Goal: Task Accomplishment & Management: Complete application form

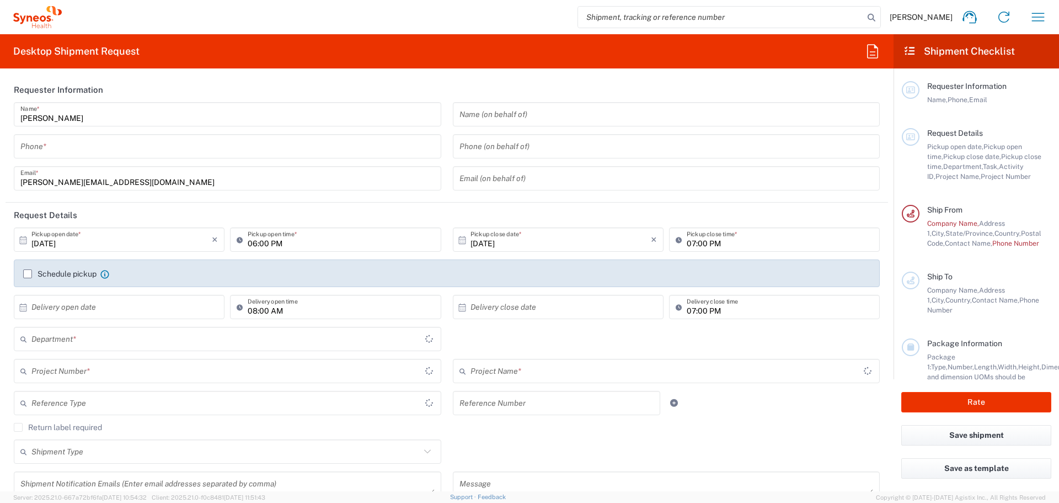
type input "3110"
type input "[GEOGRAPHIC_DATA]"
type input "IVH Mexico SA de CV"
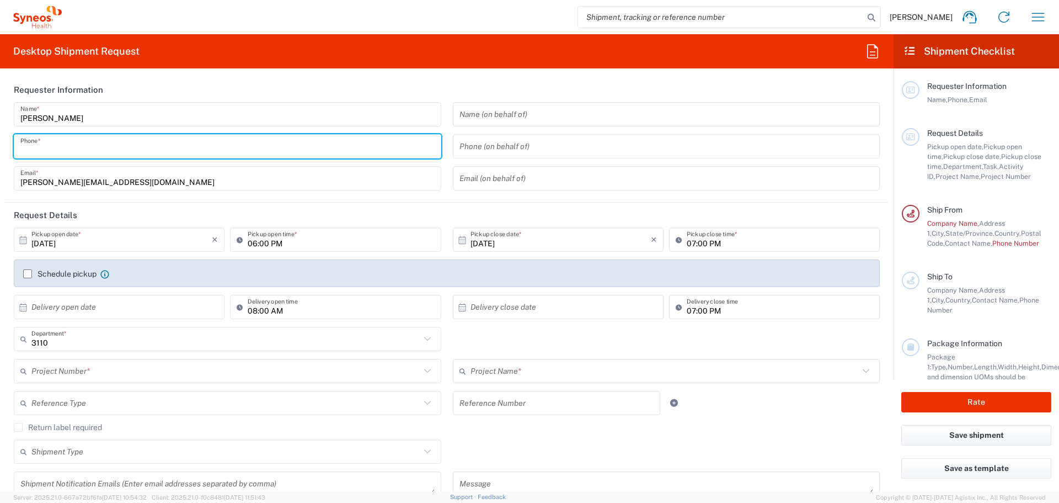
click at [86, 151] on input "tel" at bounding box center [227, 146] width 414 height 19
type input "9991899640"
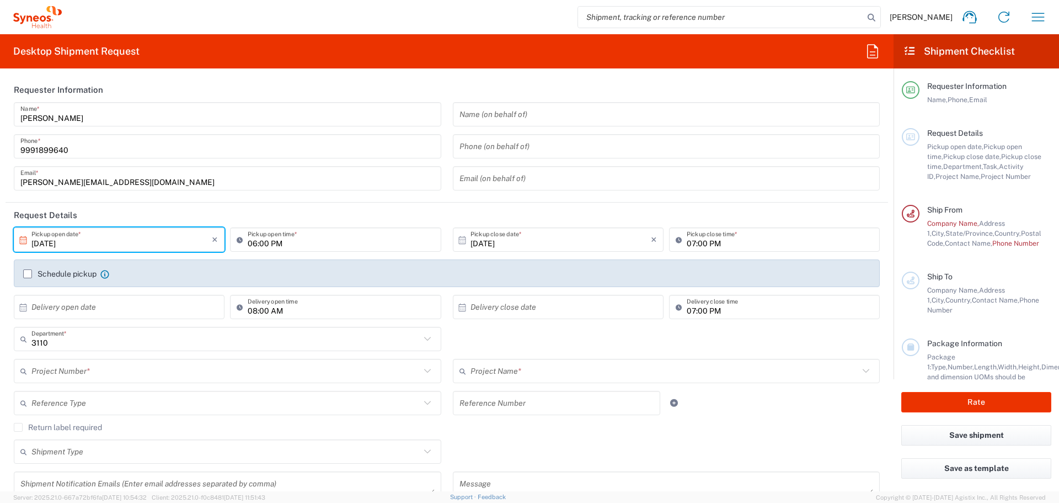
click at [59, 243] on input "10/13/2025" at bounding box center [121, 239] width 180 height 19
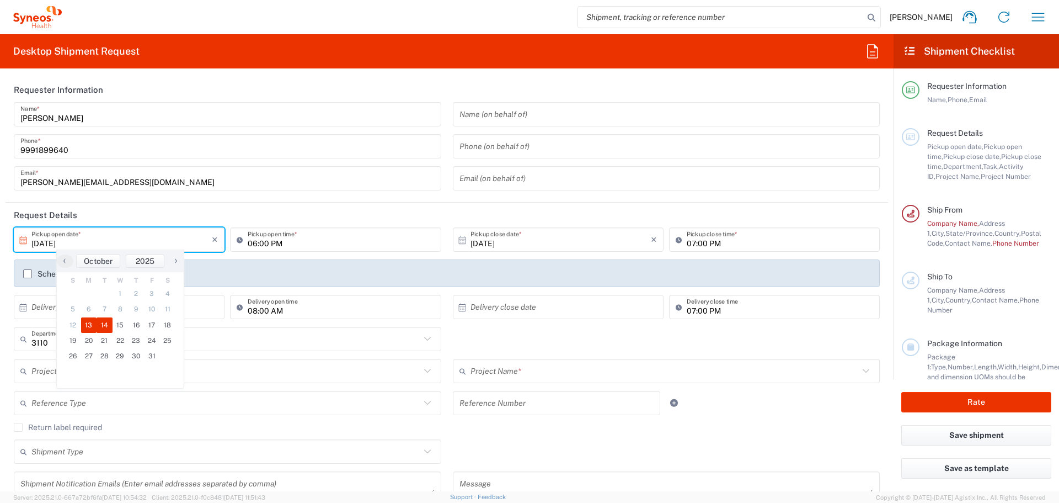
click at [100, 322] on span "14" at bounding box center [105, 324] width 16 height 15
type input "10/14/2025"
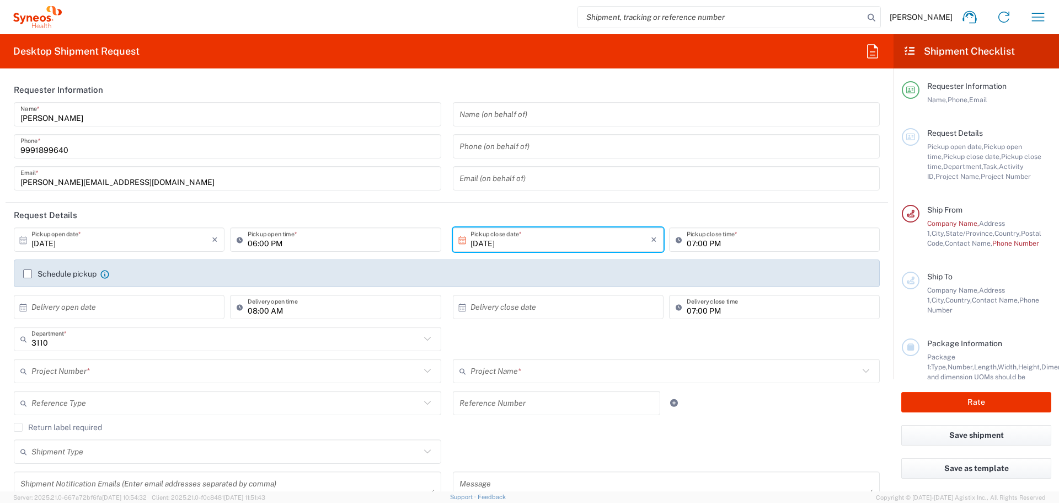
click at [302, 243] on input "06:00 PM" at bounding box center [341, 239] width 186 height 19
click at [261, 245] on input "9:00 PM" at bounding box center [341, 239] width 186 height 19
click at [269, 246] on input "9:30PM" at bounding box center [341, 239] width 186 height 19
click at [268, 245] on input "9:30PM" at bounding box center [341, 239] width 186 height 19
click at [265, 244] on input "9:30PM" at bounding box center [341, 239] width 186 height 19
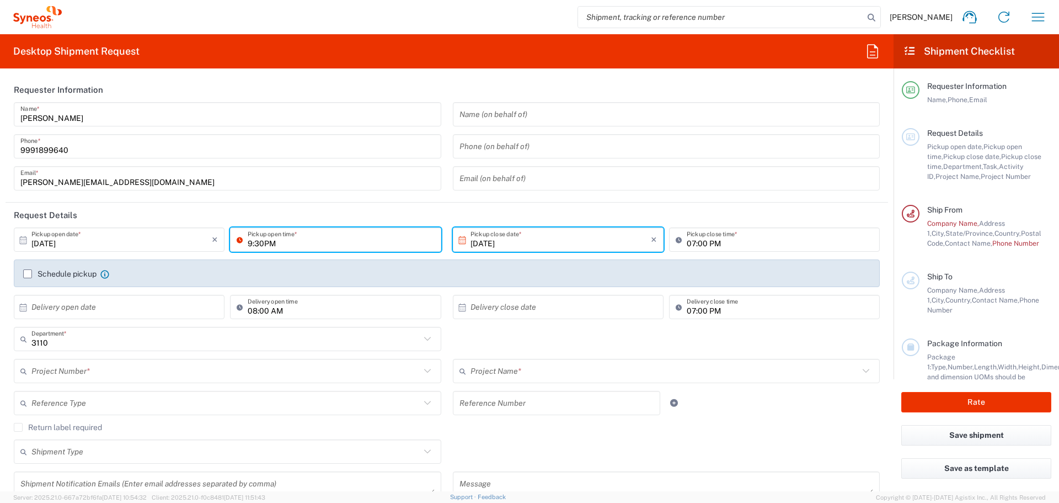
type input "9:30PM"
click at [239, 241] on icon at bounding box center [242, 240] width 11 height 18
click at [263, 242] on input "05:28 PM" at bounding box center [341, 239] width 186 height 19
drag, startPoint x: 265, startPoint y: 244, endPoint x: 227, endPoint y: 244, distance: 38.6
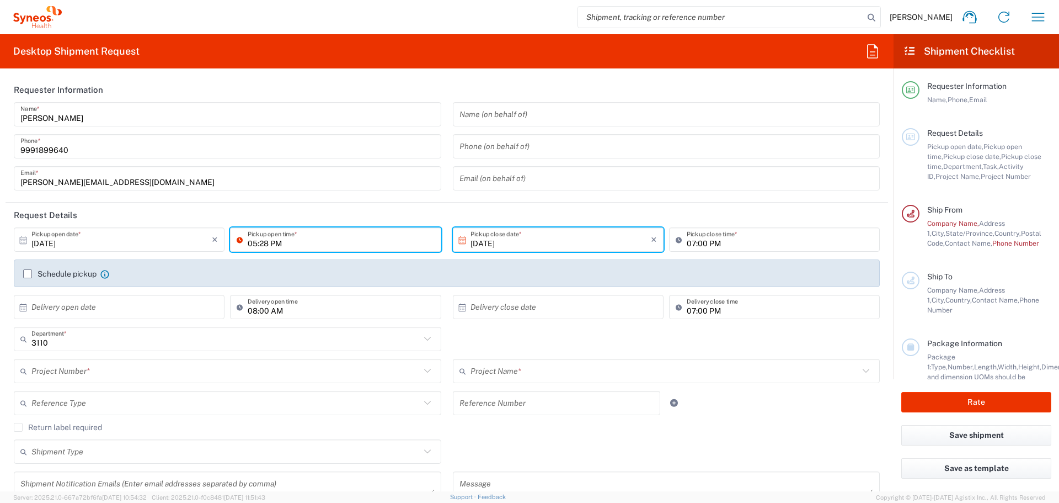
click at [227, 244] on div "05:28 PM Pickup open time *" at bounding box center [335, 243] width 216 height 32
type input "09:30 AM"
click at [493, 240] on input "10/14/2025" at bounding box center [561, 239] width 180 height 19
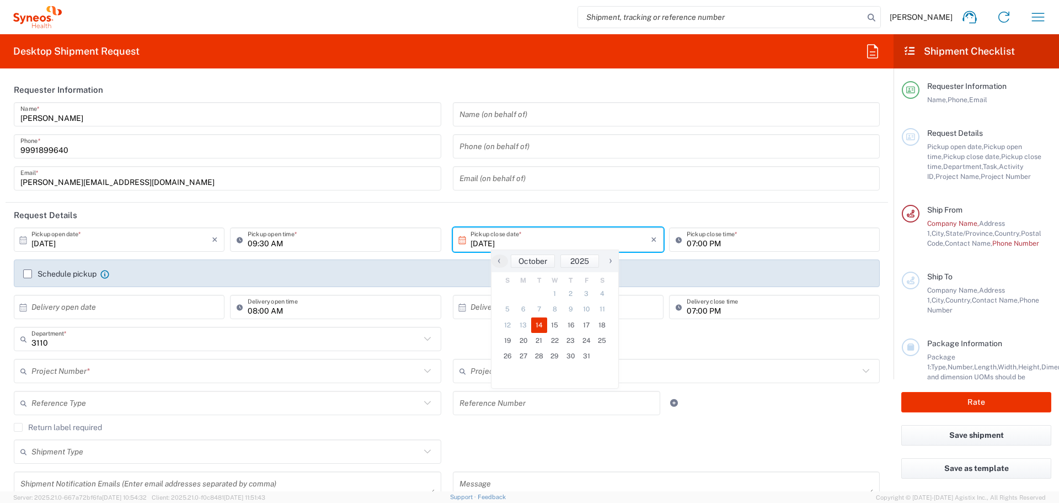
click at [717, 237] on input "07:00 PM" at bounding box center [780, 239] width 186 height 19
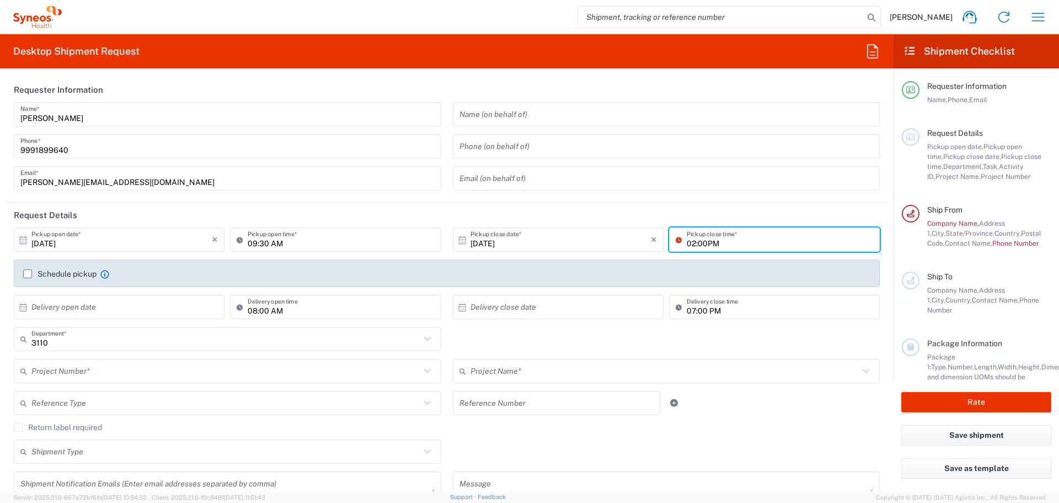
type input "02:00PM"
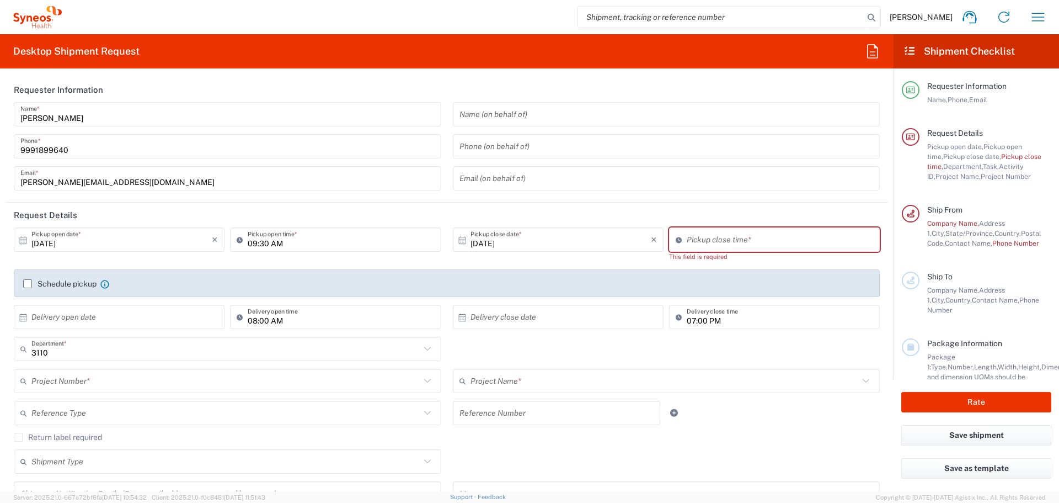
type input "05:28 PM"
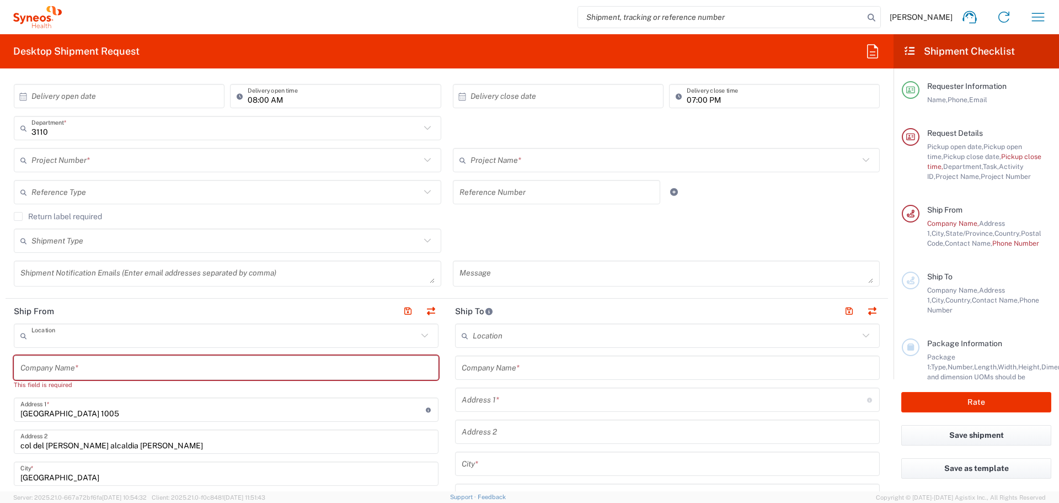
scroll to position [211, 0]
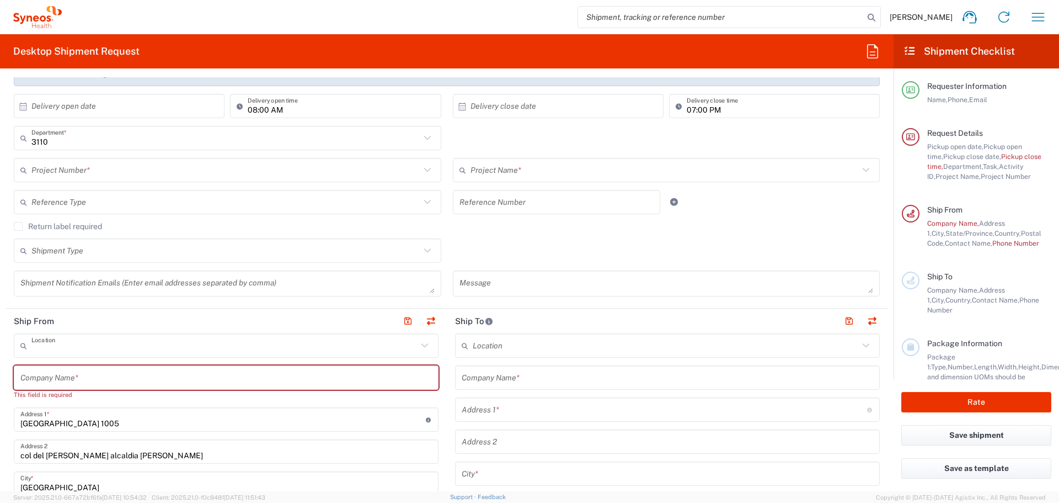
click at [66, 340] on input "text" at bounding box center [224, 345] width 386 height 19
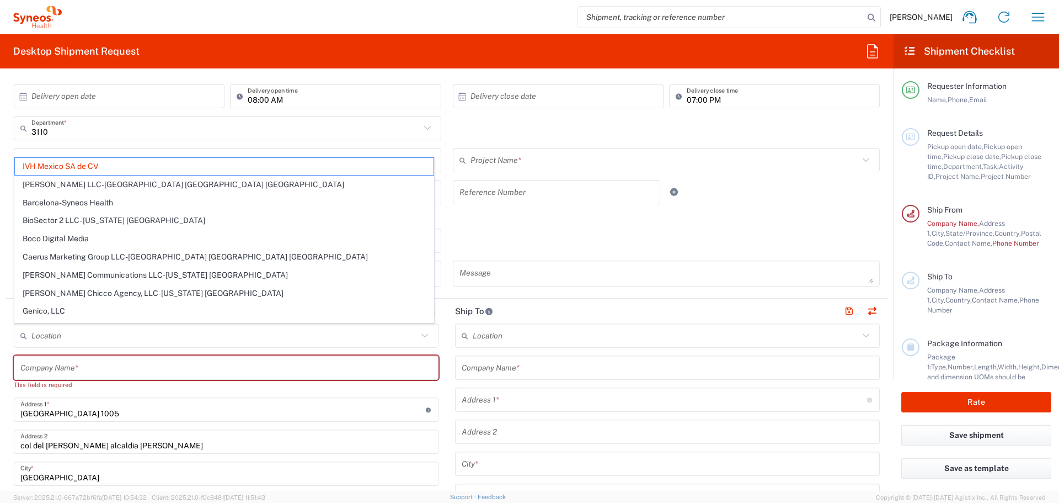
click at [172, 388] on div "This field is required" at bounding box center [226, 385] width 425 height 10
type input "IVH Mexico SA de CV"
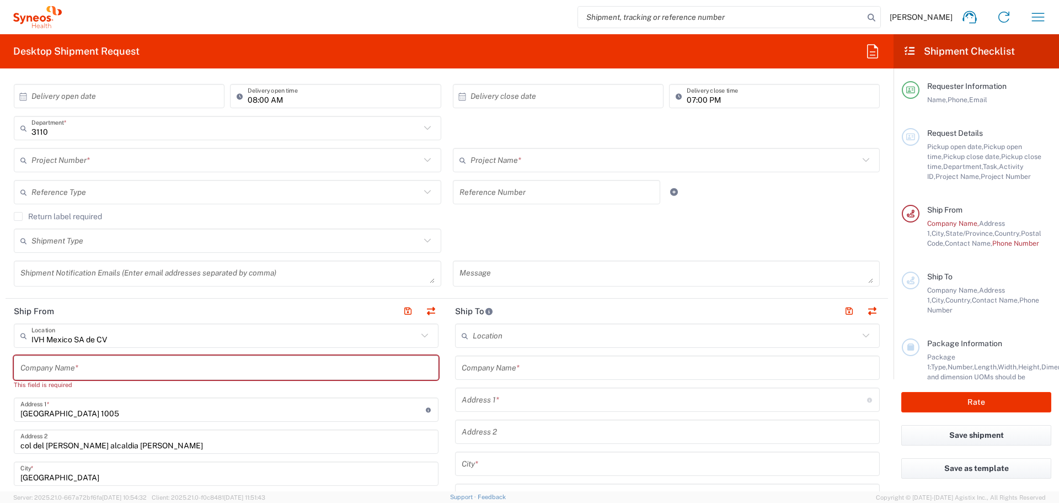
click at [149, 366] on input "text" at bounding box center [226, 367] width 412 height 19
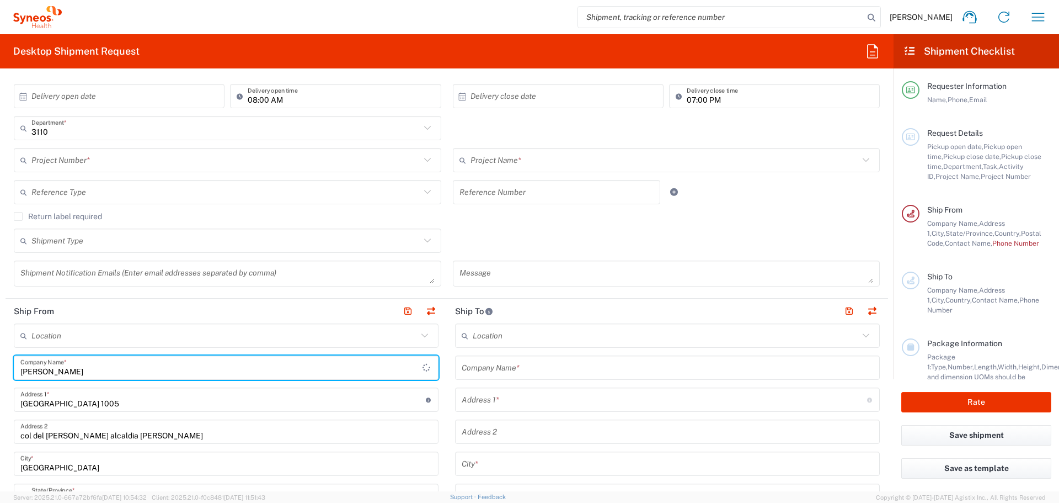
type input "Melissa Alegria"
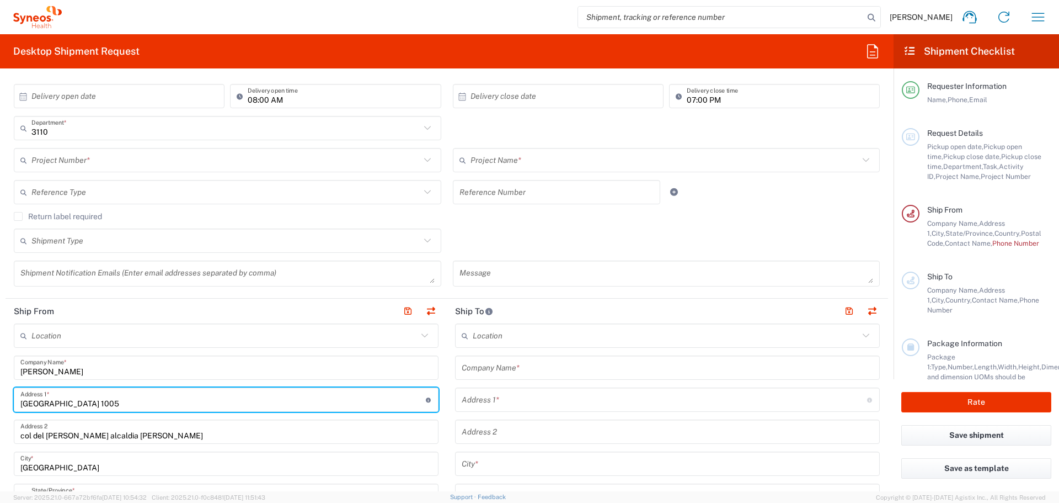
click at [108, 402] on input "San Francisco 1005" at bounding box center [222, 399] width 405 height 19
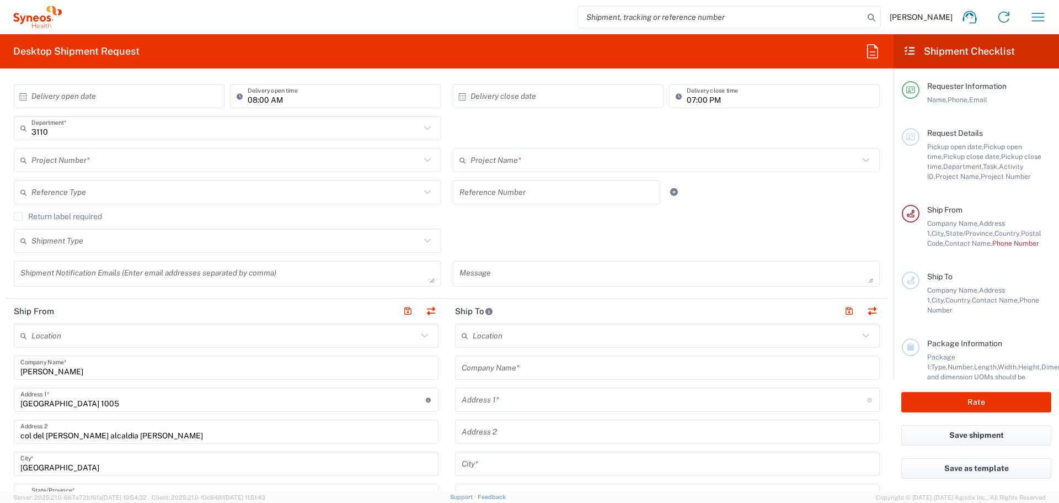
click at [99, 398] on input "San Francisco 1005" at bounding box center [222, 399] width 405 height 19
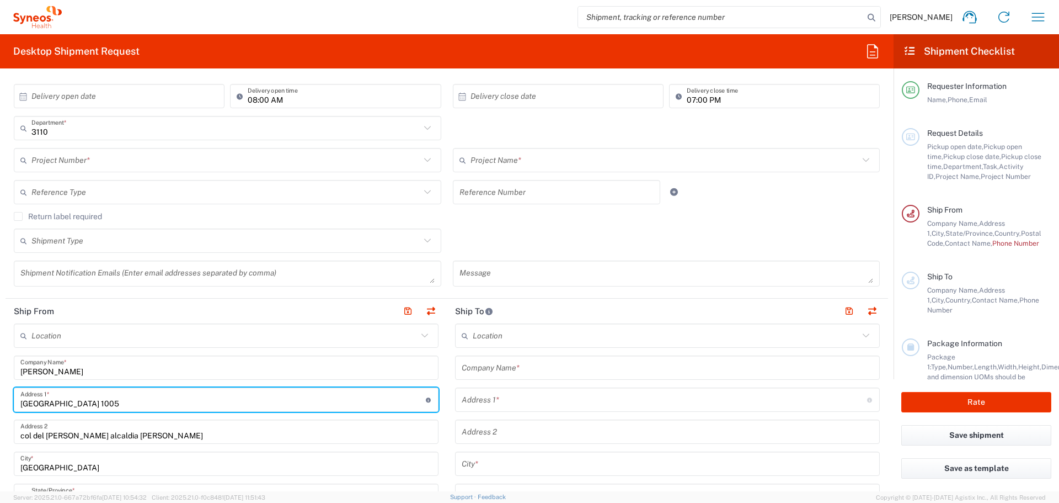
click at [92, 399] on input "San Francisco 1005" at bounding box center [222, 399] width 405 height 19
drag, startPoint x: 92, startPoint y: 399, endPoint x: 18, endPoint y: 395, distance: 74.1
click at [18, 395] on div "San Francisco 1005 Address 1 * For cross streets use street names with '&' or '…" at bounding box center [226, 399] width 425 height 24
paste input "iligencias 165, Col. San Pedro Mártir, C.P. 14650"
click at [18, 405] on div "iligencias 165, Col. San Pedro Mártir, C.P. 14650 Address 1 * For cross streets…" at bounding box center [226, 399] width 425 height 24
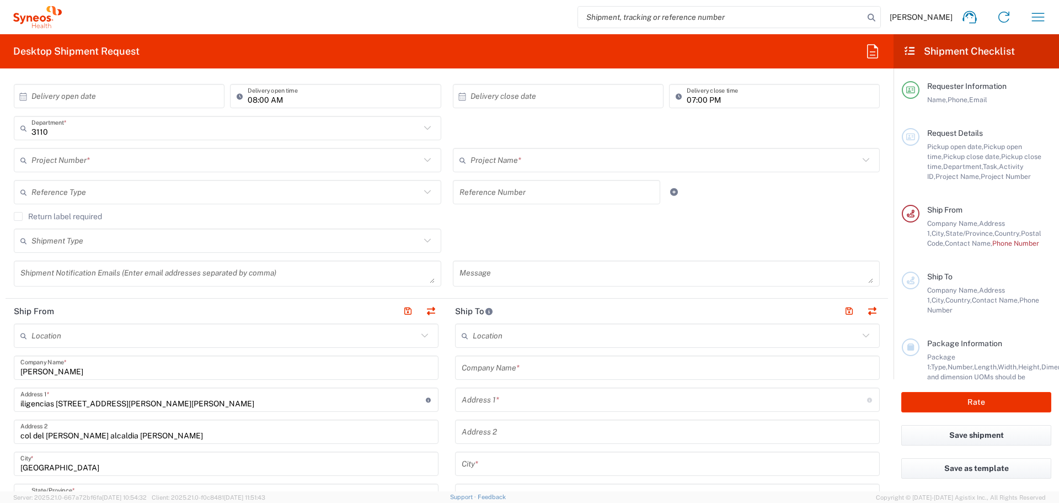
click at [19, 404] on div "iligencias 165, Col. San Pedro Mártir, C.P. 14650 Address 1 * For cross streets…" at bounding box center [226, 399] width 425 height 24
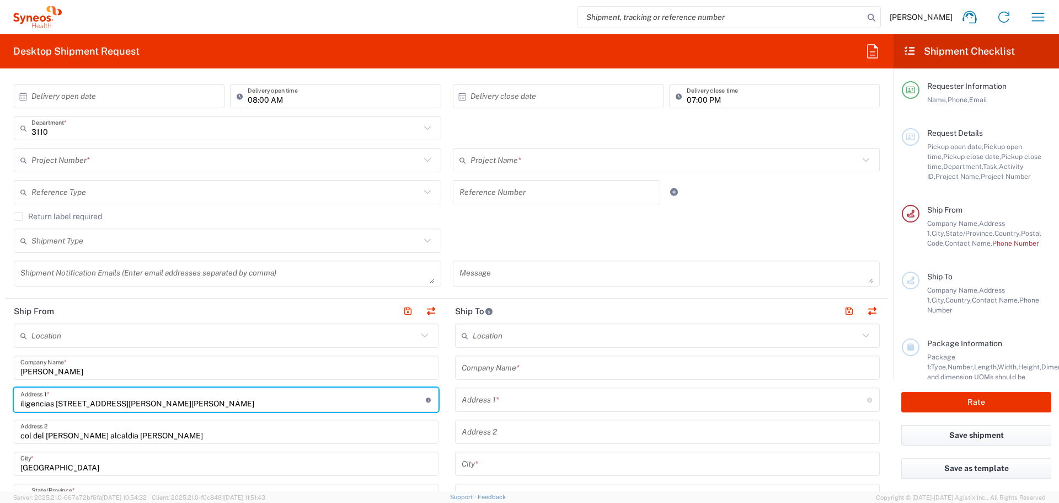
drag, startPoint x: 18, startPoint y: 403, endPoint x: 22, endPoint y: 399, distance: 5.9
click at [21, 400] on div "iligencias 165, Col. San Pedro Mártir, C.P. 14650 Address 1 * For cross streets…" at bounding box center [226, 399] width 425 height 24
click at [22, 399] on input "iligencias 165, Col. San Pedro Mártir, C.P. 14650" at bounding box center [222, 399] width 405 height 19
click at [78, 403] on input "Diligencias 165, Col. San Pedro Mártir, C.P. 14650" at bounding box center [222, 399] width 405 height 19
drag, startPoint x: 78, startPoint y: 403, endPoint x: 237, endPoint y: 403, distance: 158.9
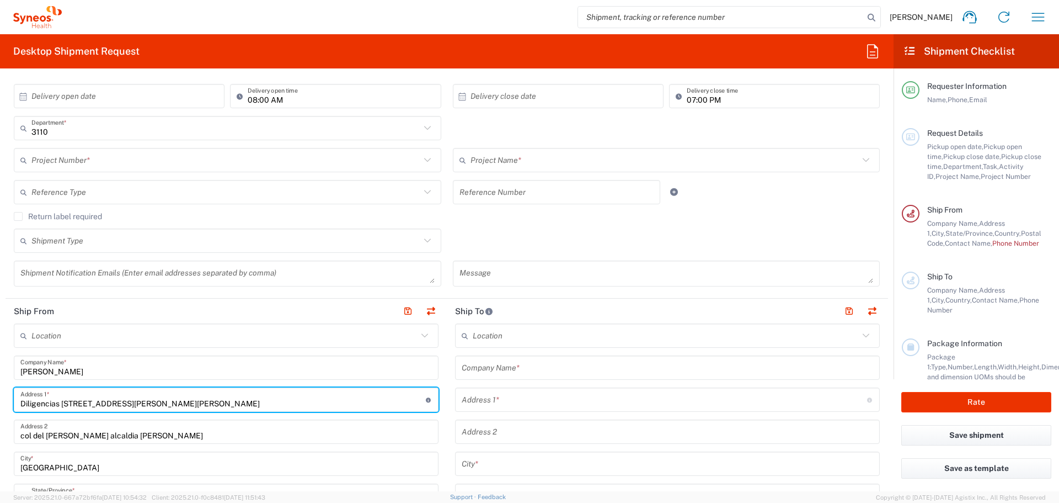
click at [237, 403] on input "Diligencias 165, Col. San Pedro Mártir, C.P. 14650" at bounding box center [222, 399] width 405 height 19
type input "Diligencias 165"
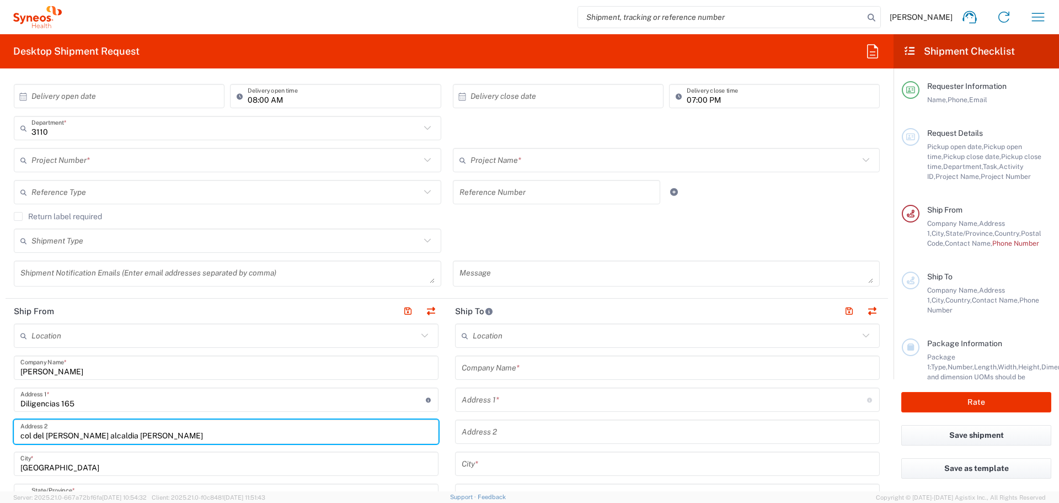
click at [141, 437] on input "col del valle alcaldia benito juarez" at bounding box center [226, 431] width 412 height 19
drag, startPoint x: 160, startPoint y: 433, endPoint x: 16, endPoint y: 435, distance: 144.0
click at [16, 435] on div "col del valle alcaldia benito juarez Address 2" at bounding box center [226, 431] width 425 height 24
click at [497, 390] on input "text" at bounding box center [664, 399] width 405 height 19
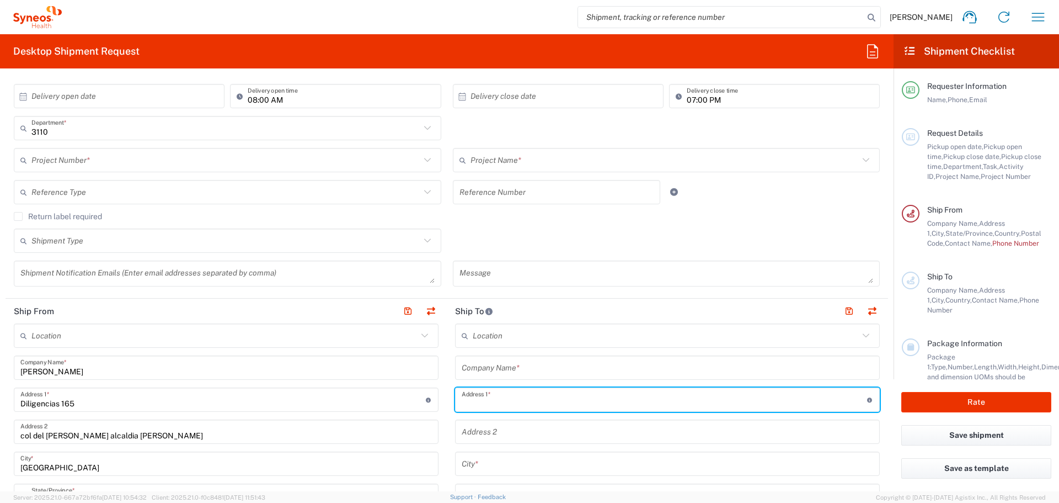
click at [503, 431] on div "Address 2" at bounding box center [667, 431] width 425 height 24
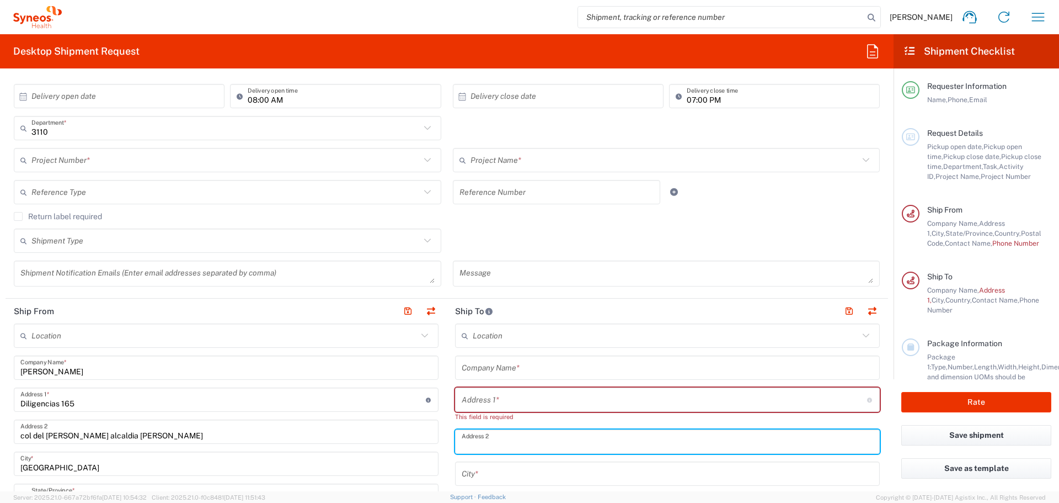
paste input "Col. San Pedro Mártir, C.P. 14650"
type input "Col. San Pedro Mártir, C.P. 14650"
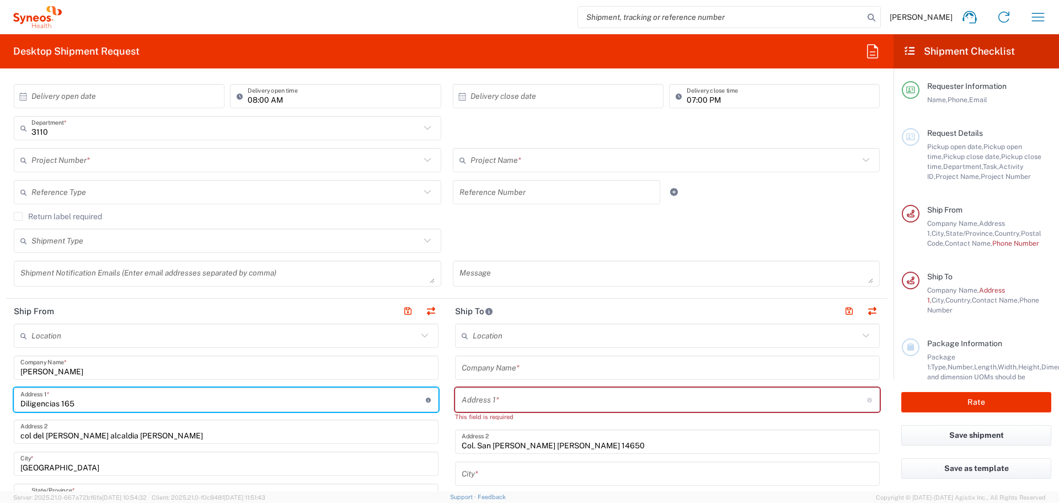
click at [88, 407] on input "Diligencias 165" at bounding box center [222, 399] width 405 height 19
drag, startPoint x: 88, startPoint y: 407, endPoint x: -13, endPoint y: 401, distance: 101.2
click at [0, 401] on html "Melissa Alegria Home Shipment estimator Shipment tracking Desktop shipment requ…" at bounding box center [529, 251] width 1059 height 503
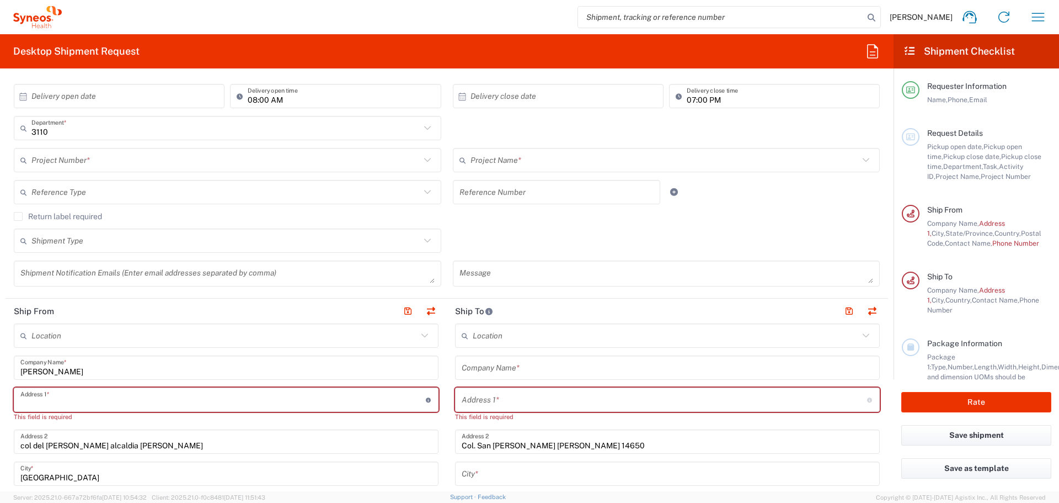
click at [478, 402] on input "text" at bounding box center [664, 399] width 405 height 19
paste input "Diligencias 165"
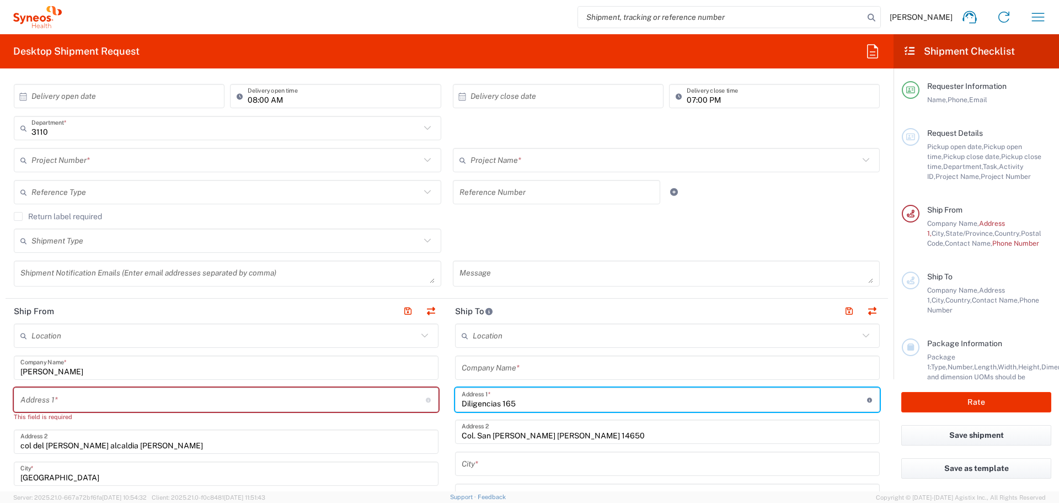
type input "Diligencias 165"
click at [130, 407] on input "text" at bounding box center [222, 399] width 405 height 19
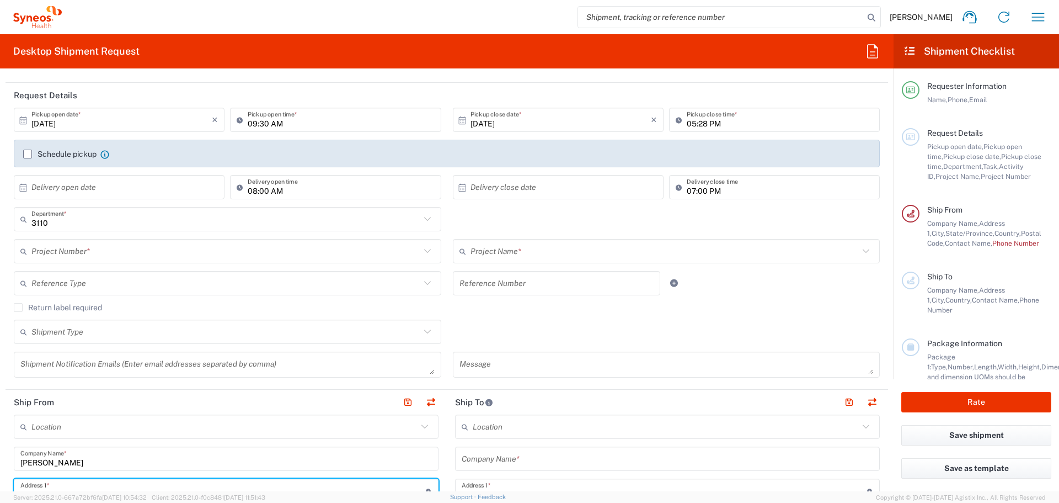
scroll to position [100, 0]
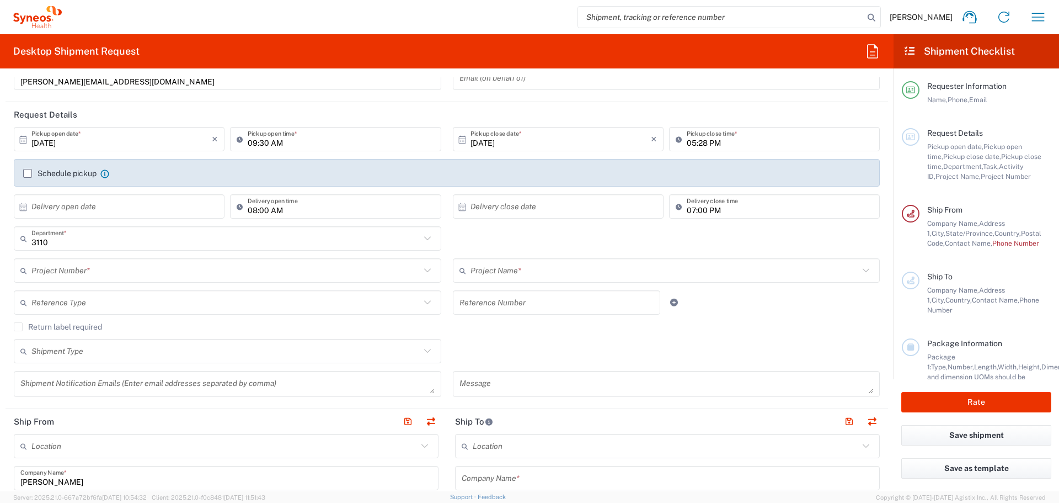
type input "Calle 5 #248 Apt.2"
click at [254, 209] on input "08:00 AM" at bounding box center [341, 206] width 186 height 19
click at [253, 211] on input "08:00 AM" at bounding box center [341, 206] width 186 height 19
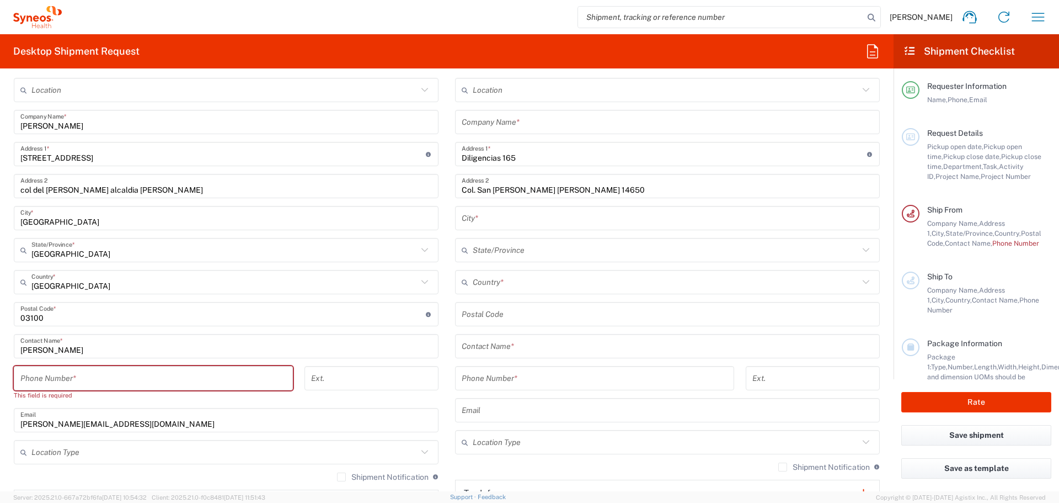
scroll to position [487, 0]
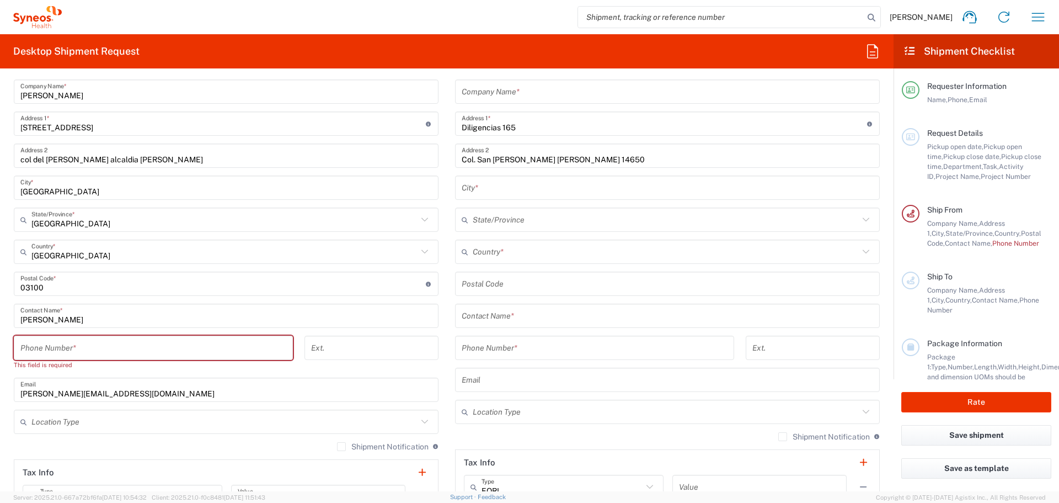
type input "09:00 AM"
click at [152, 341] on input "tel" at bounding box center [153, 347] width 266 height 19
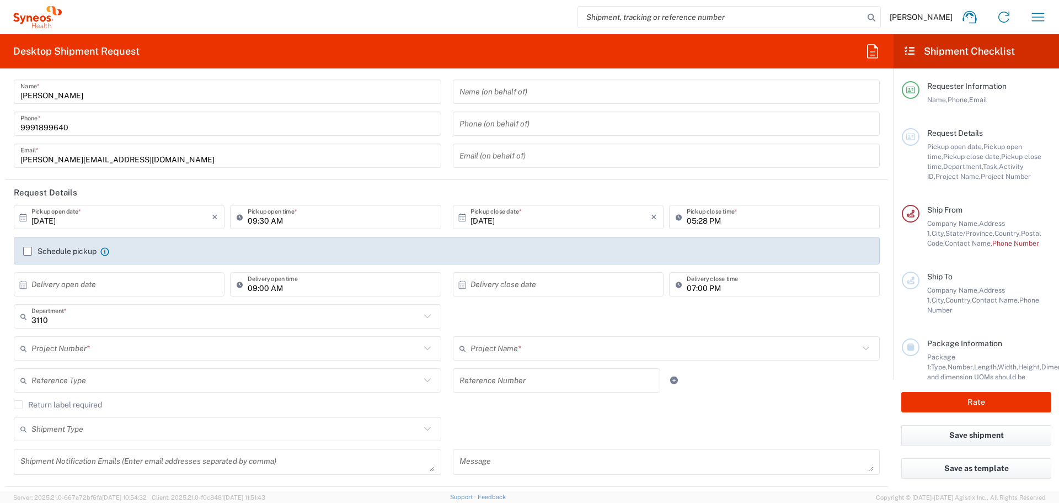
scroll to position [0, 0]
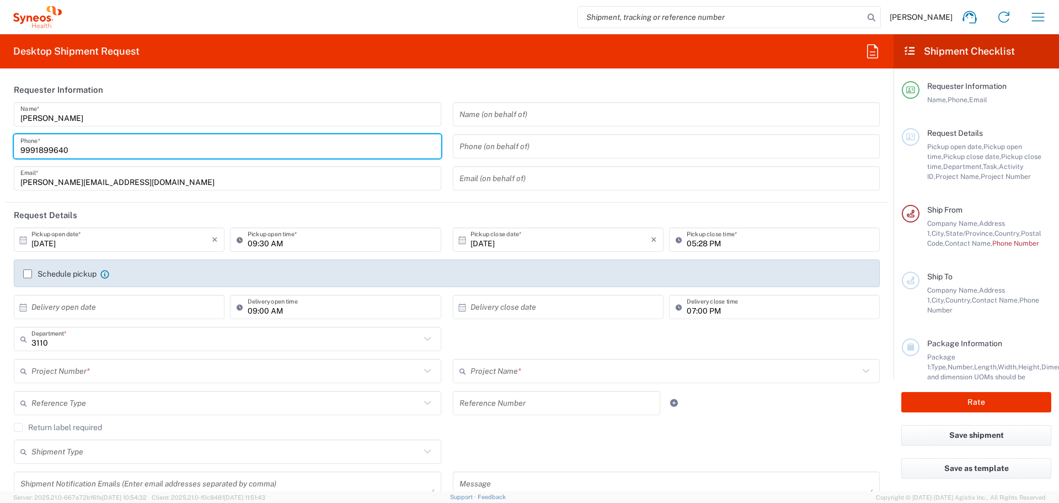
click at [61, 150] on input "9991899640" at bounding box center [227, 146] width 414 height 19
click at [68, 151] on input "9991899640" at bounding box center [227, 146] width 414 height 19
drag, startPoint x: 68, startPoint y: 151, endPoint x: -13, endPoint y: 148, distance: 81.7
click at [0, 148] on html "Melissa Alegria Home Shipment estimator Shipment tracking Desktop shipment requ…" at bounding box center [529, 251] width 1059 height 503
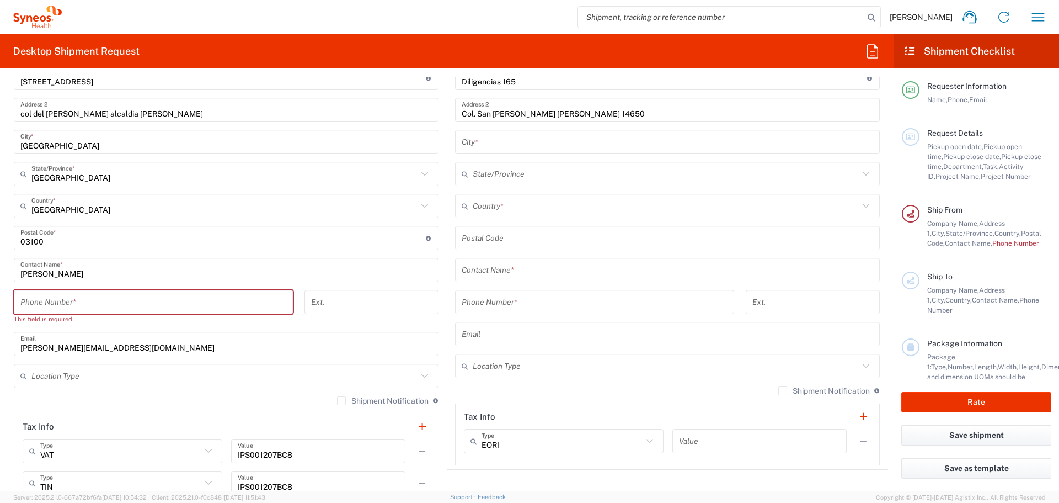
scroll to position [552, 0]
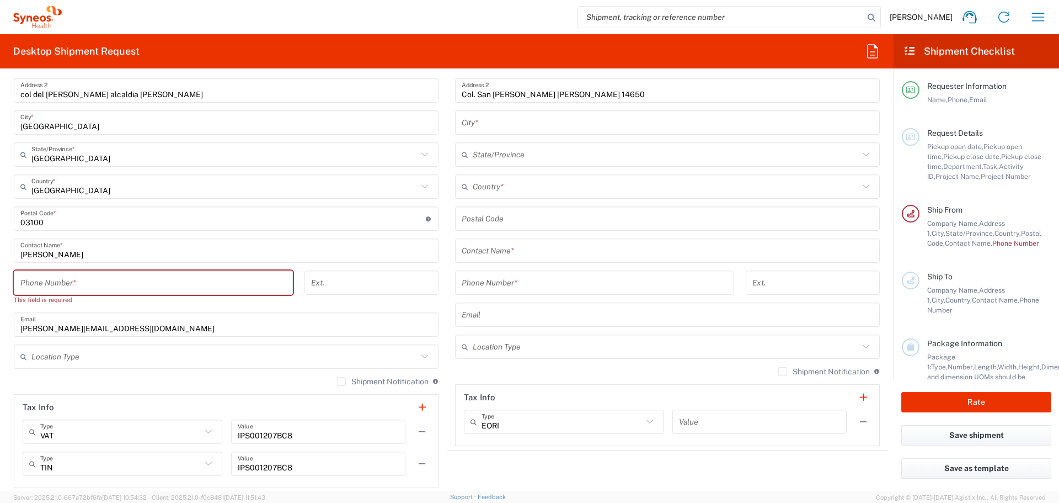
click at [175, 287] on input "tel" at bounding box center [153, 282] width 266 height 19
paste input "9991899640"
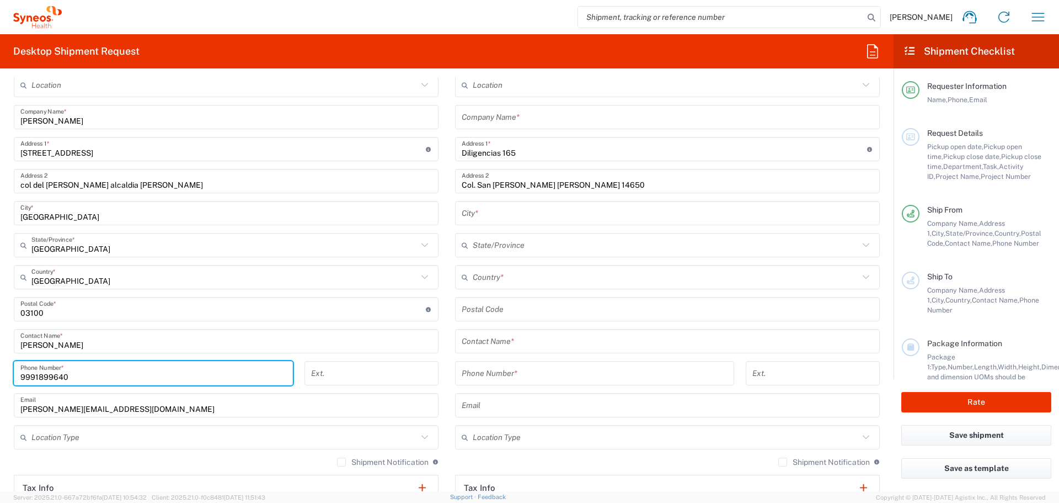
scroll to position [441, 0]
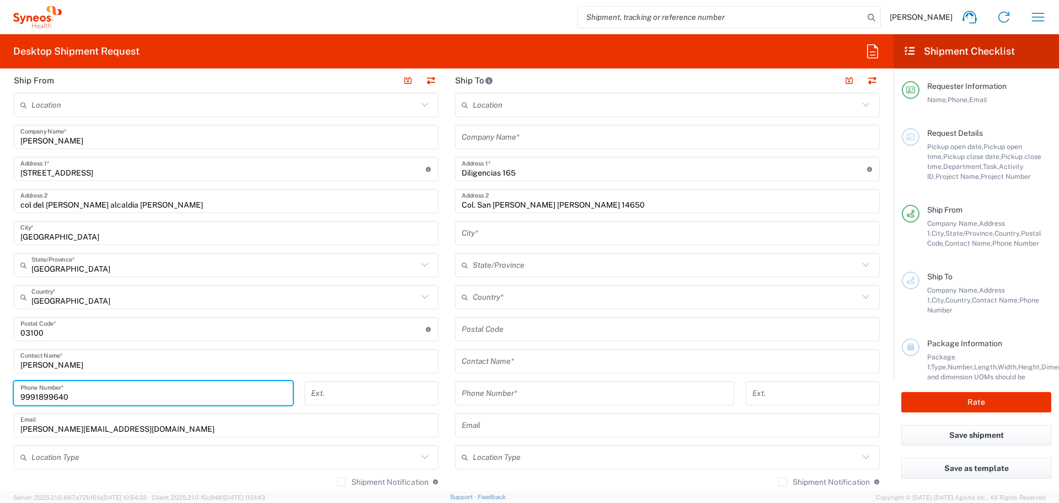
type input "9991899640"
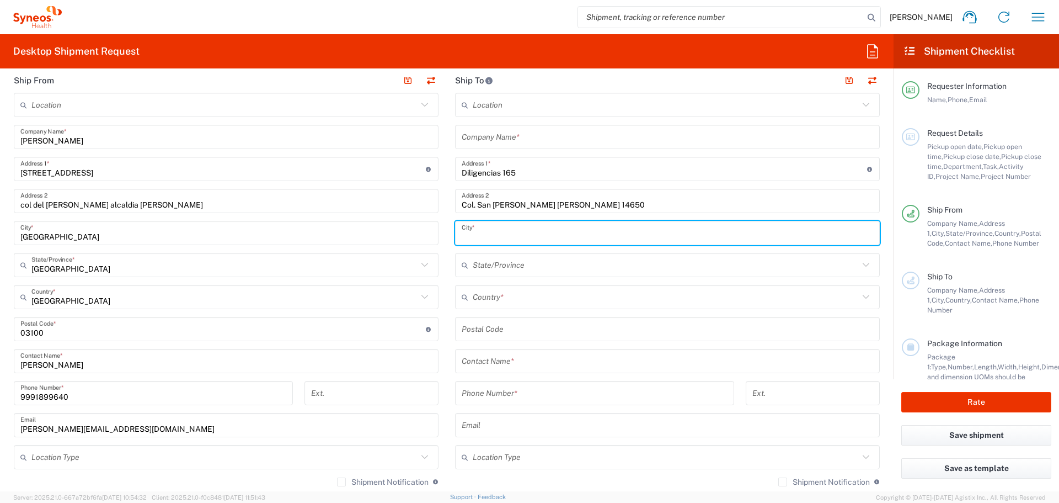
click at [516, 232] on input "text" at bounding box center [668, 232] width 412 height 19
type input "Mexico City"
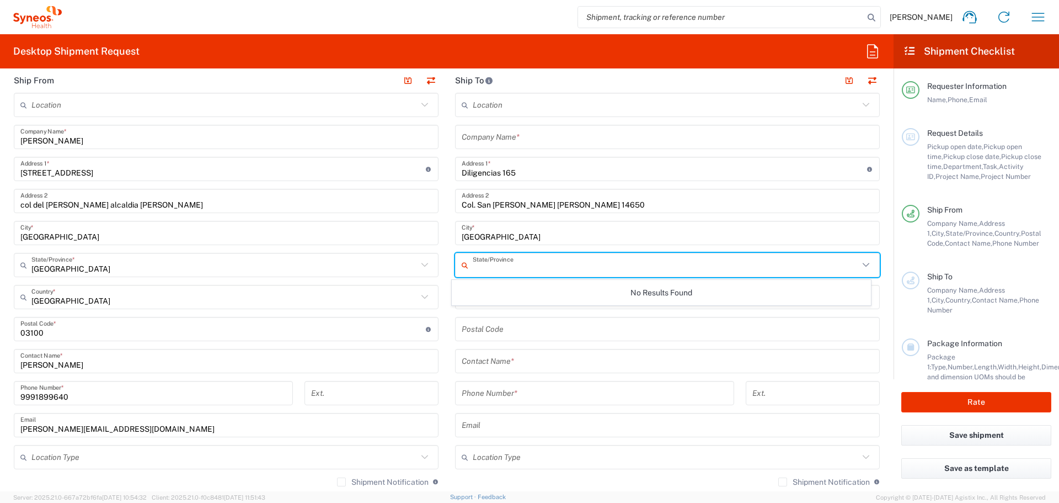
click at [510, 261] on input "text" at bounding box center [666, 264] width 386 height 19
type input "Me"
click at [859, 268] on icon at bounding box center [866, 265] width 14 height 14
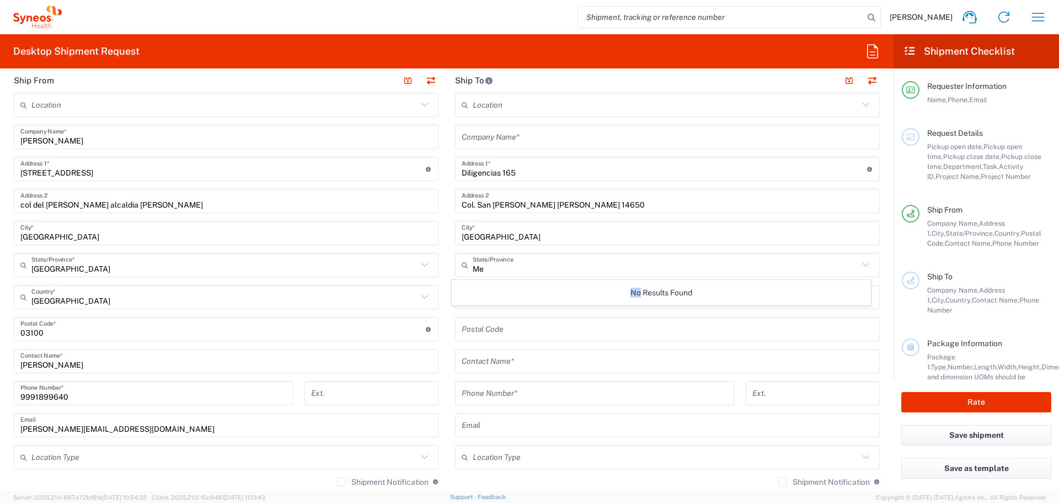
click at [859, 268] on icon at bounding box center [866, 265] width 14 height 14
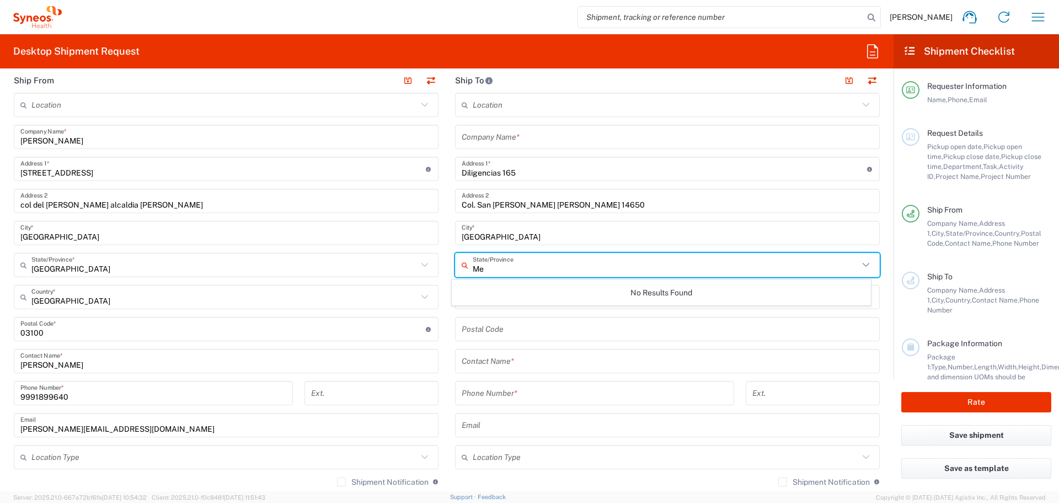
click at [859, 268] on icon at bounding box center [866, 265] width 14 height 14
click at [487, 247] on div "Location Addison Whitney LLC-Morrisvile NC US Barcelona-Syneos Health BioSector…" at bounding box center [667, 324] width 425 height 463
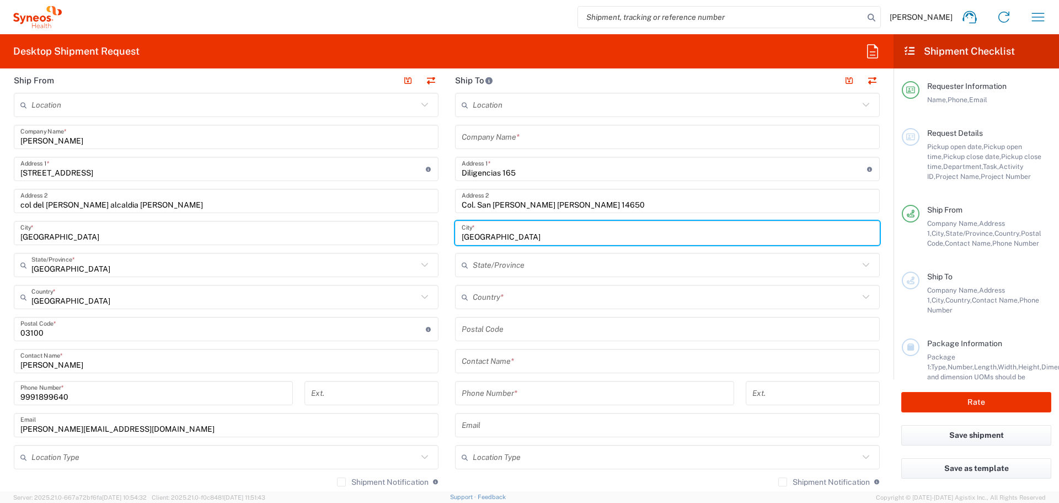
click at [495, 237] on input "Mexico City" at bounding box center [668, 232] width 412 height 19
click at [500, 237] on input "Mexico City" at bounding box center [668, 232] width 412 height 19
drag, startPoint x: 453, startPoint y: 235, endPoint x: 447, endPoint y: 234, distance: 6.6
click at [448, 234] on main "Location Addison Whitney LLC-Morrisvile NC US Barcelona-Syneos Health BioSector…" at bounding box center [667, 324] width 441 height 463
click at [447, 234] on main "Location Addison Whitney LLC-Morrisvile NC US Barcelona-Syneos Health BioSector…" at bounding box center [667, 324] width 441 height 463
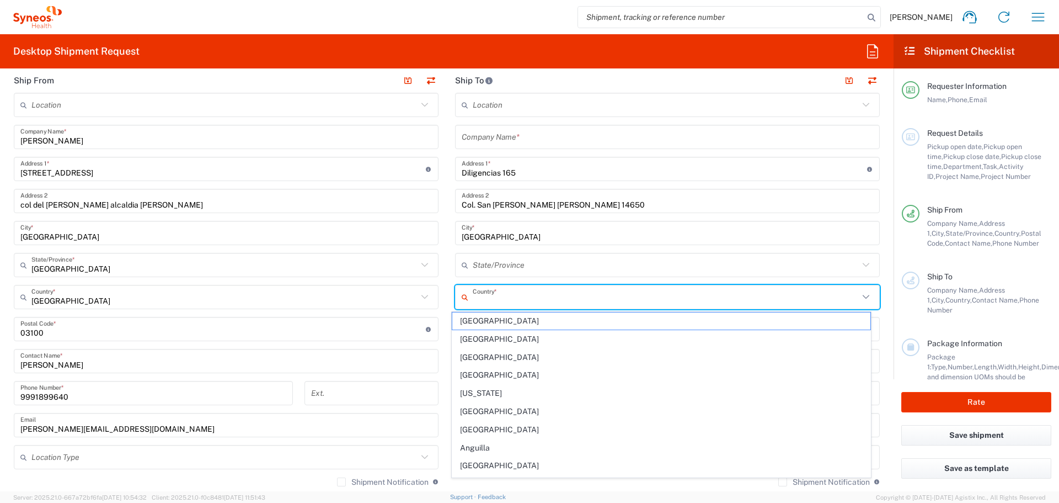
click at [477, 303] on input "text" at bounding box center [666, 296] width 386 height 19
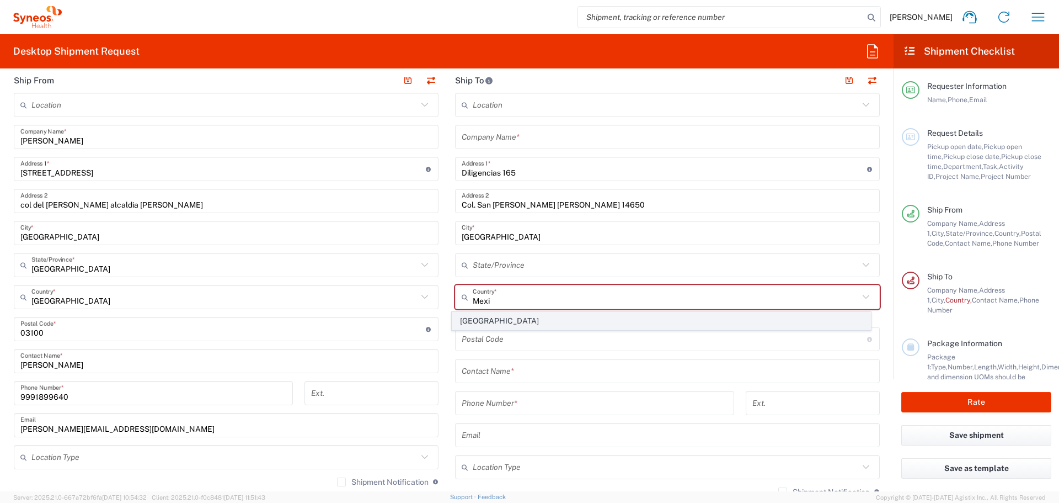
click at [500, 317] on span "Mexico" at bounding box center [661, 320] width 419 height 17
type input "Mexico"
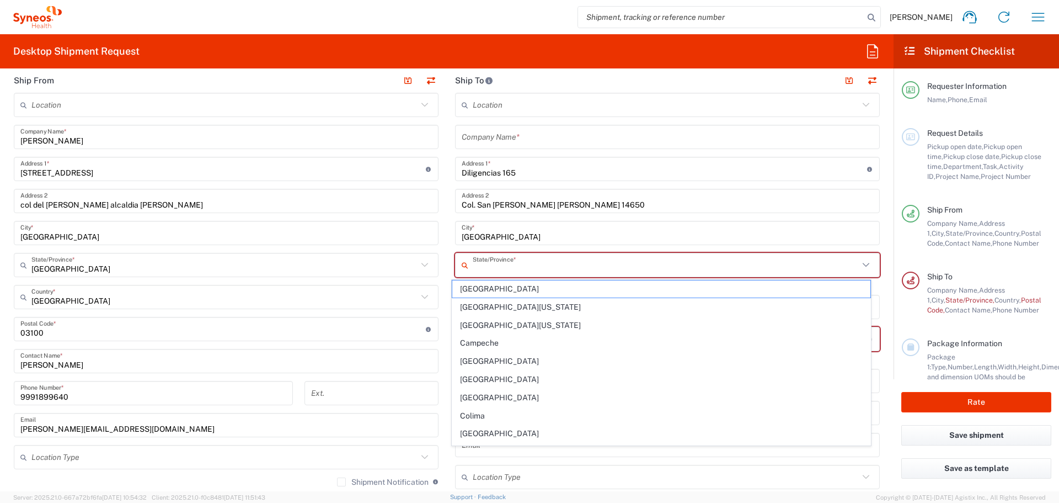
click at [530, 257] on input "text" at bounding box center [666, 264] width 386 height 19
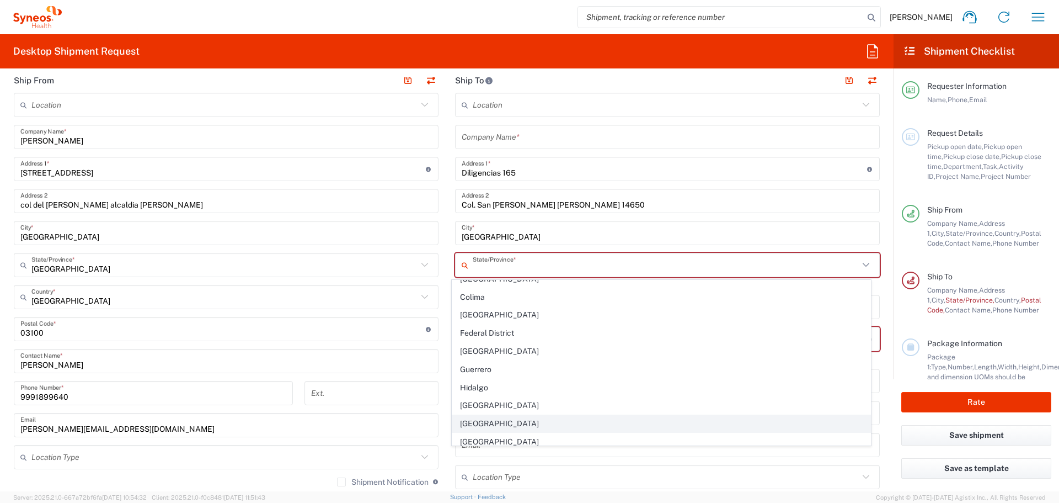
scroll to position [110, 0]
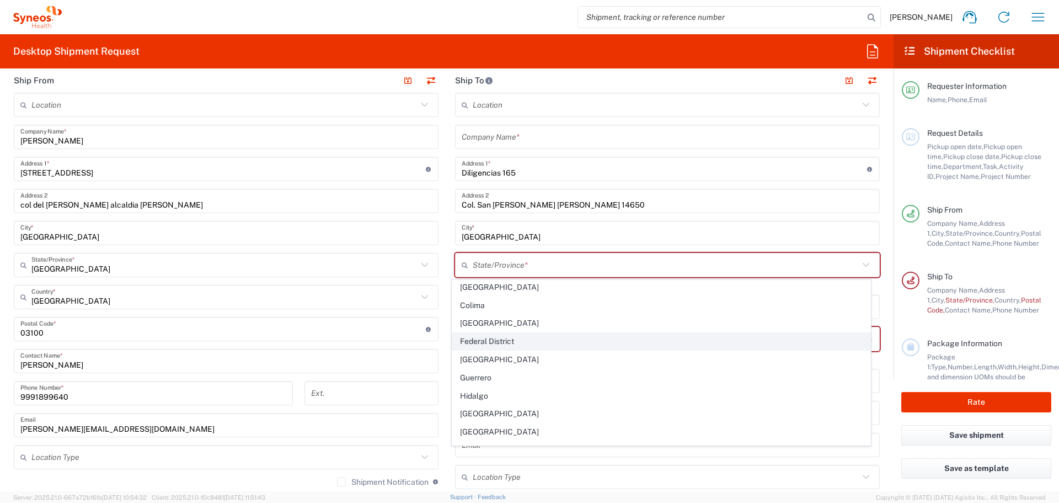
click at [517, 347] on span "Federal District" at bounding box center [661, 341] width 419 height 17
type input "Federal District"
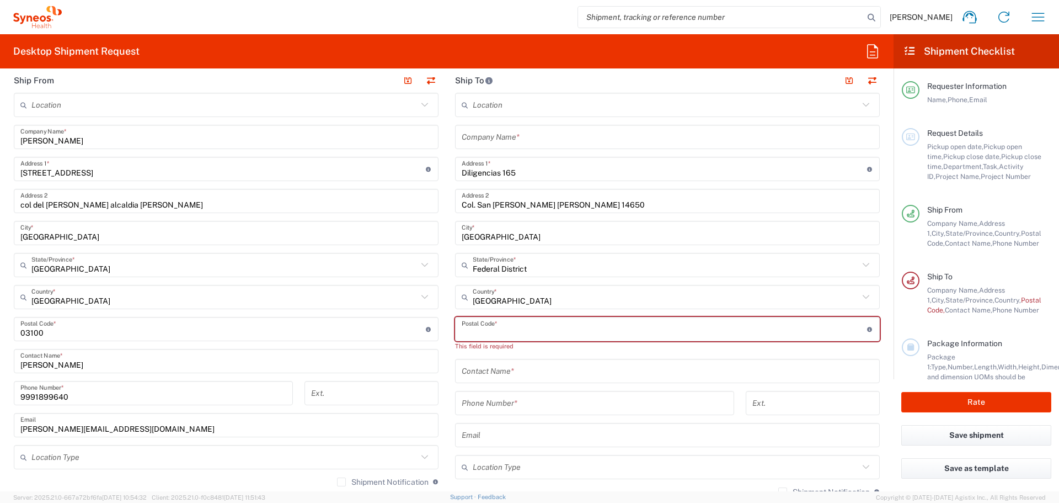
click at [499, 324] on input "undefined" at bounding box center [664, 328] width 405 height 19
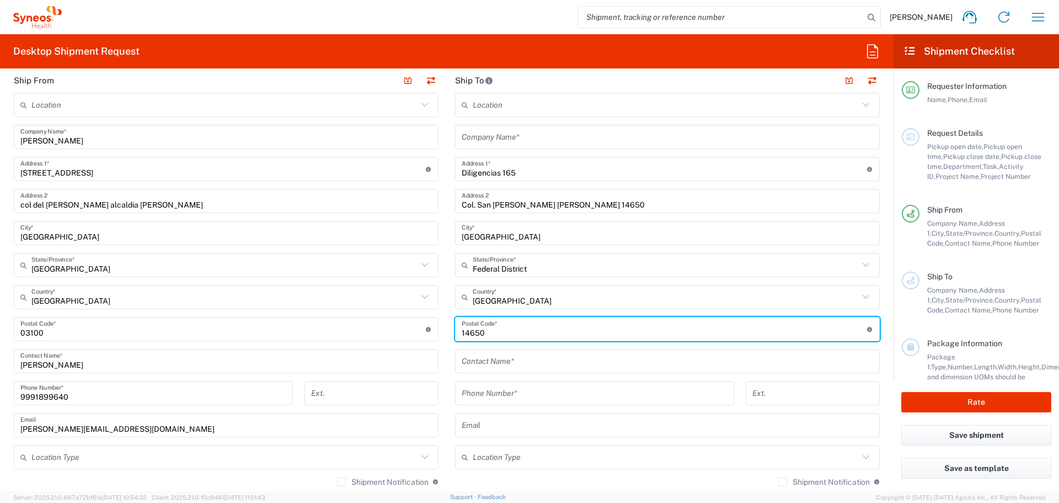
type input "14650"
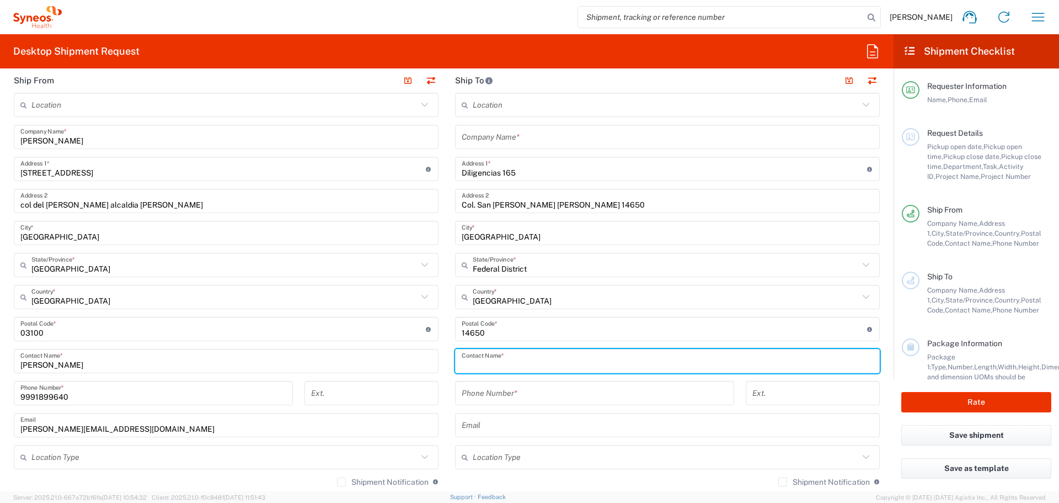
click at [505, 360] on input "text" at bounding box center [668, 360] width 412 height 19
type input "Monica Lopez"
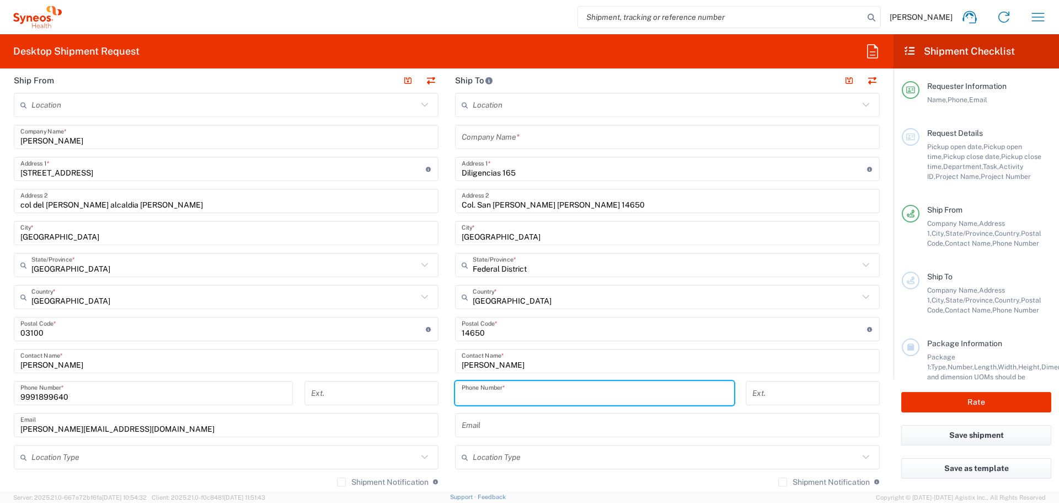
click at [529, 390] on input "tel" at bounding box center [595, 392] width 266 height 19
type input "5529406008"
click at [545, 430] on input "text" at bounding box center [668, 424] width 412 height 19
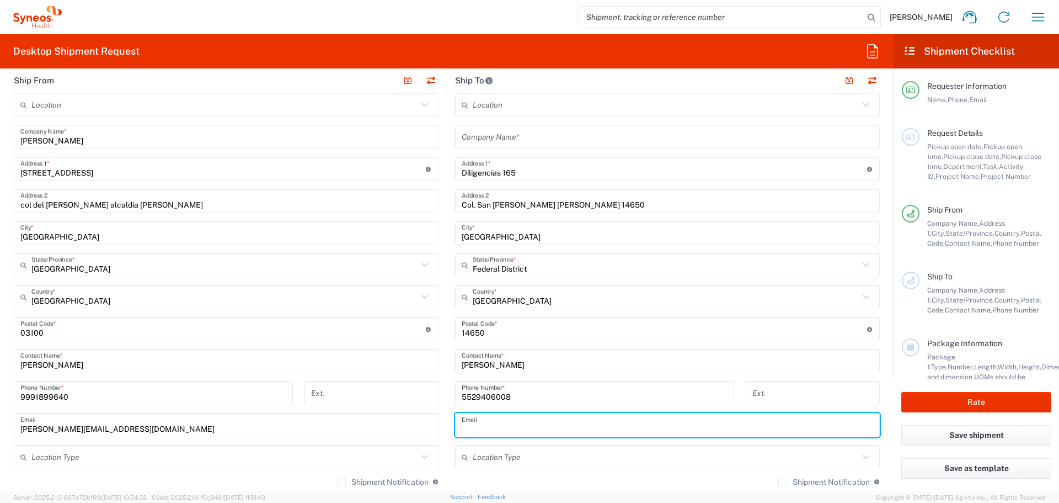
click at [566, 426] on input "text" at bounding box center [668, 424] width 412 height 19
paste input "monicalopez@kounelitech.com"
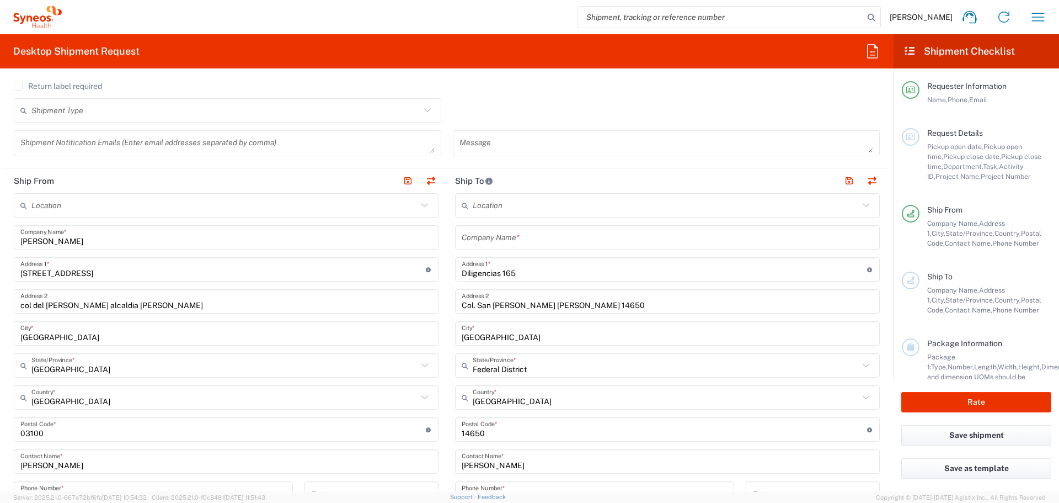
scroll to position [0, 0]
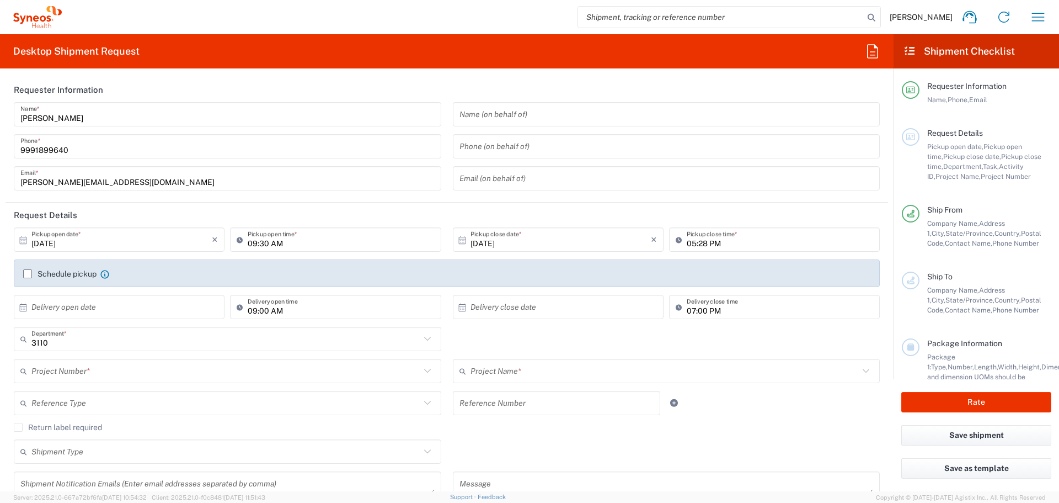
type input "monicalopez@kounelitech.com"
click at [253, 242] on input "09:30 AM" at bounding box center [341, 239] width 186 height 19
click at [260, 245] on input "10:30 AM" at bounding box center [341, 239] width 186 height 19
type input "10:00 AM"
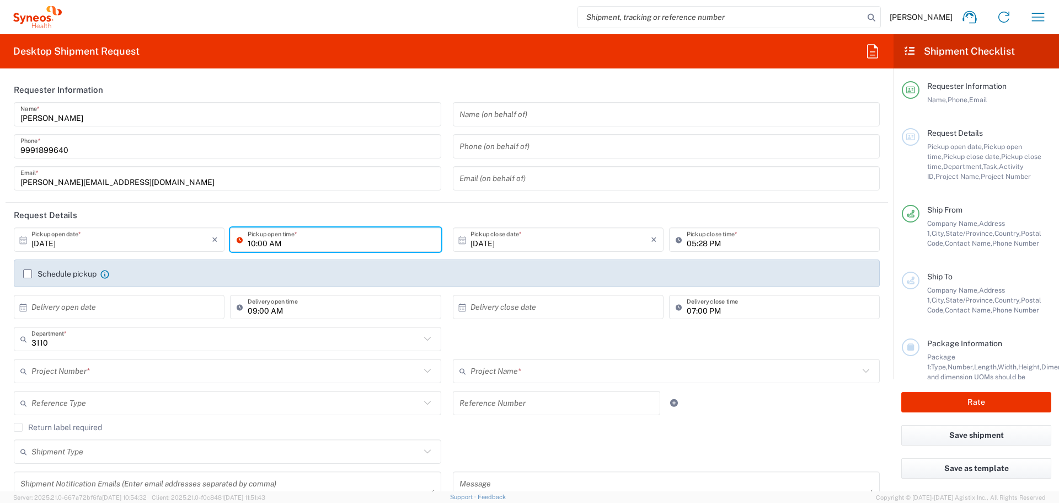
click at [696, 240] on input "05:28 PM" at bounding box center [780, 239] width 186 height 19
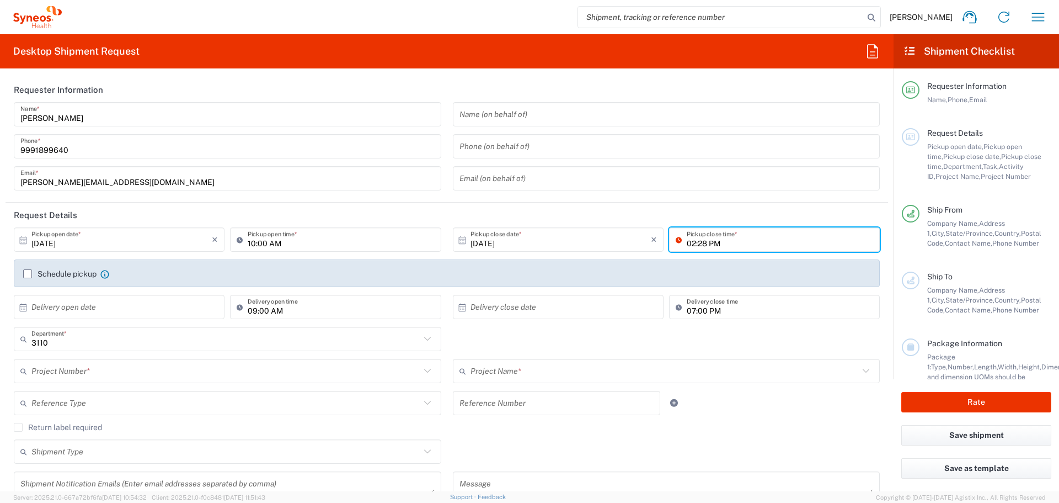
drag, startPoint x: 698, startPoint y: 243, endPoint x: 707, endPoint y: 243, distance: 8.3
click at [699, 243] on input "02:28 PM" at bounding box center [780, 239] width 186 height 19
click at [689, 242] on input "02:28 PM" at bounding box center [780, 239] width 186 height 19
click at [698, 243] on input "03:28 PM" at bounding box center [780, 239] width 186 height 19
type input "03:00 PM"
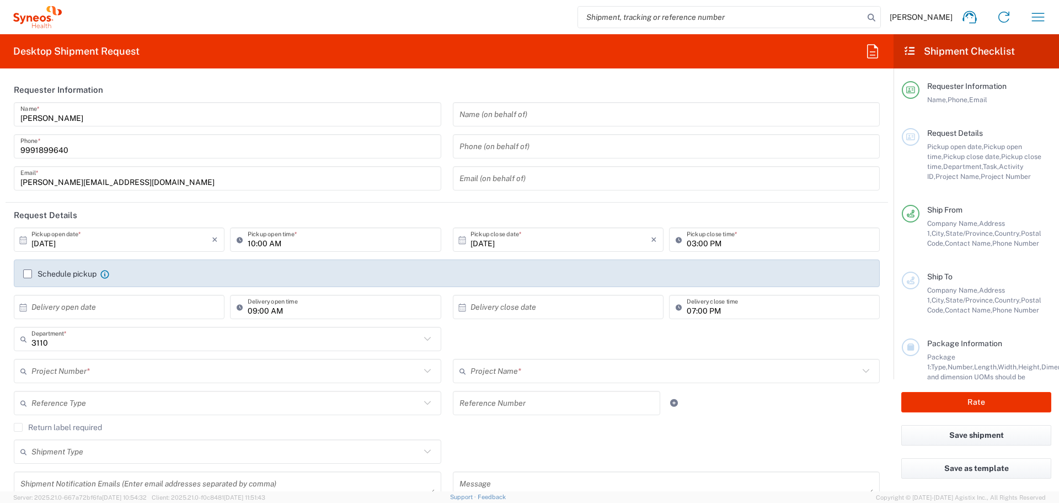
click at [439, 255] on div "10:00 AM Pickup open time *" at bounding box center [335, 243] width 216 height 32
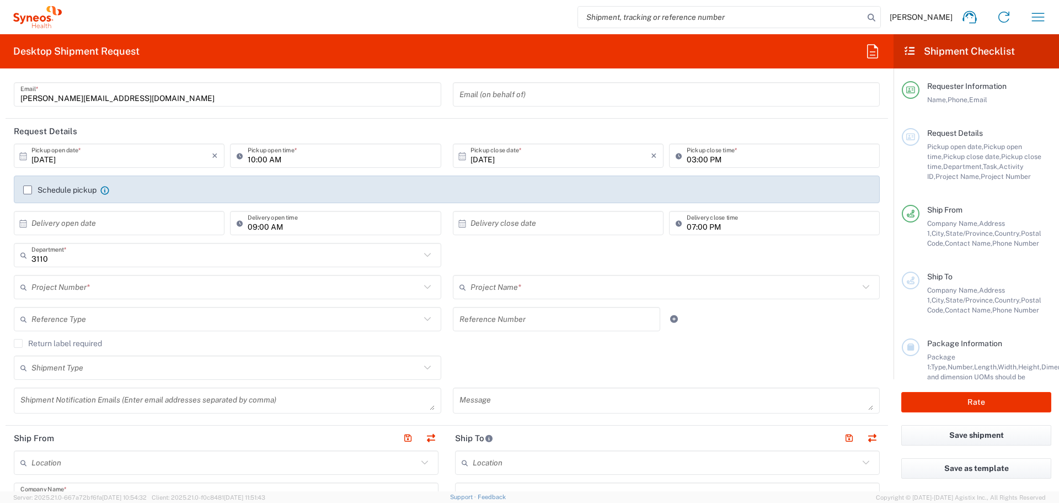
scroll to position [110, 0]
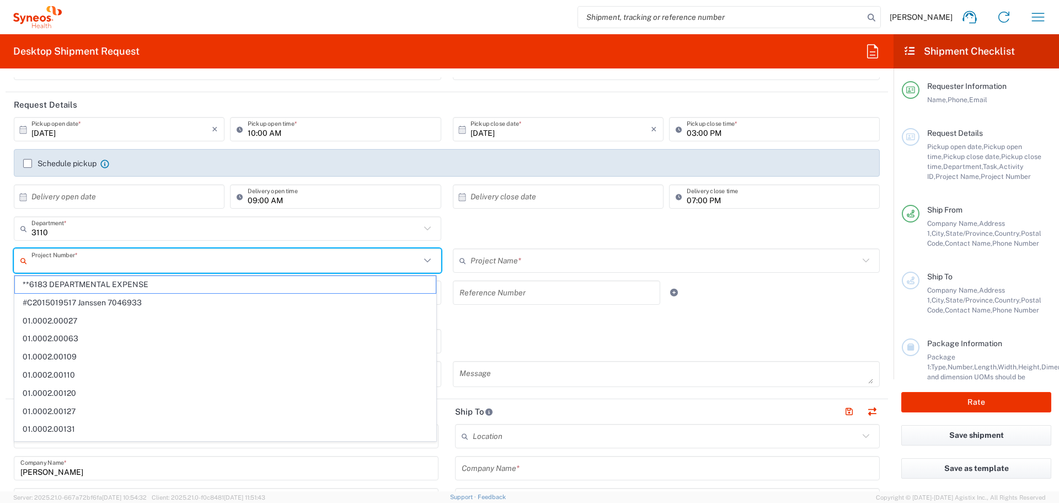
click at [330, 262] on input "text" at bounding box center [225, 260] width 389 height 19
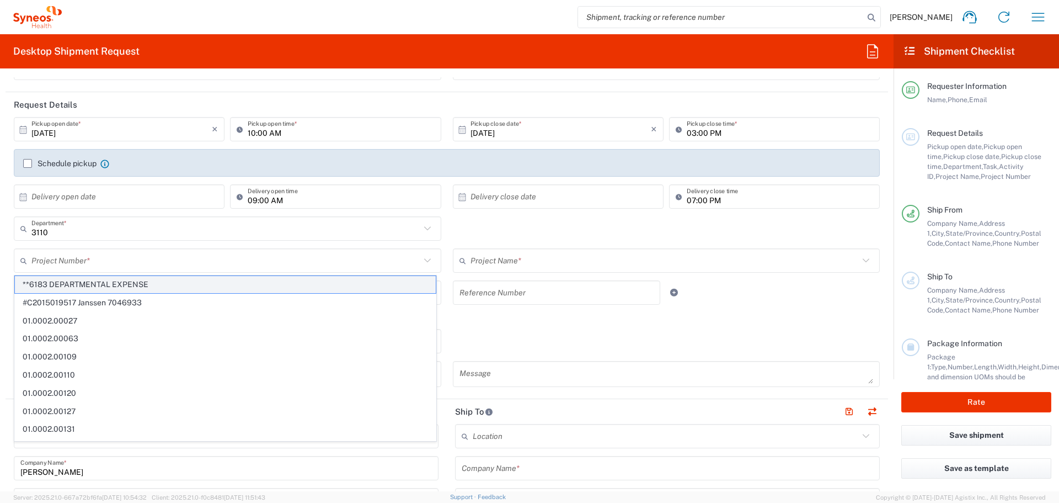
click at [340, 287] on span "**6183 DEPARTMENTAL EXPENSE" at bounding box center [225, 284] width 421 height 17
type input "**6183 DEPARTMENTAL EXPENSE"
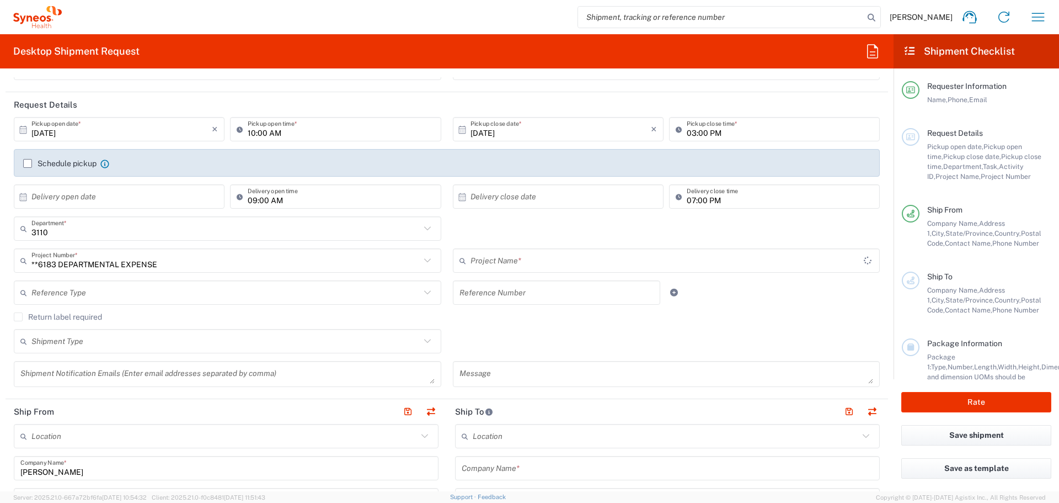
type input "6183"
type input "**6183 DEPARTMENTAL EXPENSE"
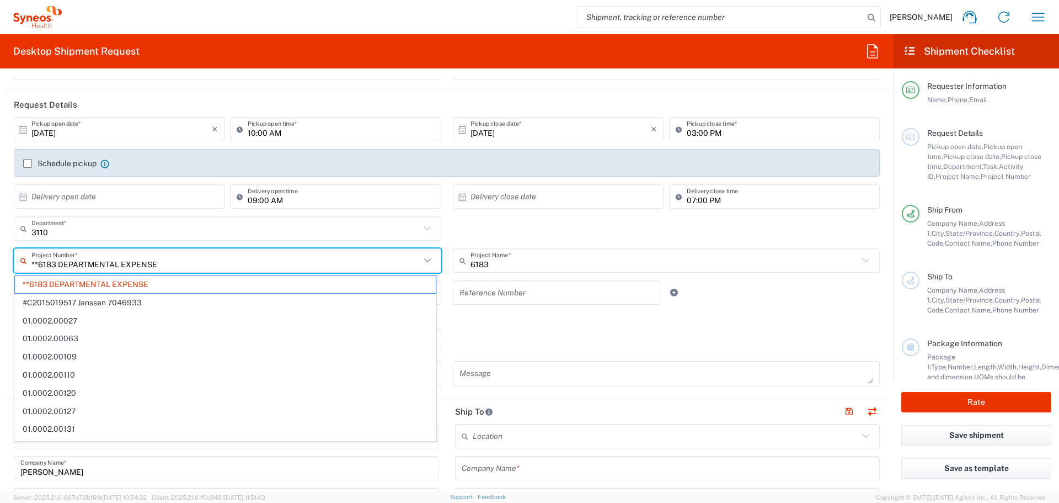
click at [343, 259] on input "**6183 DEPARTMENTAL EXPENSE" at bounding box center [225, 260] width 389 height 19
click at [441, 280] on div "10/14/2025 × Pickup open date * Cancel Apply 10:00 AM Pickup open time * 10/14/…" at bounding box center [447, 255] width 878 height 277
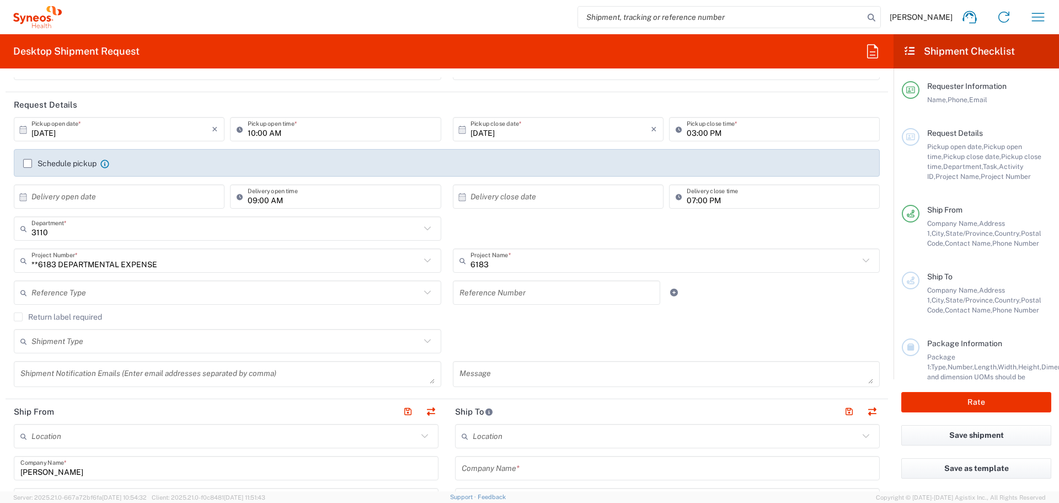
click at [449, 232] on div "3110 Department * 3110 3000 3100 3109 3111 3112 3125 3130 3135 3136 3150 3155 3…" at bounding box center [447, 232] width 878 height 32
click at [969, 440] on button "Save shipment" at bounding box center [976, 435] width 150 height 20
type input "3110"
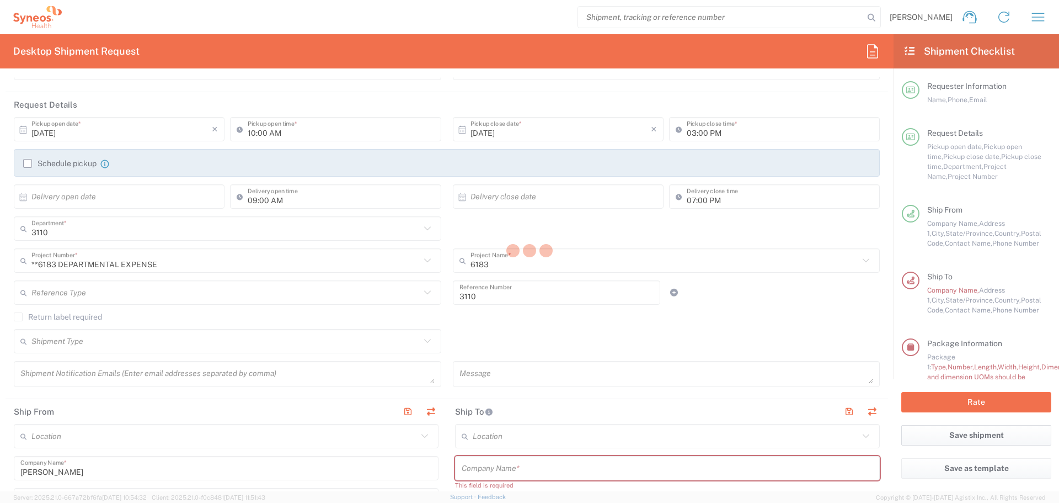
click at [969, 440] on agx-block-ui "Melissa Alegria Home Shipment estimator Shipment tracking Desktop shipment requ…" at bounding box center [529, 251] width 1059 height 503
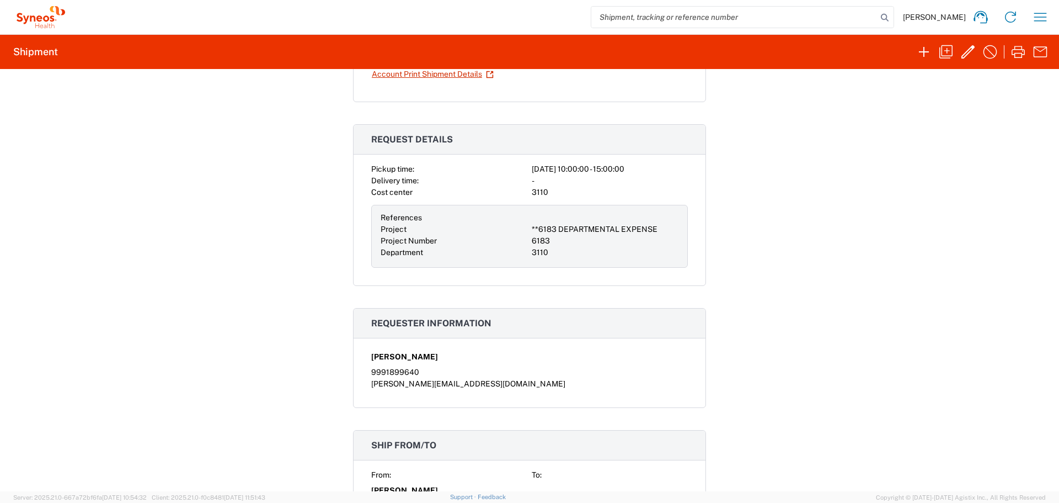
scroll to position [221, 0]
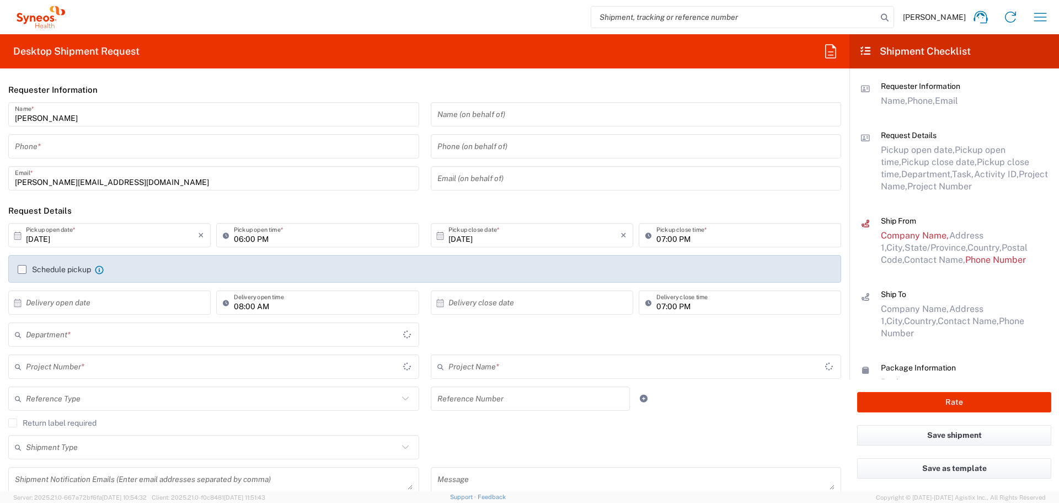
type input "Mexico State"
type input "3110"
click at [1047, 20] on icon "button" at bounding box center [1041, 17] width 18 height 18
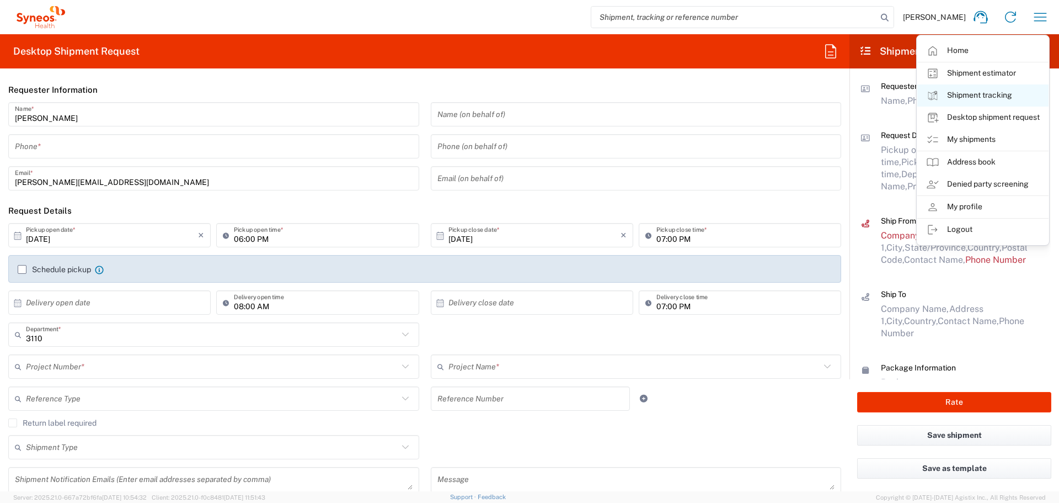
click at [991, 87] on link "Shipment tracking" at bounding box center [982, 95] width 131 height 22
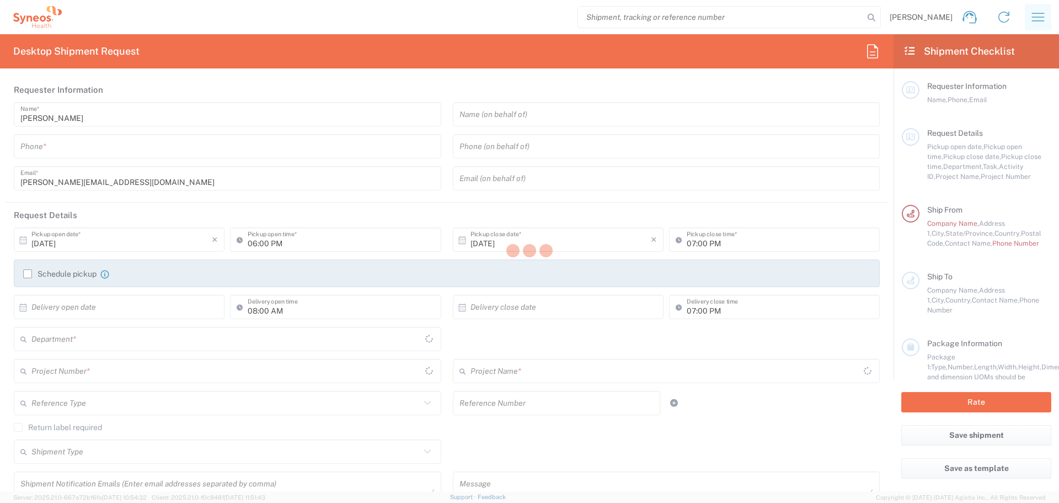
type input "Mexico State"
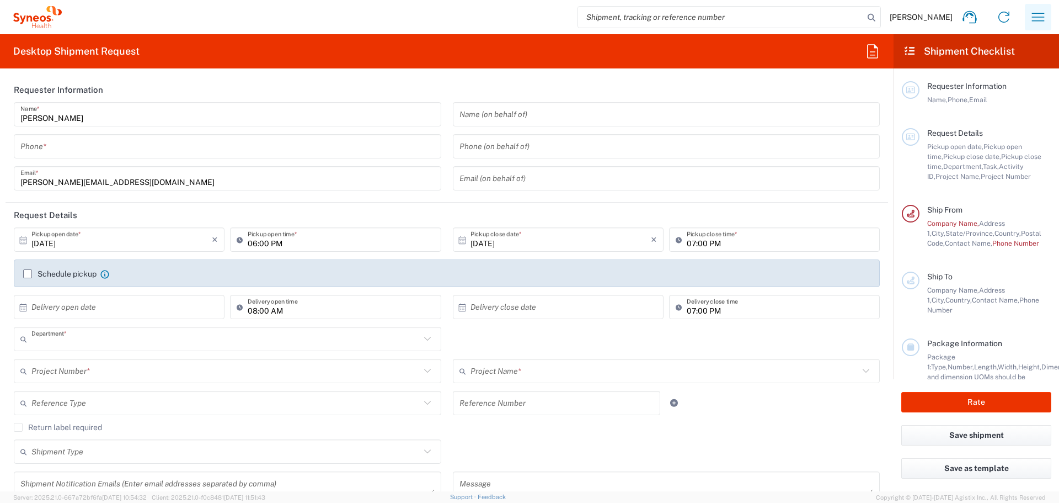
type input "3110"
click at [1037, 19] on icon "button" at bounding box center [1038, 17] width 18 height 18
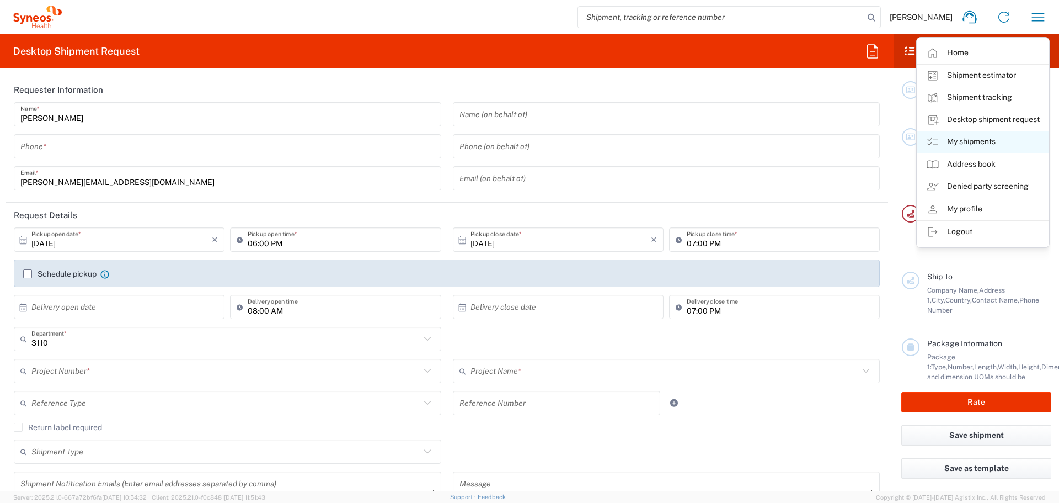
click at [990, 143] on link "My shipments" at bounding box center [982, 142] width 131 height 22
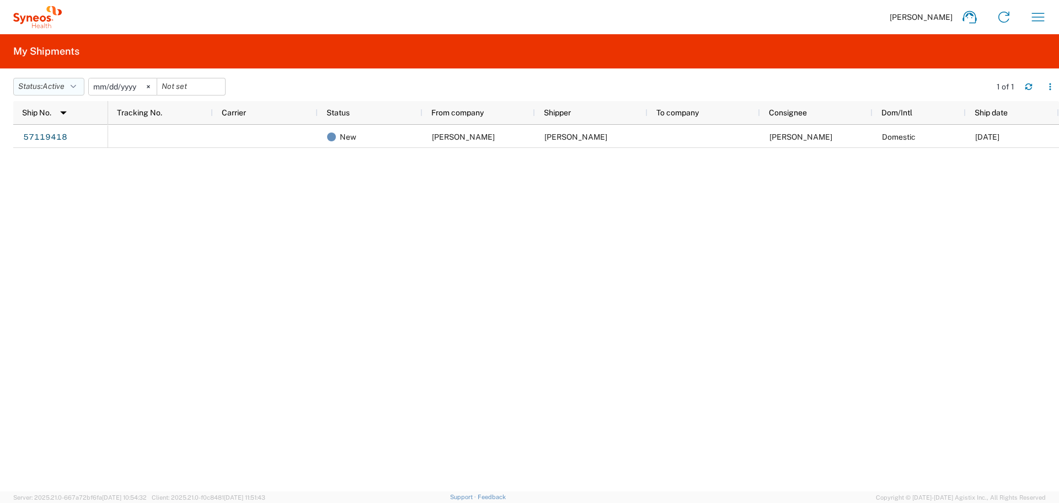
click at [69, 86] on button "Status: Active" at bounding box center [48, 87] width 71 height 18
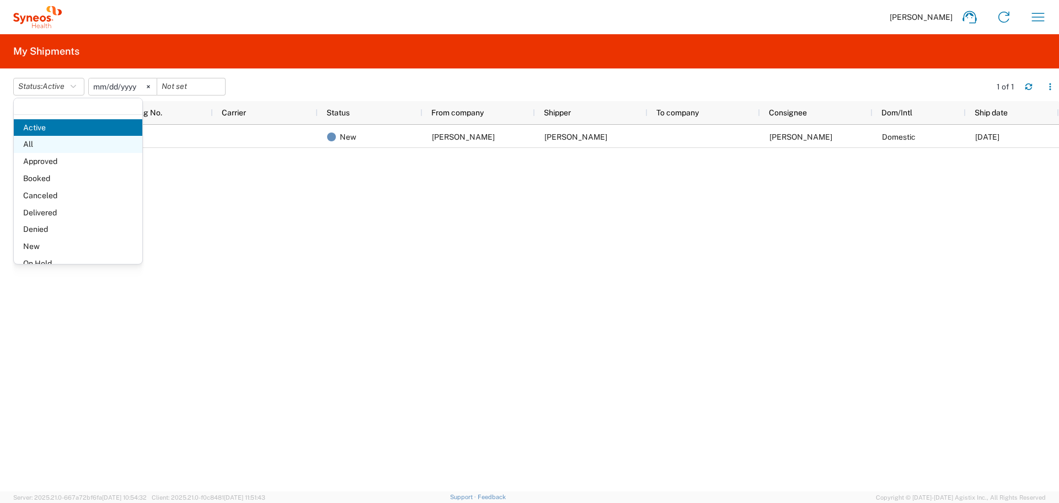
click at [67, 151] on span "All" at bounding box center [78, 144] width 129 height 17
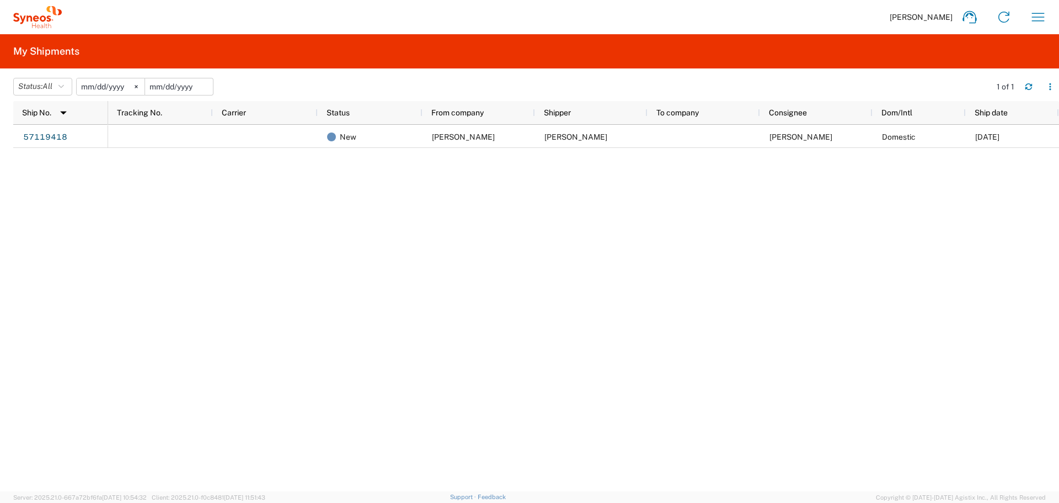
click at [174, 84] on input "date" at bounding box center [179, 86] width 68 height 17
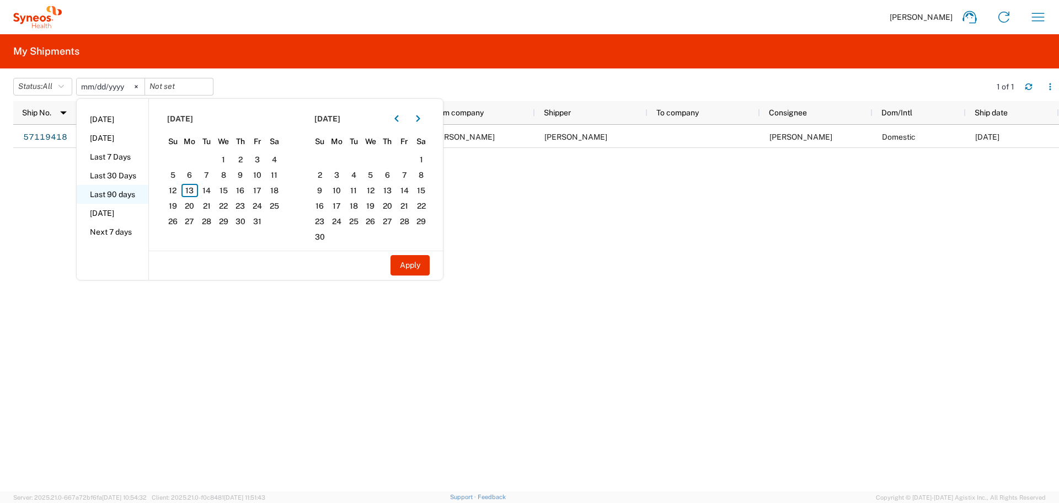
click at [130, 187] on li "Last 90 days" at bounding box center [113, 194] width 72 height 19
type input "2025-07-16"
type input "2025-10-13"
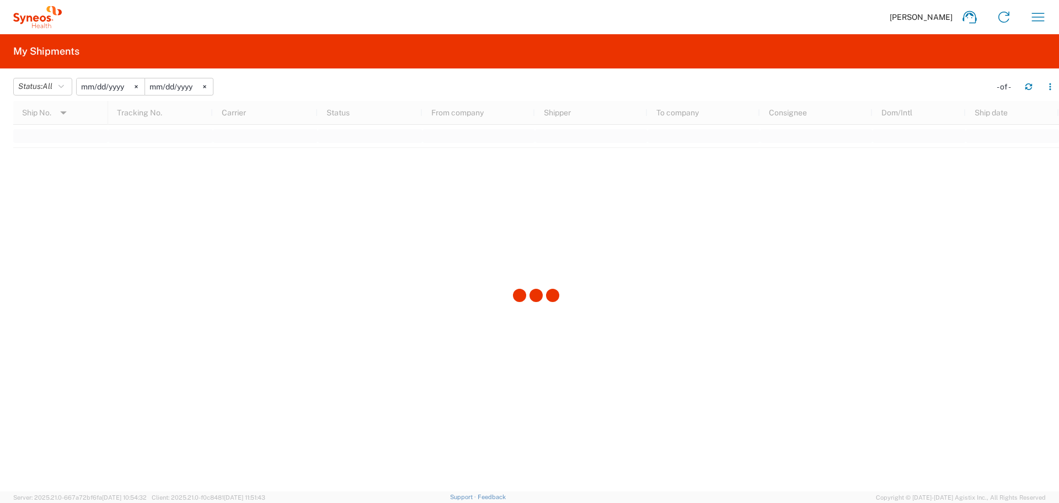
click at [130, 187] on div at bounding box center [536, 296] width 1046 height 390
click at [139, 90] on svg-icon at bounding box center [136, 86] width 17 height 17
click at [194, 86] on input "2025-10-13" at bounding box center [179, 86] width 68 height 17
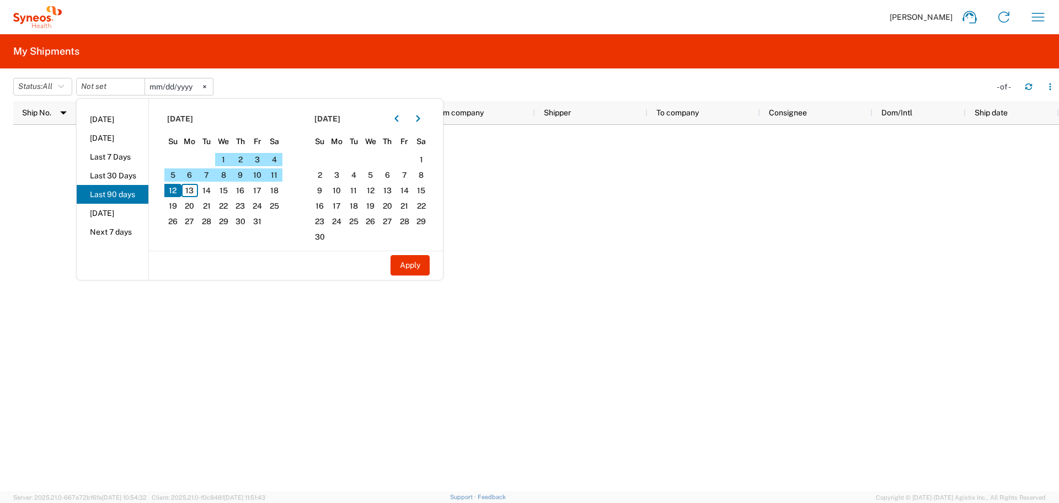
click at [126, 201] on li "Last 90 days" at bounding box center [113, 194] width 72 height 19
type input "2025-07-16"
type input "2025-10-13"
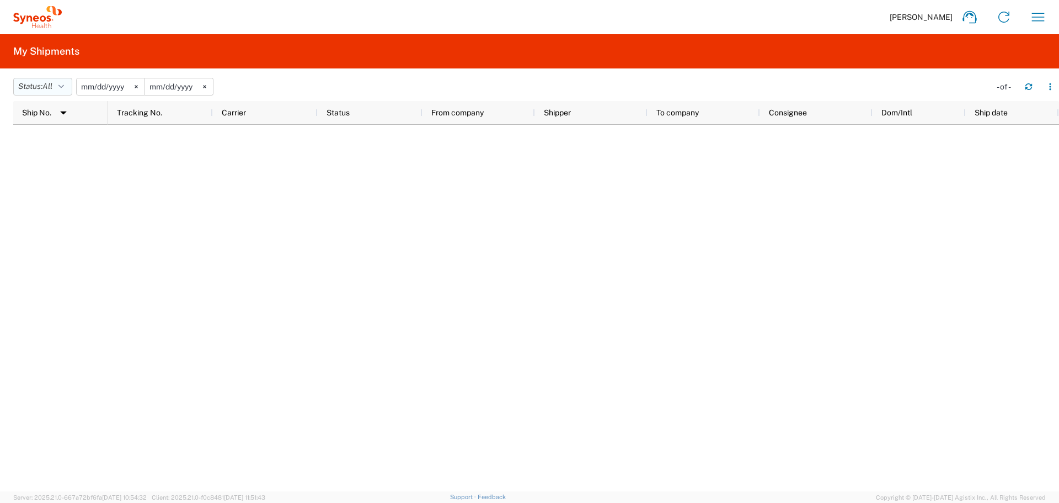
click at [58, 88] on button "Status: All" at bounding box center [42, 87] width 59 height 18
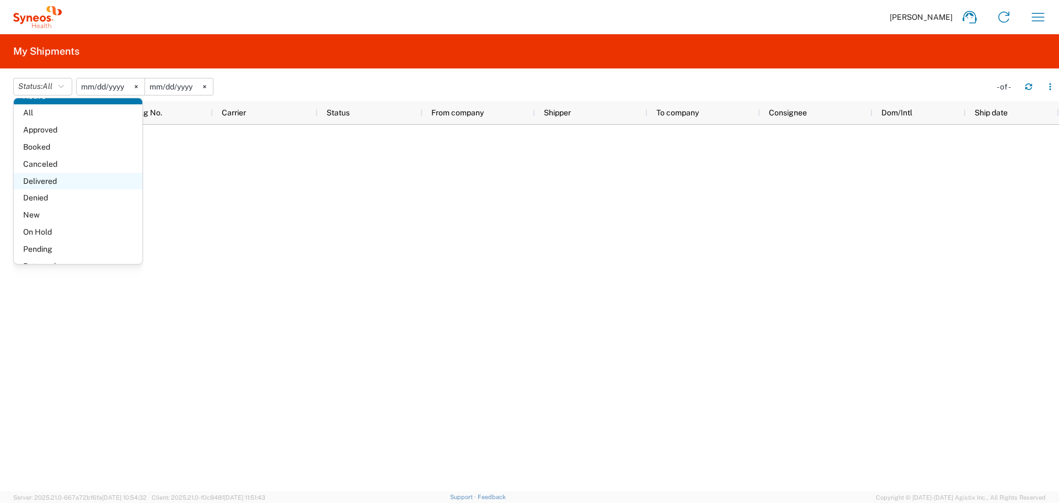
scroll to position [63, 0]
click at [270, 225] on div at bounding box center [583, 308] width 951 height 366
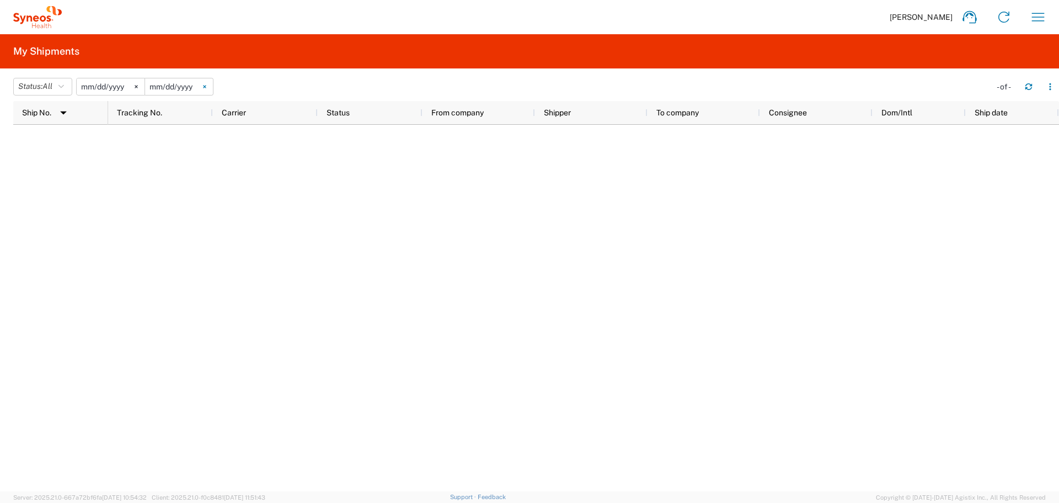
click at [206, 87] on icon at bounding box center [204, 86] width 3 height 3
click at [141, 92] on svg-icon at bounding box center [136, 86] width 17 height 17
click at [93, 84] on input "date" at bounding box center [111, 86] width 68 height 17
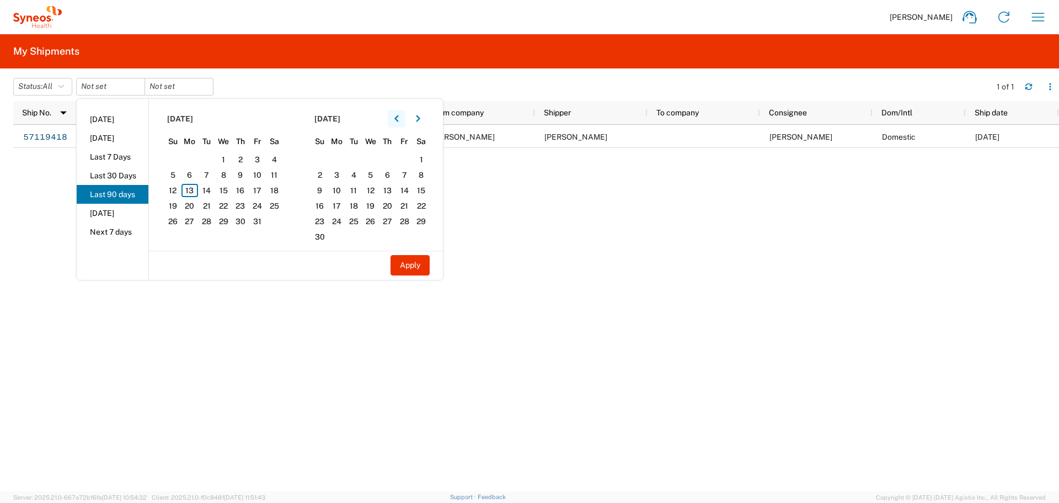
click at [394, 122] on button "button" at bounding box center [397, 119] width 18 height 18
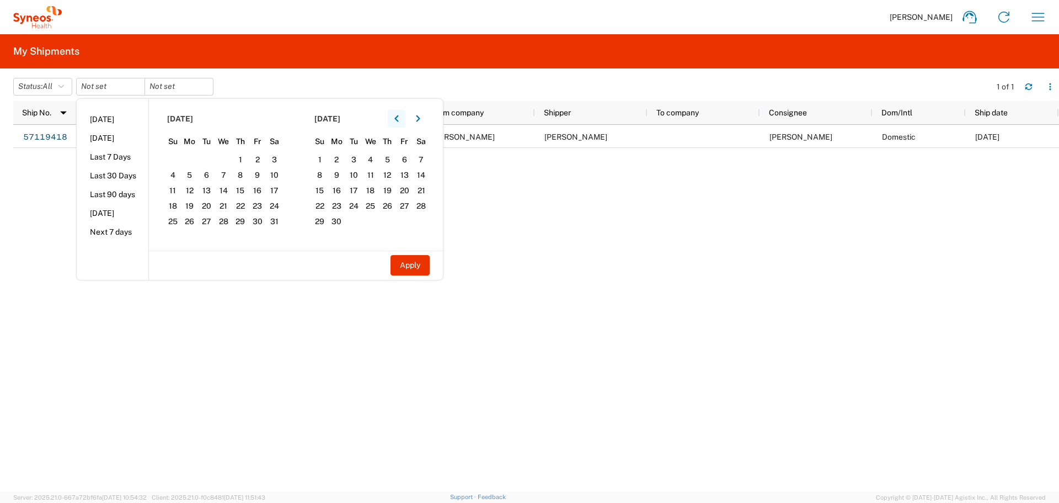
click at [394, 122] on button "button" at bounding box center [397, 119] width 18 height 18
click at [341, 215] on span "28" at bounding box center [336, 221] width 17 height 13
click at [403, 261] on button "Apply" at bounding box center [410, 265] width 39 height 20
type input "2025-04-28"
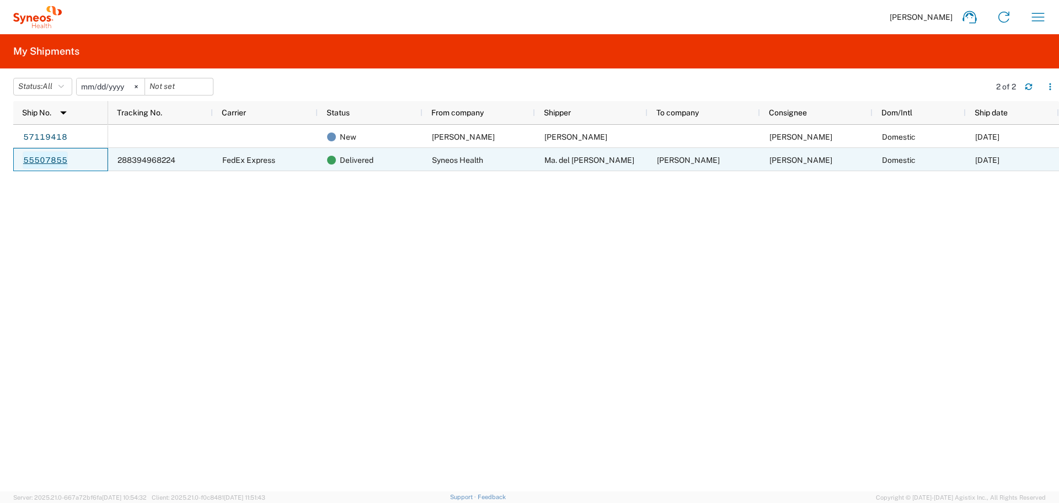
click at [55, 157] on link "55507855" at bounding box center [45, 160] width 45 height 18
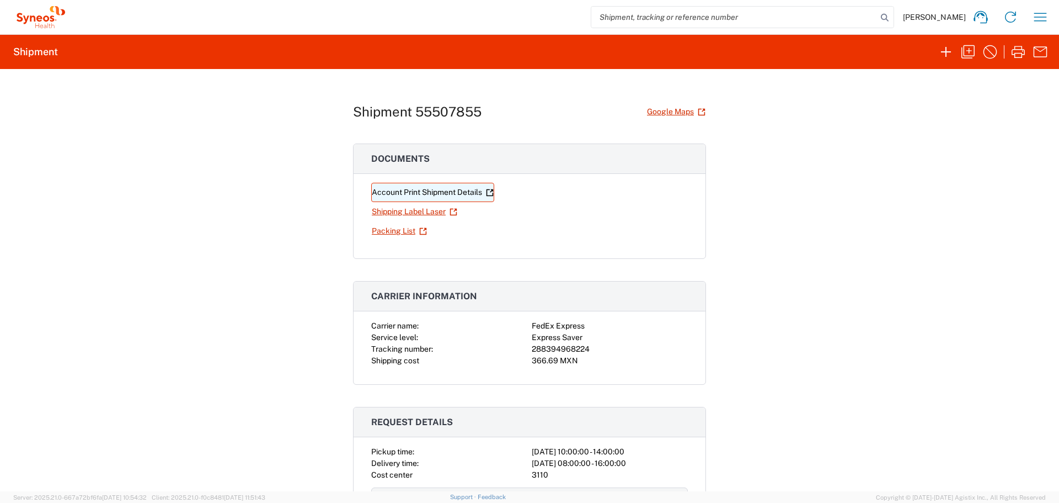
click at [410, 195] on link "Account Print Shipment Details" at bounding box center [432, 192] width 123 height 19
click at [410, 195] on div at bounding box center [529, 251] width 1059 height 503
click at [401, 209] on link "Shipping Label Laser" at bounding box center [414, 211] width 87 height 19
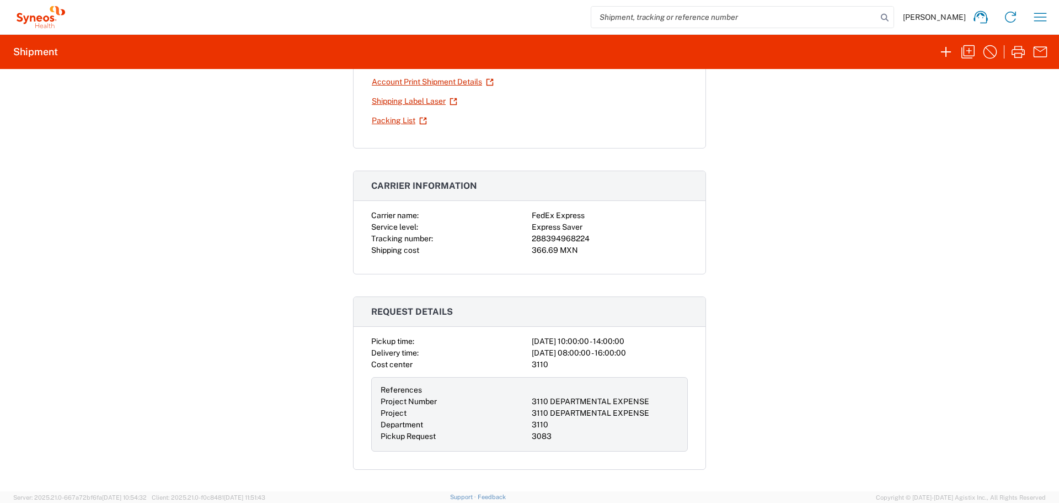
scroll to position [166, 0]
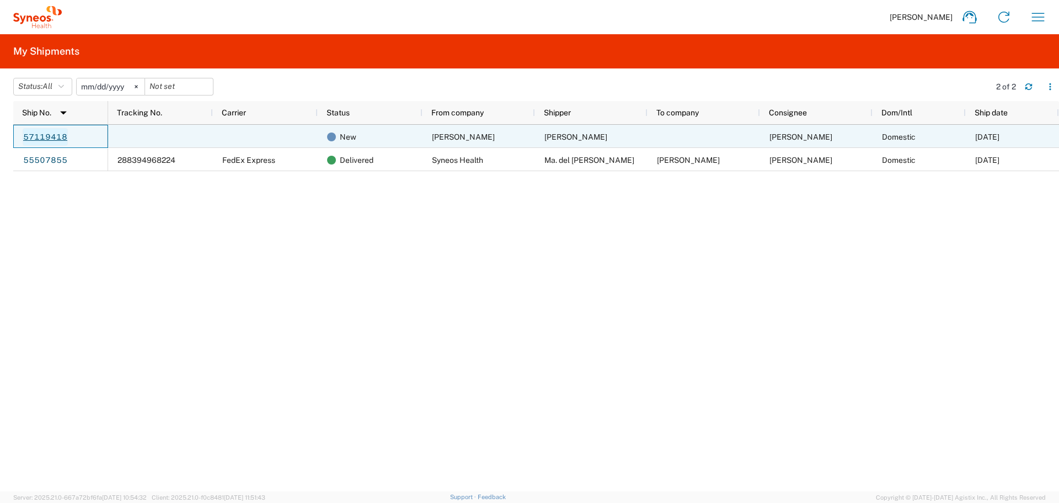
click at [42, 137] on link "57119418" at bounding box center [45, 137] width 45 height 18
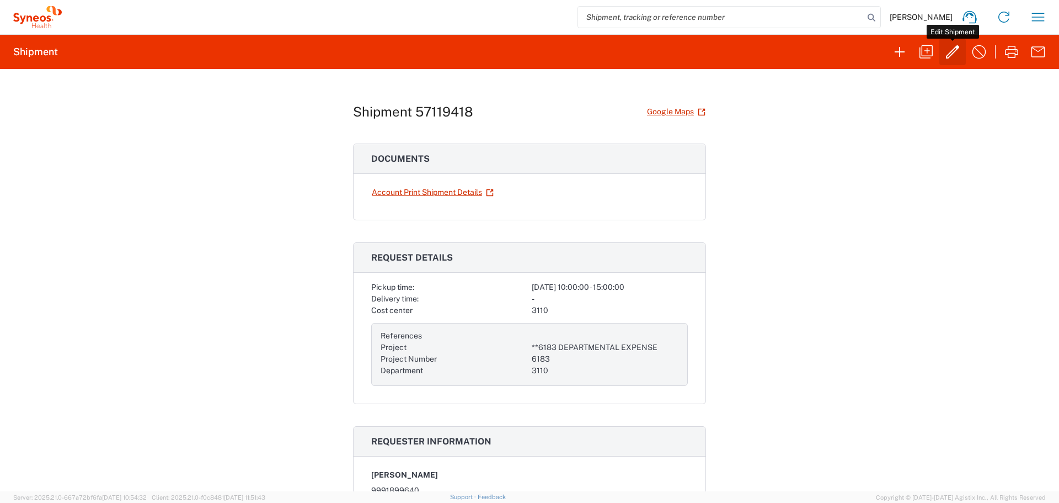
click at [943, 51] on button "button" at bounding box center [953, 52] width 26 height 26
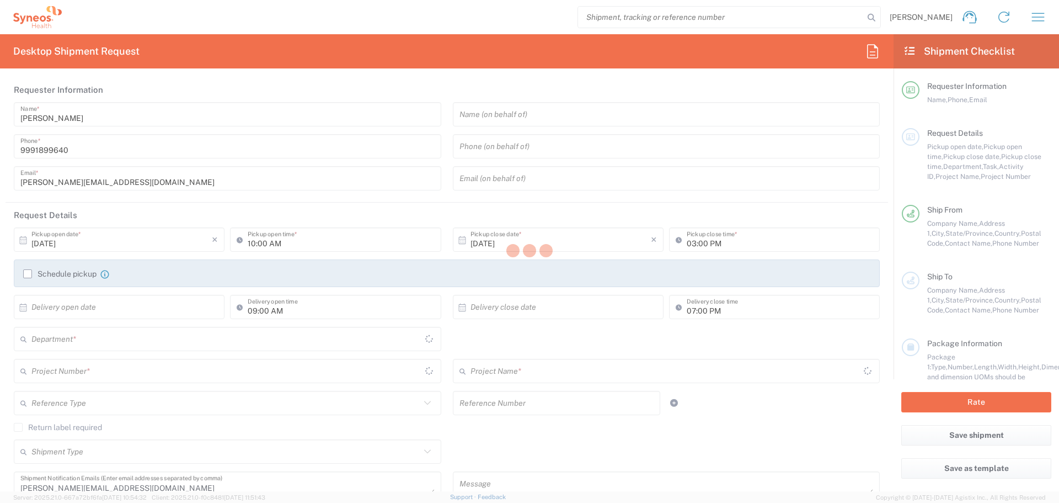
type input "Federal District"
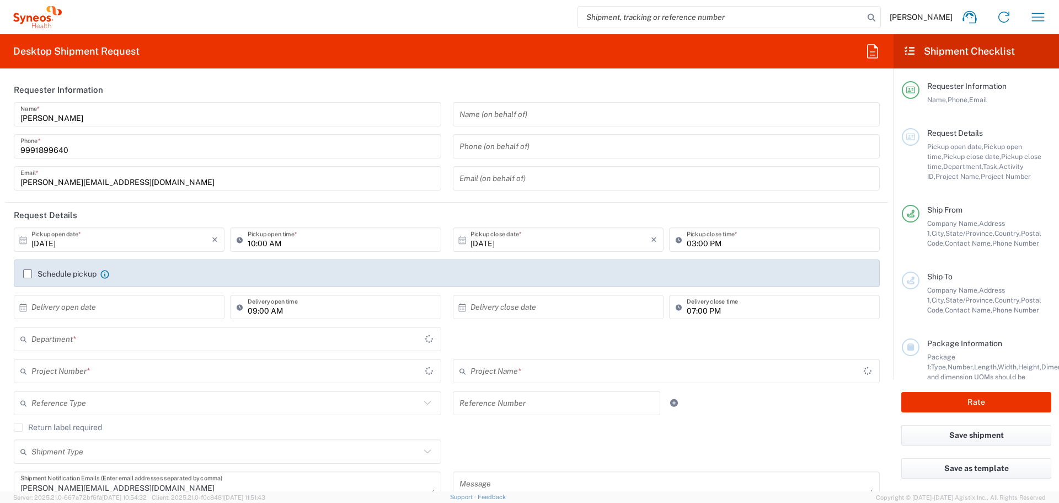
type input "Your Packaging"
type input "Mexico State"
type input "3110"
type input "6183"
type input "**6183 DEPARTMENTAL EXPENSE"
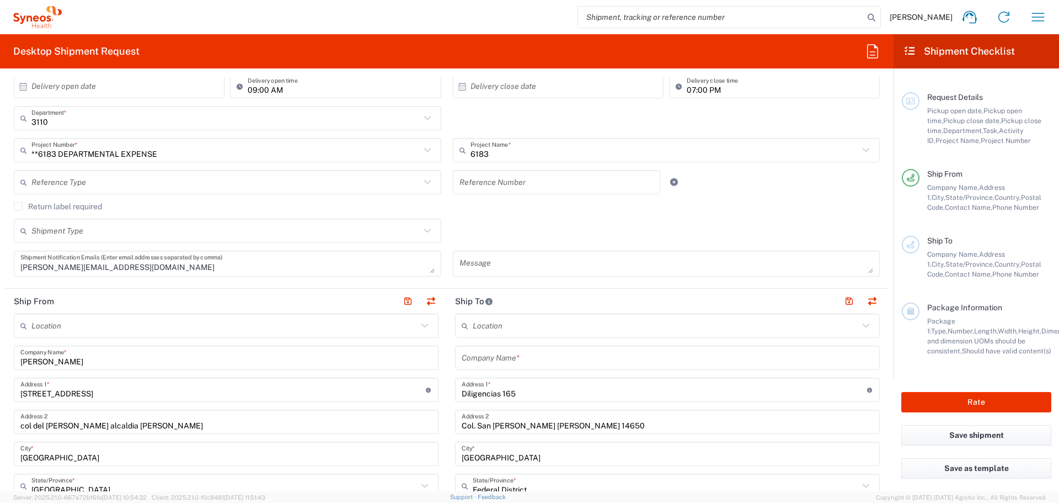
scroll to position [276, 0]
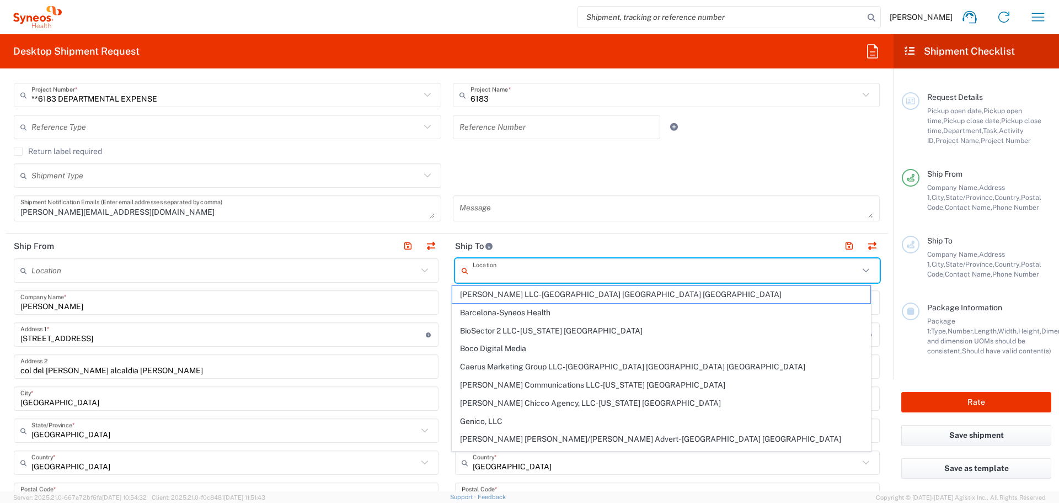
click at [522, 265] on input "text" at bounding box center [666, 270] width 386 height 19
click at [595, 237] on header "Ship To" at bounding box center [667, 245] width 441 height 25
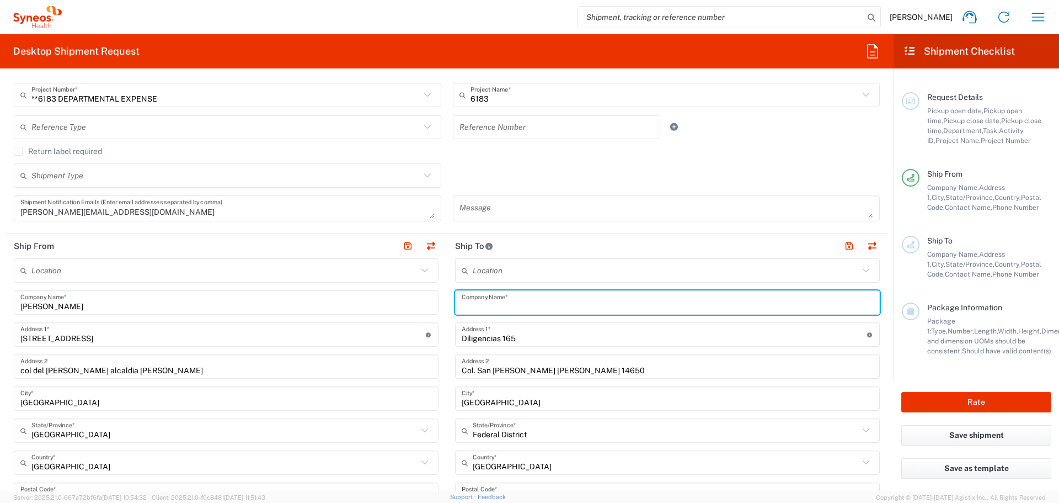
click at [569, 308] on input "text" at bounding box center [668, 302] width 412 height 19
type input "Monica Lopez"
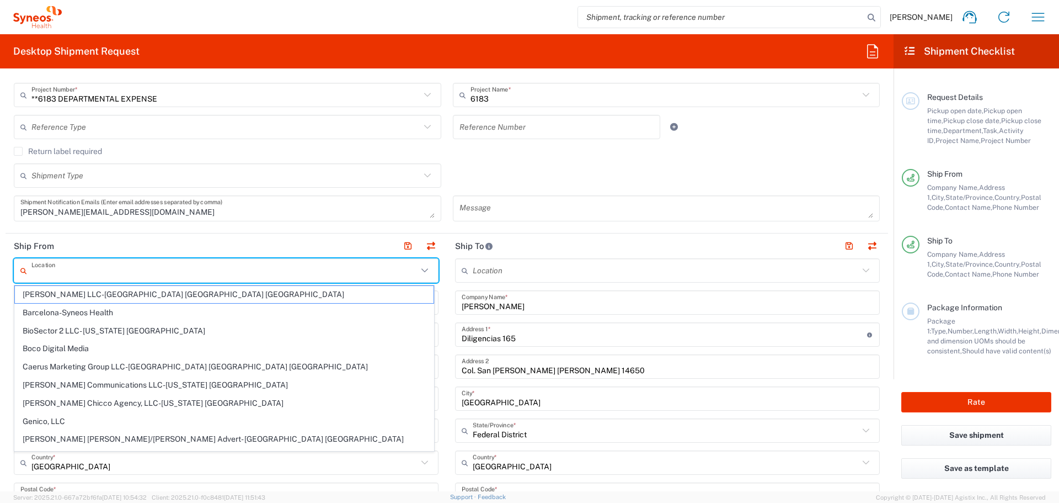
click at [91, 270] on input "text" at bounding box center [224, 270] width 386 height 19
click at [476, 163] on div "Shipment Type Batch Regular" at bounding box center [447, 179] width 878 height 32
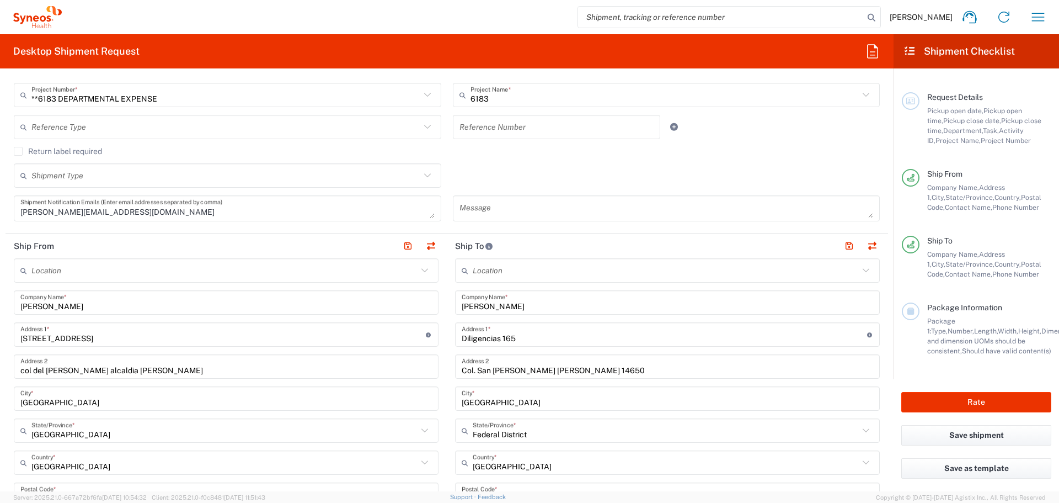
scroll to position [0, 0]
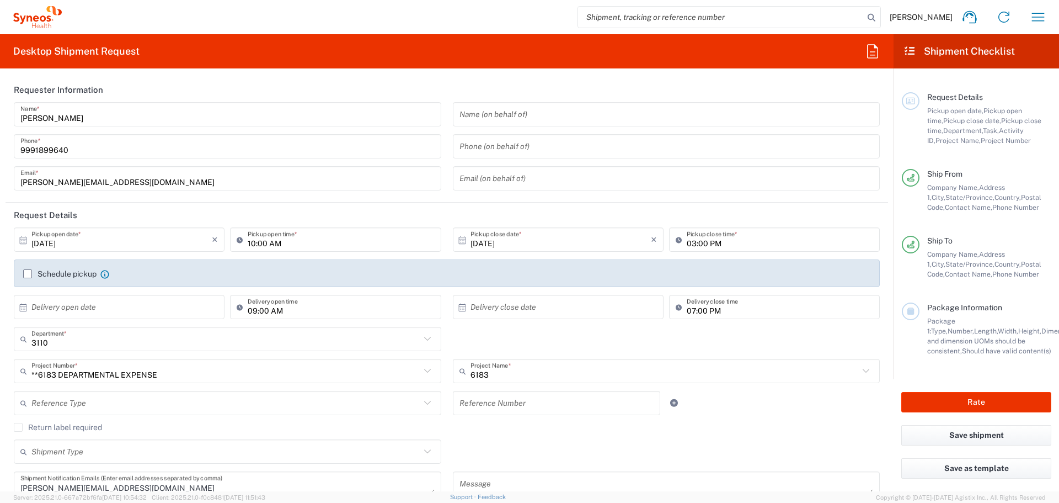
click at [20, 276] on div "Schedule pickup When scheduling a pickup please be sure to meet the following c…" at bounding box center [447, 278] width 859 height 18
click at [25, 277] on label "Schedule pickup" at bounding box center [59, 273] width 73 height 9
click at [28, 274] on input "Schedule pickup" at bounding box center [28, 274] width 0 height 0
click at [25, 277] on label "Schedule pickup" at bounding box center [59, 273] width 73 height 9
click at [28, 274] on input "Schedule pickup" at bounding box center [28, 274] width 0 height 0
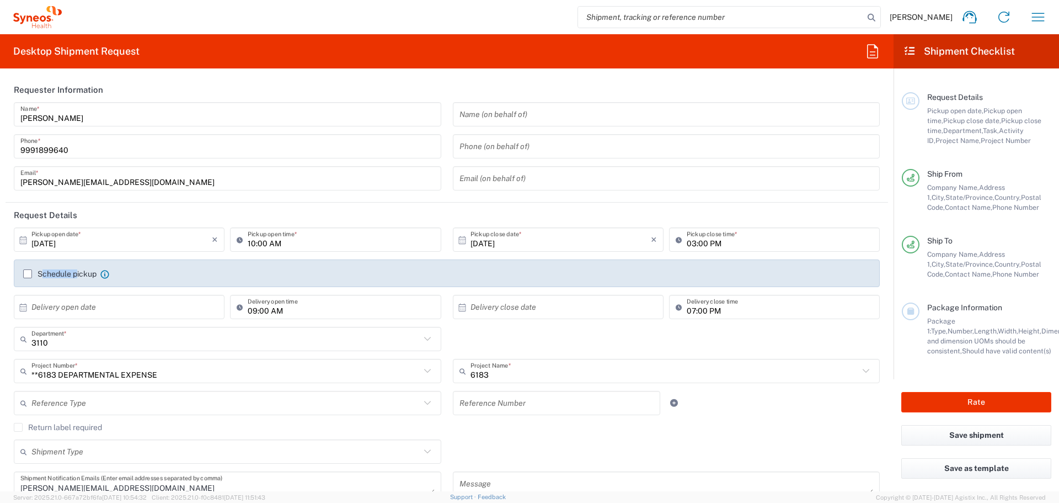
click at [29, 272] on label "Schedule pickup" at bounding box center [59, 273] width 73 height 9
click at [28, 274] on input "Schedule pickup" at bounding box center [28, 274] width 0 height 0
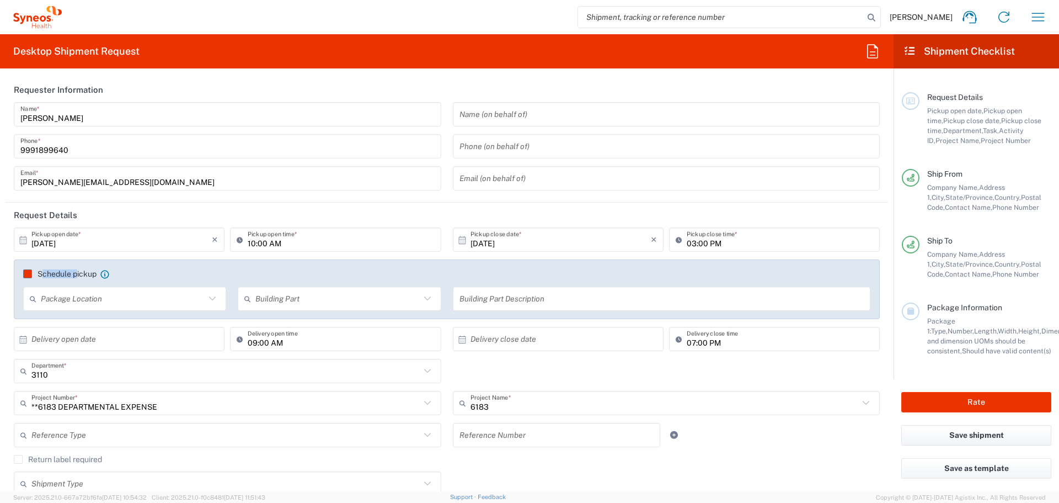
click at [29, 272] on label "Schedule pickup" at bounding box center [59, 273] width 73 height 9
click at [28, 274] on input "Schedule pickup" at bounding box center [28, 274] width 0 height 0
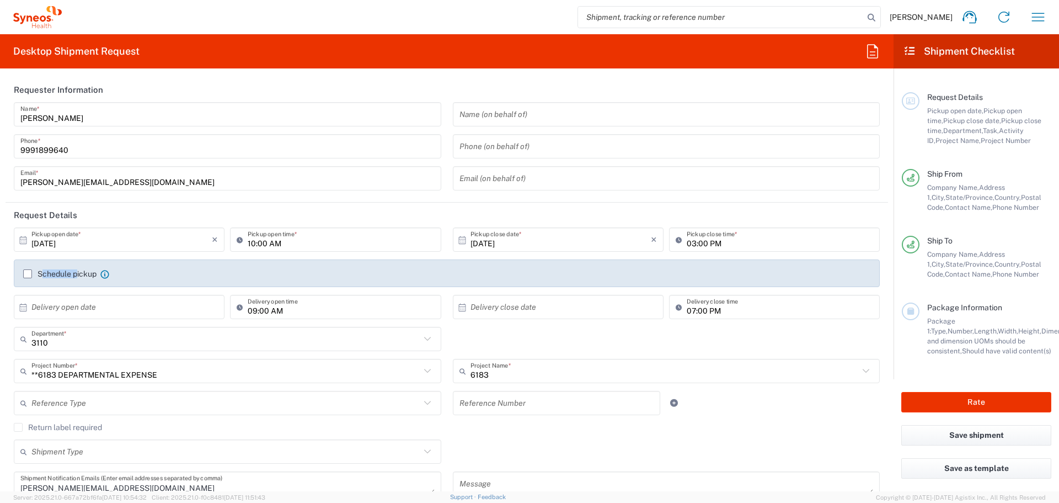
click at [29, 272] on label "Schedule pickup" at bounding box center [59, 273] width 73 height 9
click at [28, 274] on input "Schedule pickup" at bounding box center [28, 274] width 0 height 0
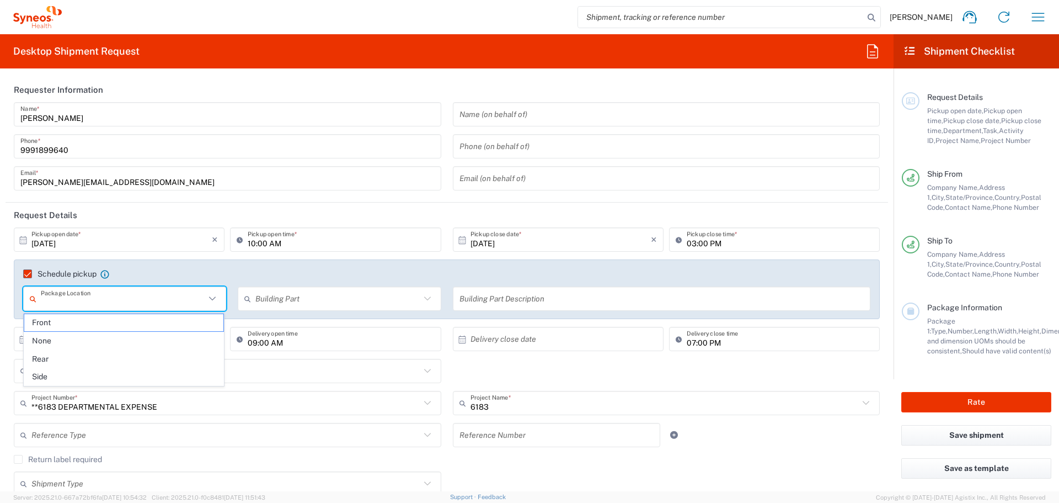
click at [104, 308] on input "text" at bounding box center [123, 298] width 164 height 19
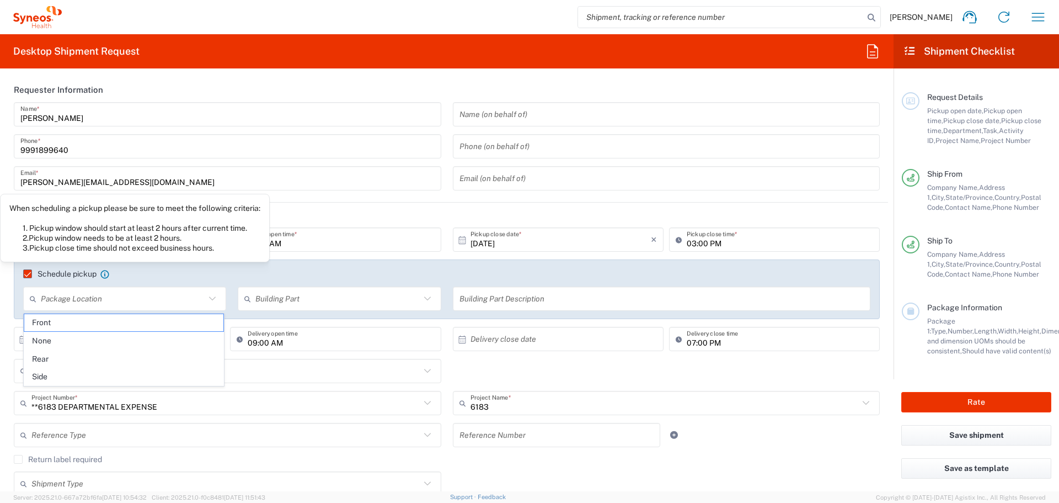
click at [105, 275] on icon at bounding box center [104, 274] width 9 height 9
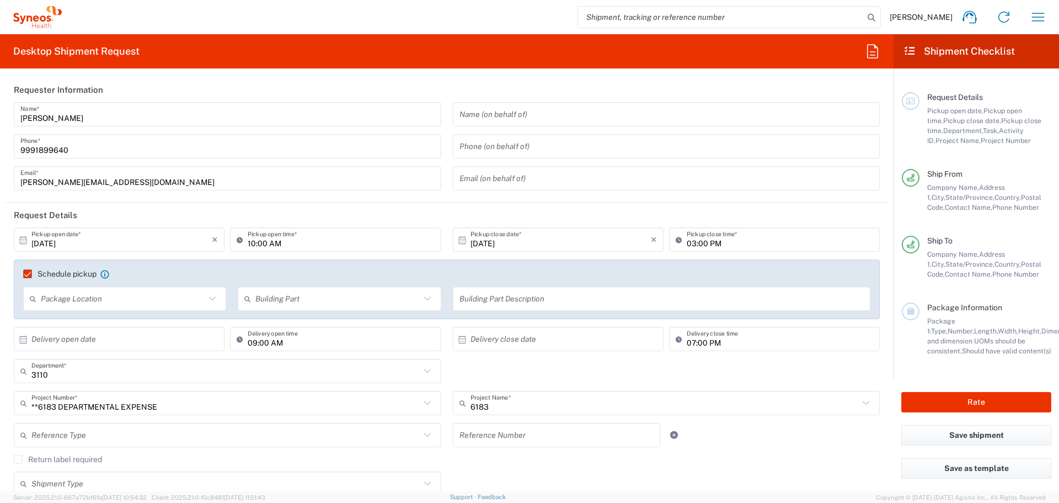
click at [105, 275] on icon at bounding box center [104, 274] width 9 height 9
click at [105, 273] on icon at bounding box center [104, 274] width 9 height 9
click at [197, 302] on input "text" at bounding box center [123, 298] width 164 height 19
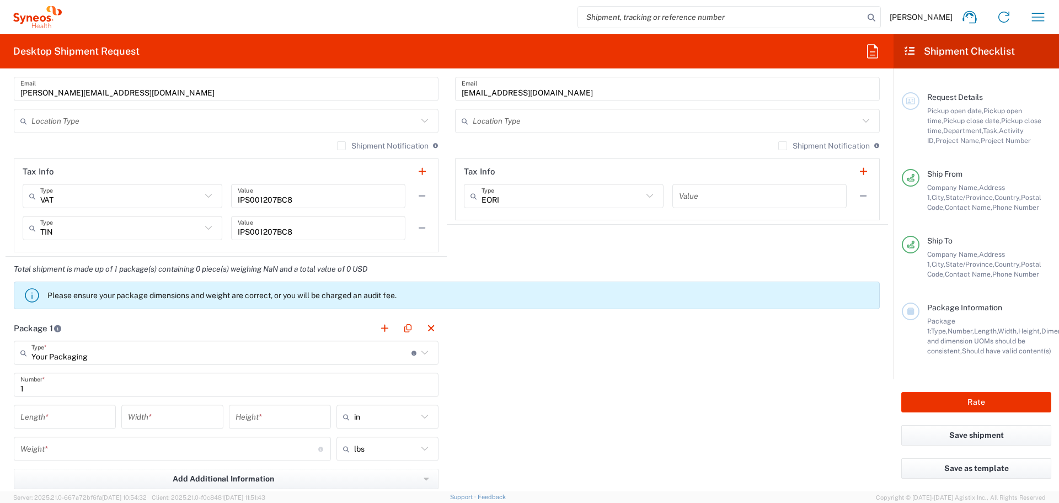
scroll to position [828, 0]
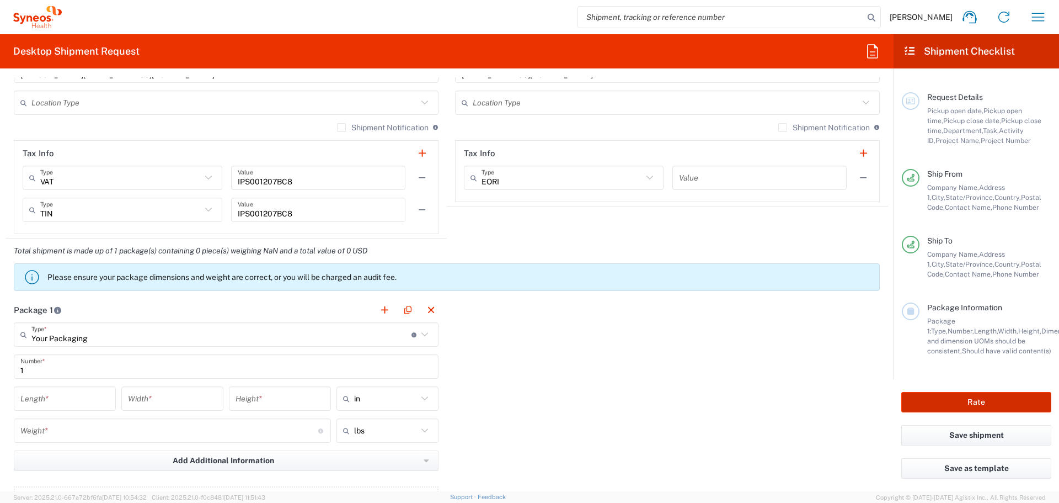
click at [968, 403] on button "Rate" at bounding box center [976, 402] width 150 height 20
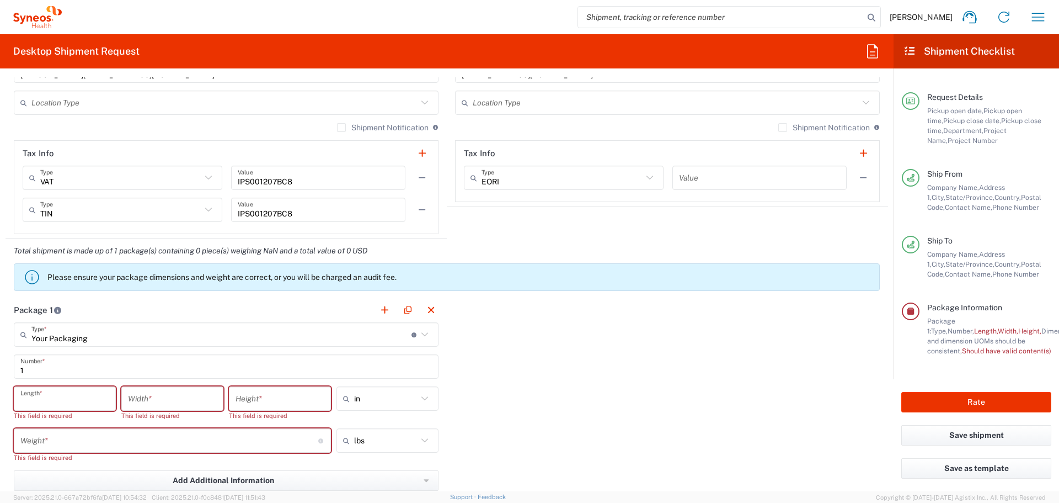
click at [67, 399] on input "number" at bounding box center [64, 398] width 89 height 19
type input "16"
click at [178, 408] on input "number" at bounding box center [172, 398] width 89 height 19
type input "28"
click at [244, 401] on input "number" at bounding box center [280, 398] width 89 height 19
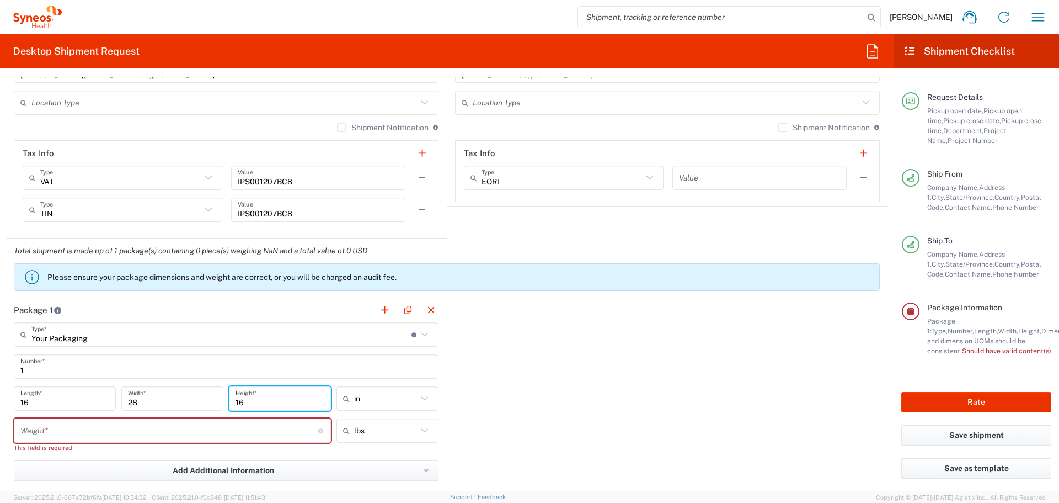
type input "16"
click at [252, 436] on input "number" at bounding box center [169, 430] width 298 height 19
click at [367, 434] on input "text" at bounding box center [385, 430] width 63 height 18
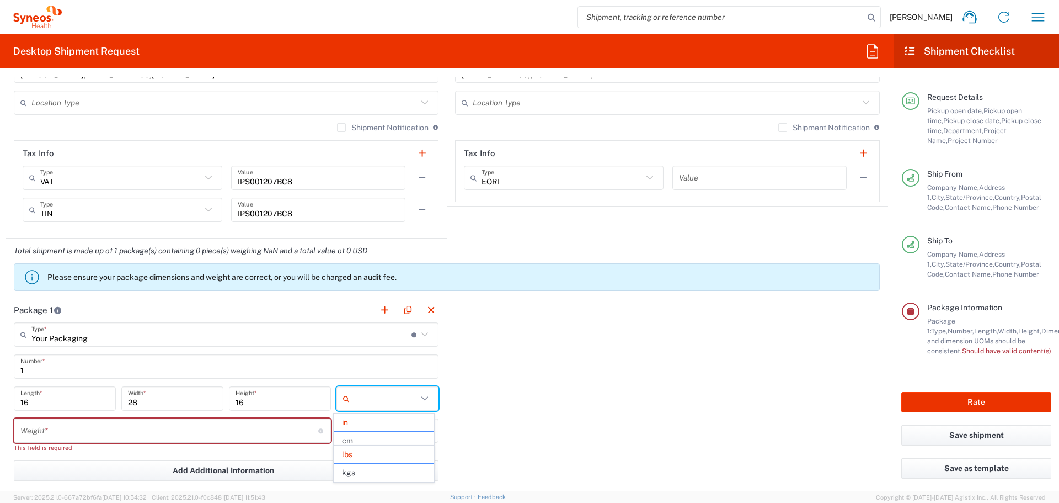
click at [367, 398] on input "text" at bounding box center [385, 398] width 63 height 18
type input "lbs"
click at [367, 439] on span "cm" at bounding box center [383, 440] width 99 height 17
type input "40.64"
type input "71.12"
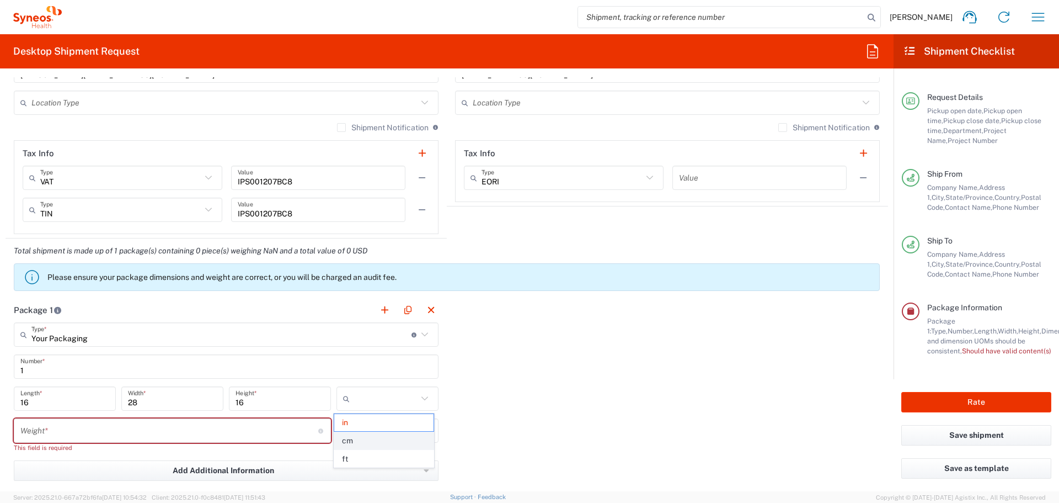
type input "40.64"
type input "cm"
click at [377, 434] on input "text" at bounding box center [385, 430] width 63 height 18
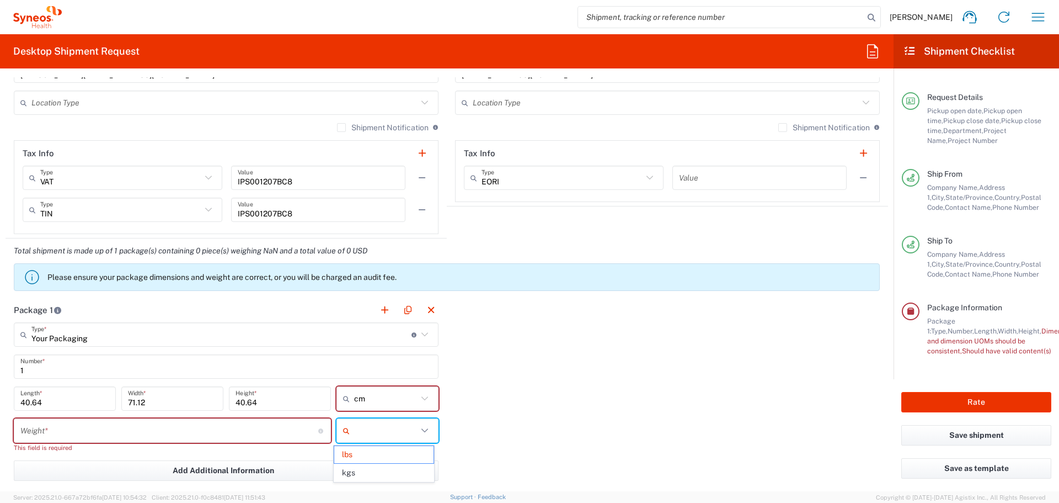
click at [377, 434] on input "text" at bounding box center [385, 430] width 63 height 18
click at [381, 466] on span "kgs" at bounding box center [383, 472] width 99 height 17
type input "kgs"
click at [234, 435] on input "number" at bounding box center [169, 430] width 298 height 19
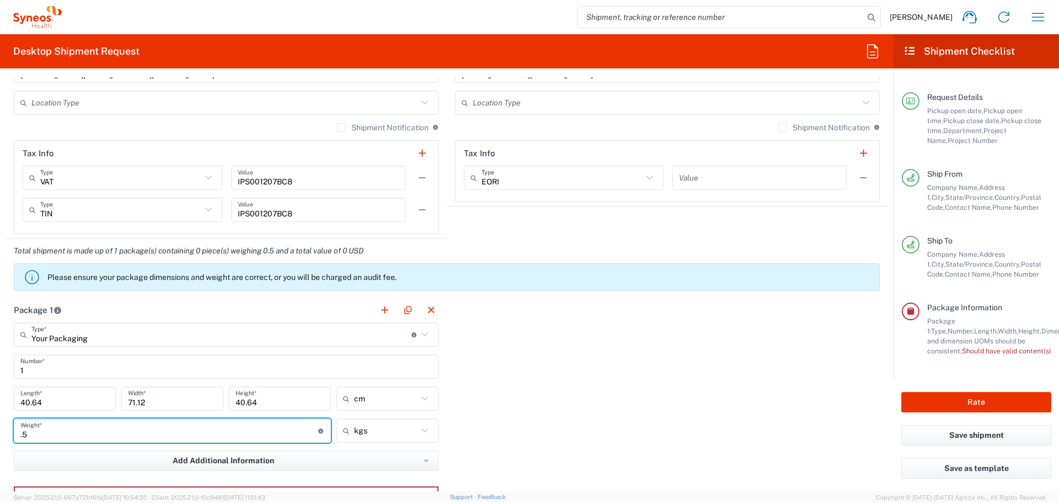
type input ".5"
click at [595, 381] on div "Package 1 Your Packaging Type * Material used to package goods Your Packaging E…" at bounding box center [447, 418] width 883 height 242
drag, startPoint x: 137, startPoint y: 435, endPoint x: 20, endPoint y: 433, distance: 116.4
click at [0, 433] on html "Melissa Alegria Home Shipment estimator Shipment tracking Desktop shipment requ…" at bounding box center [529, 251] width 1059 height 503
type input "kgs"
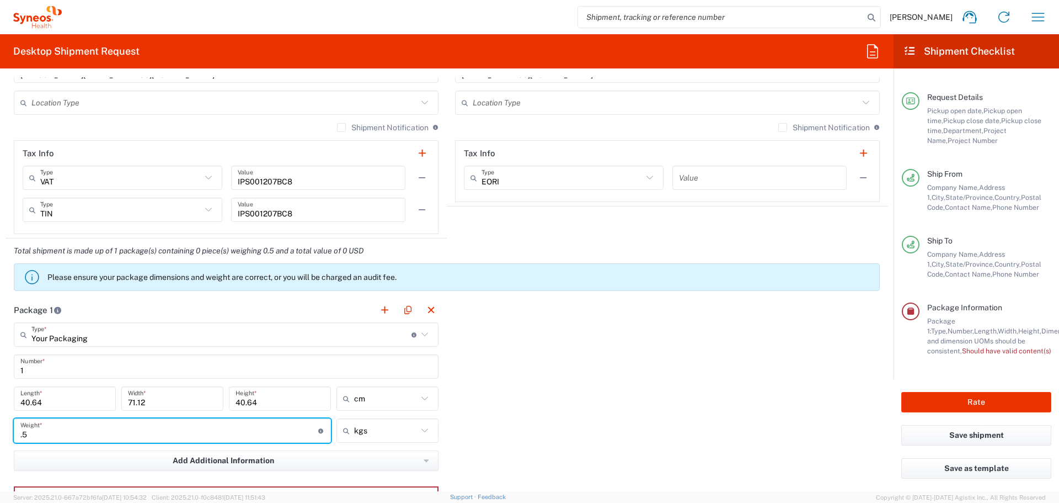
click at [372, 423] on input "kgs" at bounding box center [385, 430] width 63 height 18
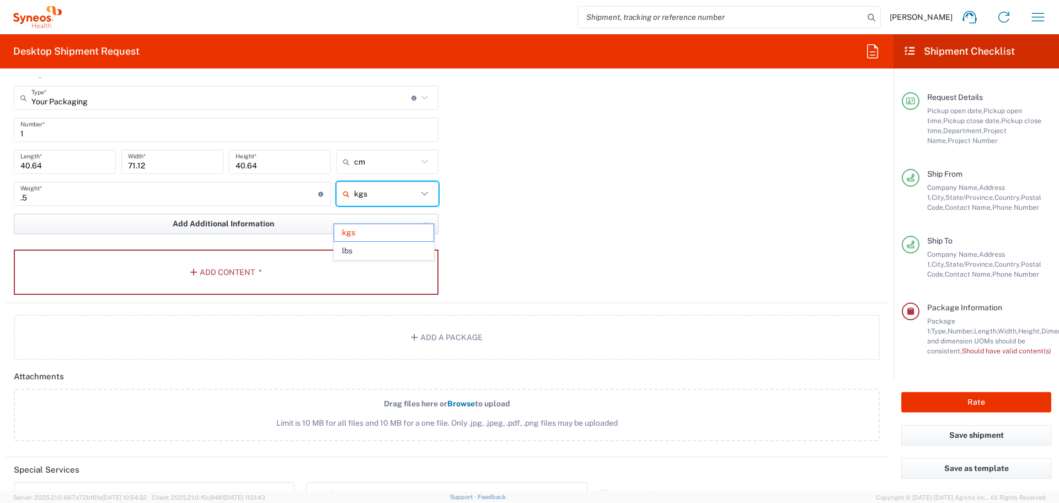
scroll to position [1048, 0]
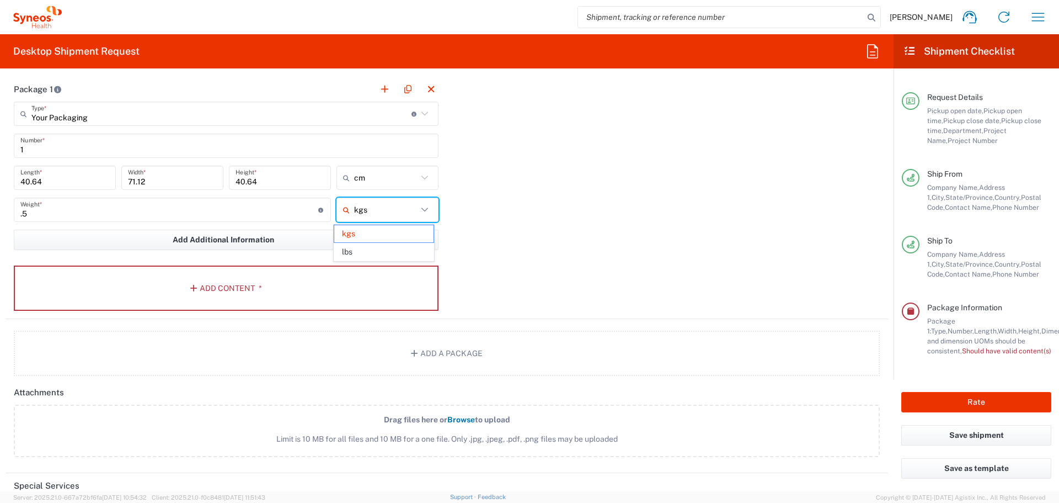
click at [67, 217] on input ".5" at bounding box center [169, 209] width 298 height 19
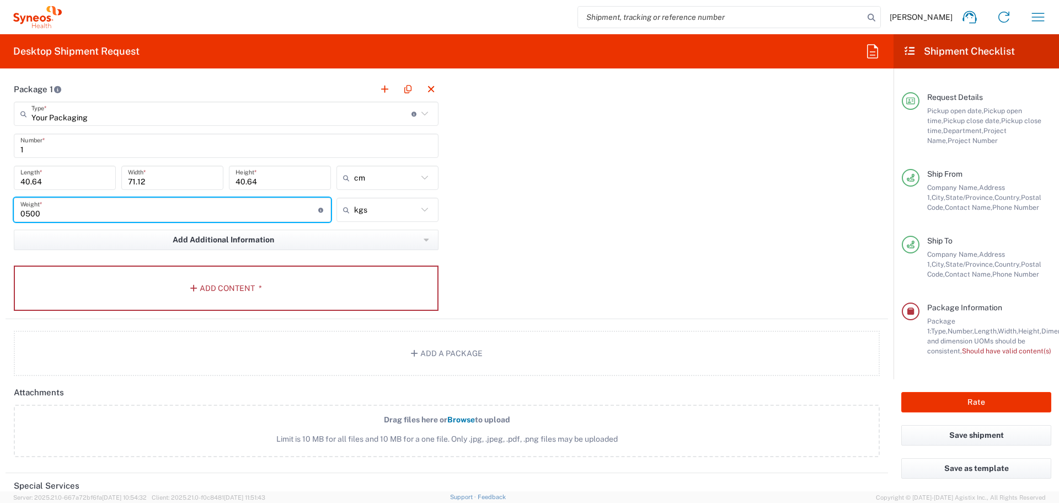
click at [23, 212] on input "0500" at bounding box center [169, 209] width 298 height 19
drag, startPoint x: 23, startPoint y: 212, endPoint x: 40, endPoint y: 212, distance: 17.1
click at [40, 212] on input "0500" at bounding box center [169, 209] width 298 height 19
type input "1"
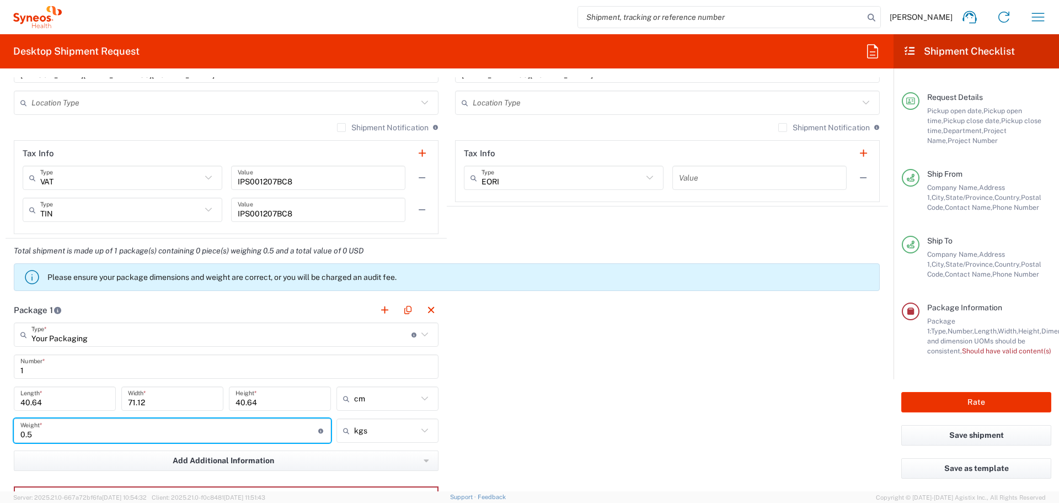
type input "0.5"
click at [60, 407] on input "40.64" at bounding box center [64, 398] width 89 height 19
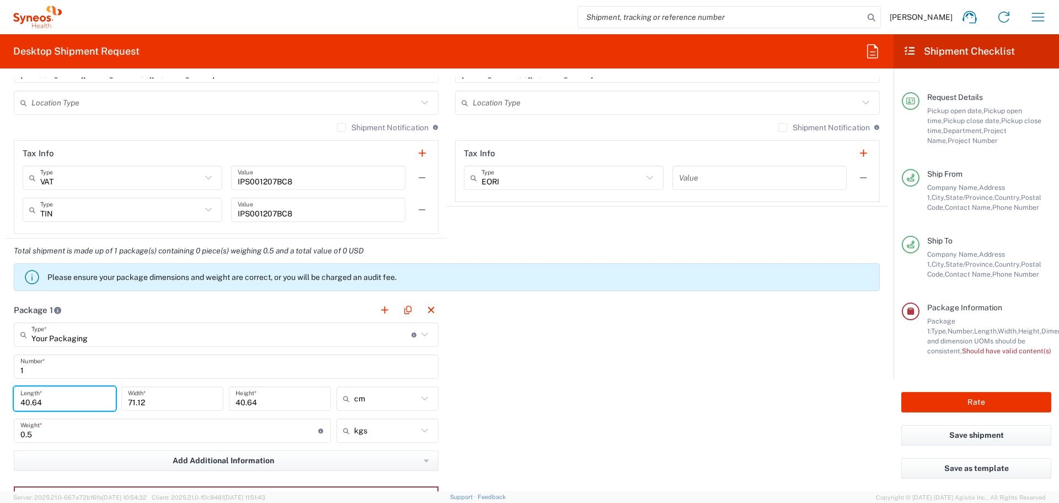
drag, startPoint x: 54, startPoint y: 404, endPoint x: 7, endPoint y: 404, distance: 46.9
click at [7, 404] on main "Your Packaging Type * Material used to package goods Your Packaging Envelope La…" at bounding box center [226, 428] width 441 height 213
type input "16"
drag, startPoint x: 166, startPoint y: 403, endPoint x: 115, endPoint y: 403, distance: 50.8
click at [116, 402] on div "16 Length * 71.12 Width * 40.64 Height * cm in cm ft" at bounding box center [226, 402] width 430 height 32
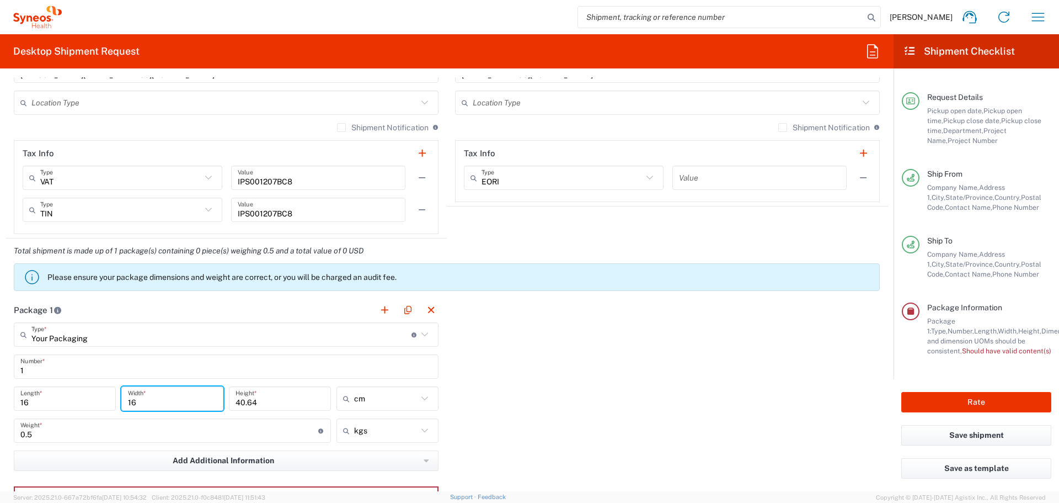
type input "16"
drag, startPoint x: 266, startPoint y: 402, endPoint x: 256, endPoint y: 401, distance: 10.0
click at [264, 402] on input "40.64" at bounding box center [280, 398] width 89 height 19
drag, startPoint x: 254, startPoint y: 401, endPoint x: 198, endPoint y: 399, distance: 56.3
click at [211, 399] on div "16 Length * 16 Width * 40.64 Height * cm in cm ft" at bounding box center [226, 402] width 430 height 32
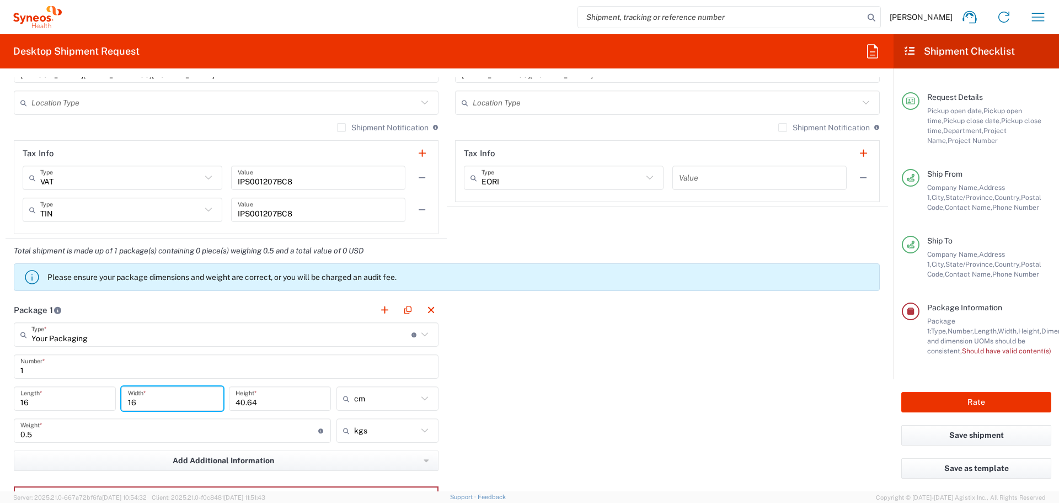
click at [198, 399] on input "16" at bounding box center [172, 398] width 89 height 19
click at [260, 403] on input "40.64" at bounding box center [280, 398] width 89 height 19
drag, startPoint x: 256, startPoint y: 402, endPoint x: 213, endPoint y: 403, distance: 43.0
click at [213, 403] on div "16 Length * 16 Width * 40.64 Height * cm in cm ft" at bounding box center [226, 402] width 430 height 32
type input "16"
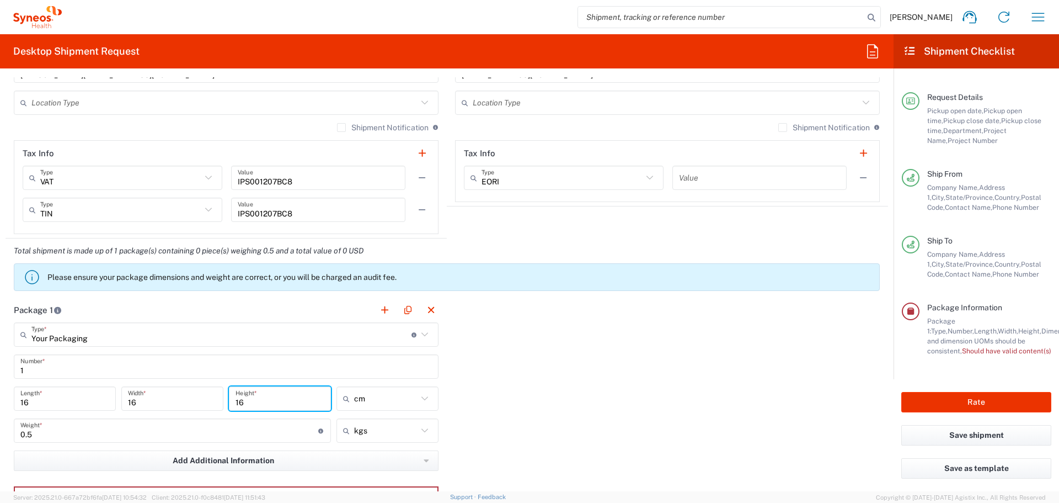
click at [165, 401] on input "16" at bounding box center [172, 398] width 89 height 19
type input "1"
type input "27"
click at [628, 305] on div "Package 1 Your Packaging Type * Material used to package goods Your Packaging E…" at bounding box center [447, 418] width 883 height 242
drag, startPoint x: 38, startPoint y: 402, endPoint x: 8, endPoint y: 403, distance: 29.8
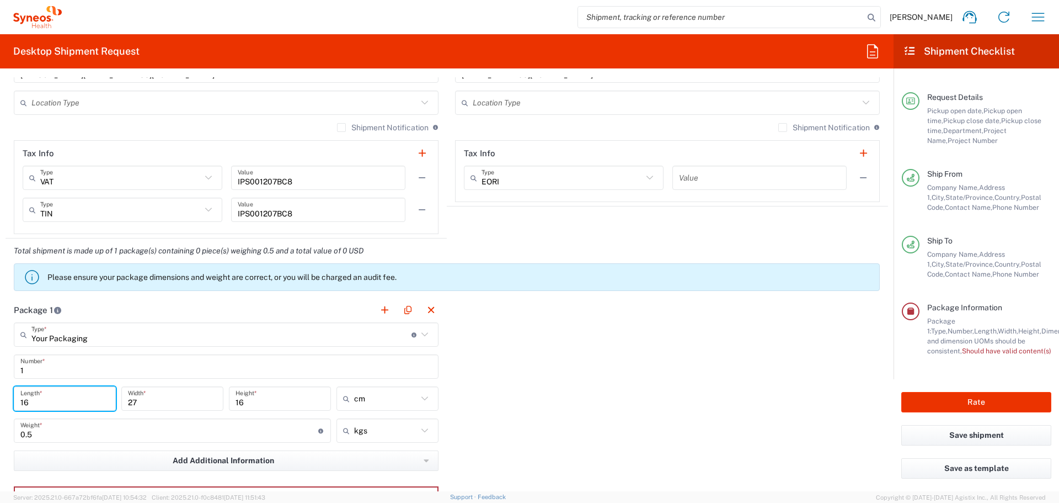
click at [8, 403] on main "Your Packaging Type * Material used to package goods Your Packaging Envelope La…" at bounding box center [226, 428] width 441 height 213
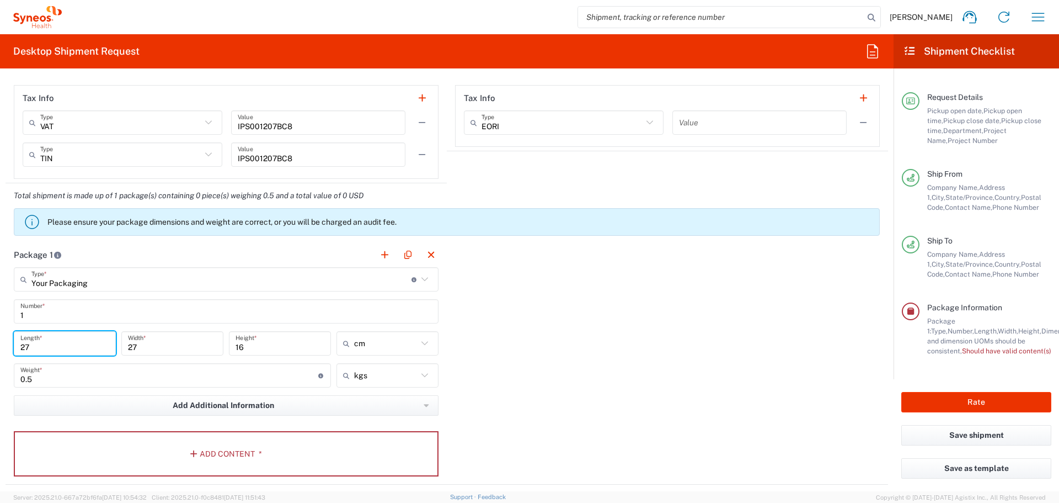
type input "27"
click at [177, 344] on input "27" at bounding box center [172, 343] width 89 height 19
type input "2"
type input "16"
click at [572, 380] on div "Package 1 Your Packaging Type * Material used to package goods Your Packaging E…" at bounding box center [447, 363] width 883 height 242
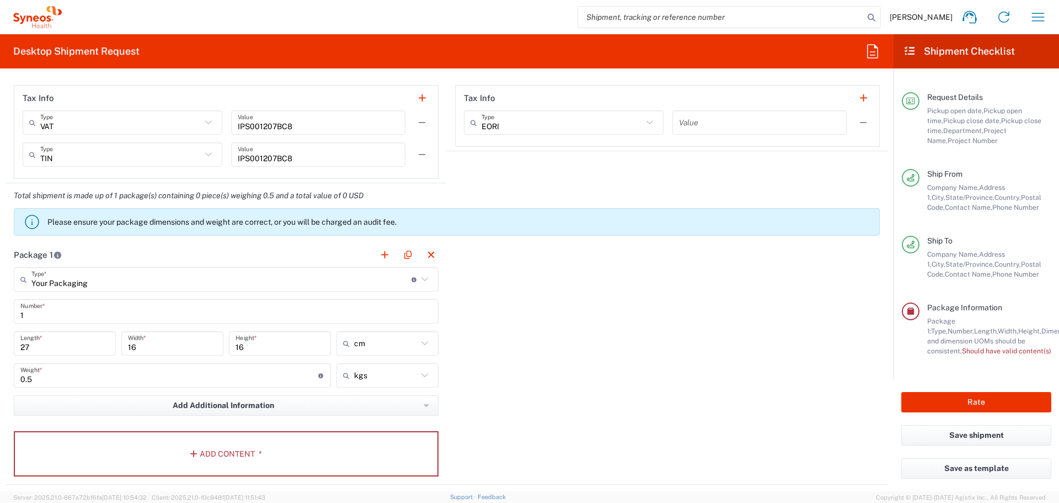
click at [572, 380] on div "Package 1 Your Packaging Type * Material used to package goods Your Packaging E…" at bounding box center [447, 363] width 883 height 242
click at [972, 405] on button "Rate" at bounding box center [976, 402] width 150 height 20
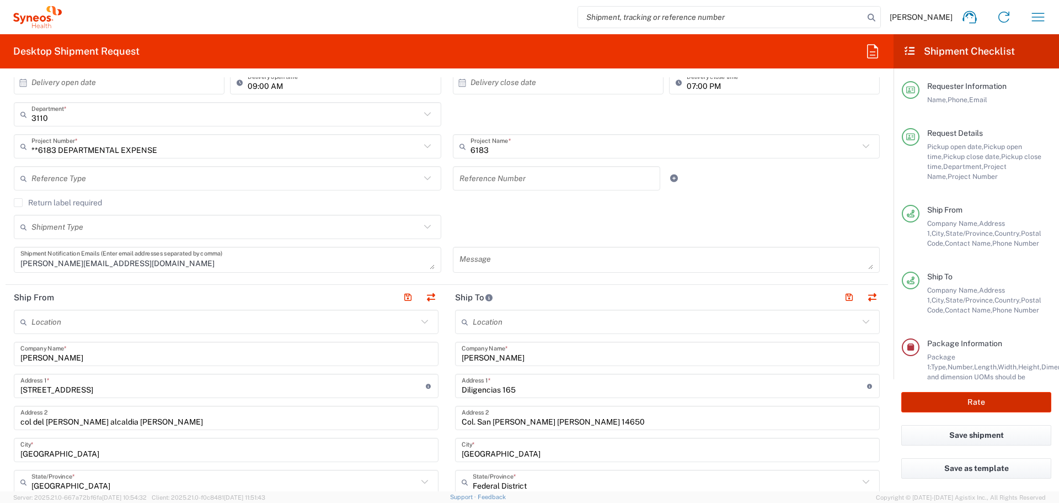
scroll to position [276, 0]
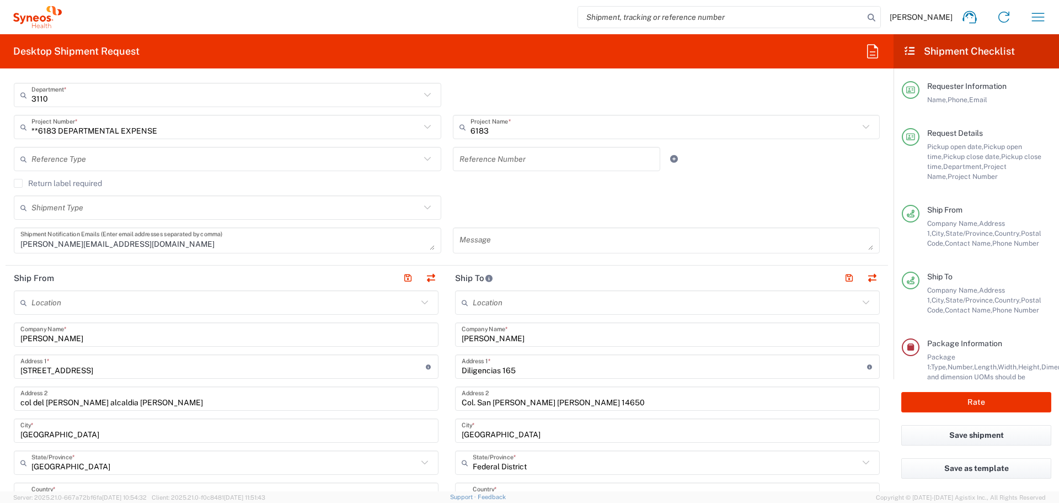
click at [78, 401] on input "col del valle alcaldia benito juarez" at bounding box center [226, 398] width 412 height 19
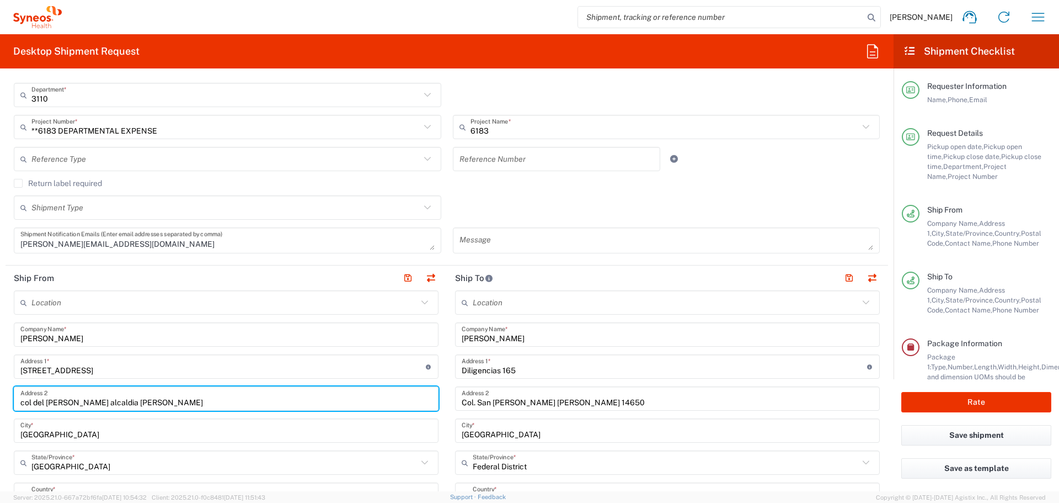
click at [78, 401] on input "col del valle alcaldia benito juarez" at bounding box center [226, 398] width 412 height 19
drag, startPoint x: 150, startPoint y: 405, endPoint x: 95, endPoint y: 406, distance: 54.6
click at [149, 405] on input "col del valle alcaldia benito juarez" at bounding box center [226, 398] width 412 height 19
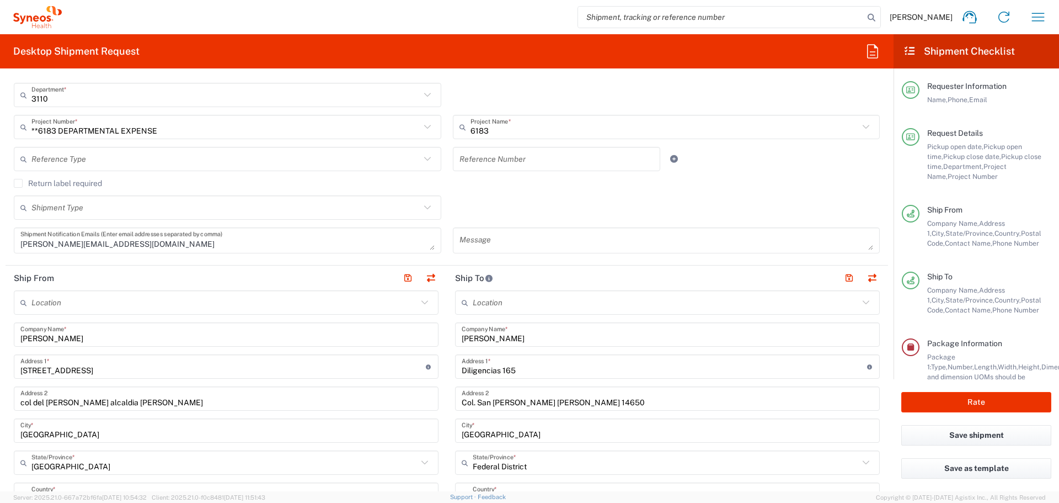
click at [16, 405] on div "col del valle alcaldia benito juarez Address 2" at bounding box center [226, 398] width 425 height 24
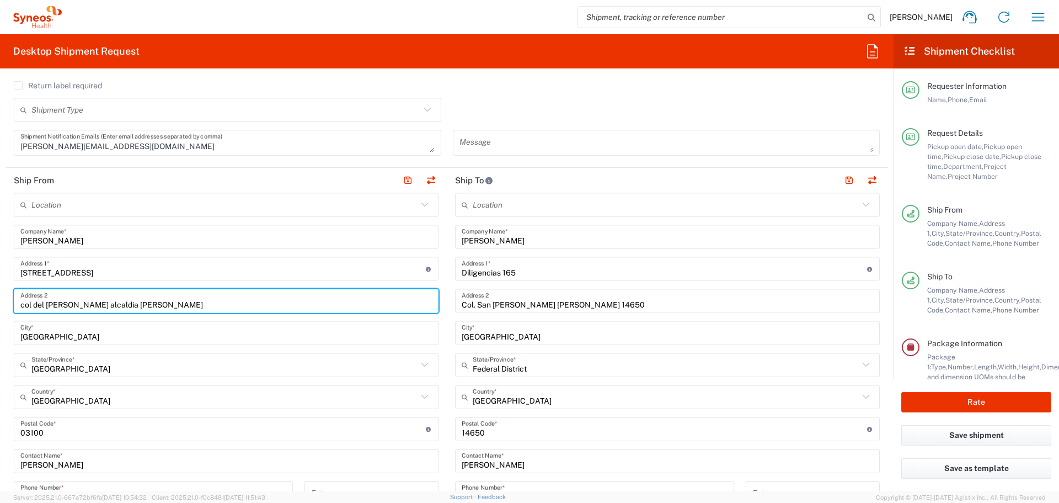
scroll to position [386, 0]
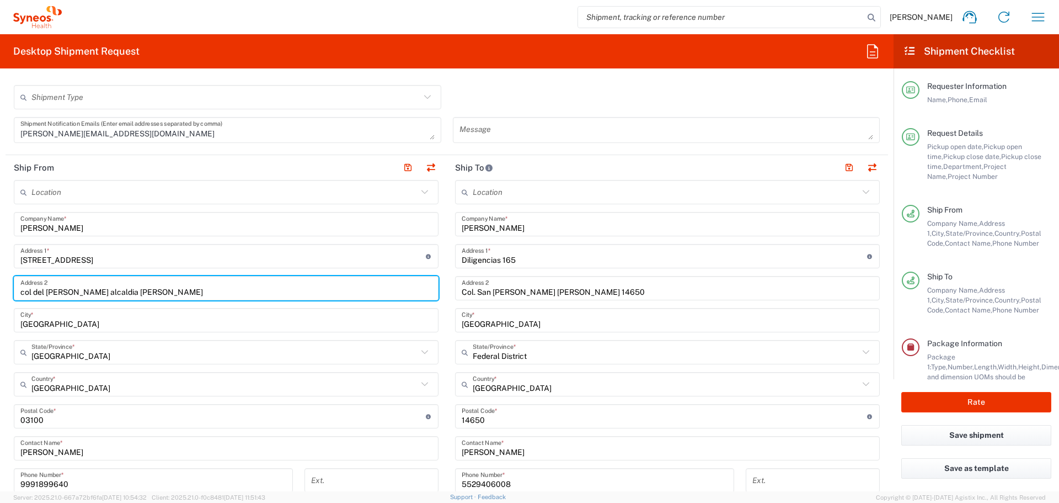
click at [43, 322] on input "Mexico" at bounding box center [226, 320] width 412 height 19
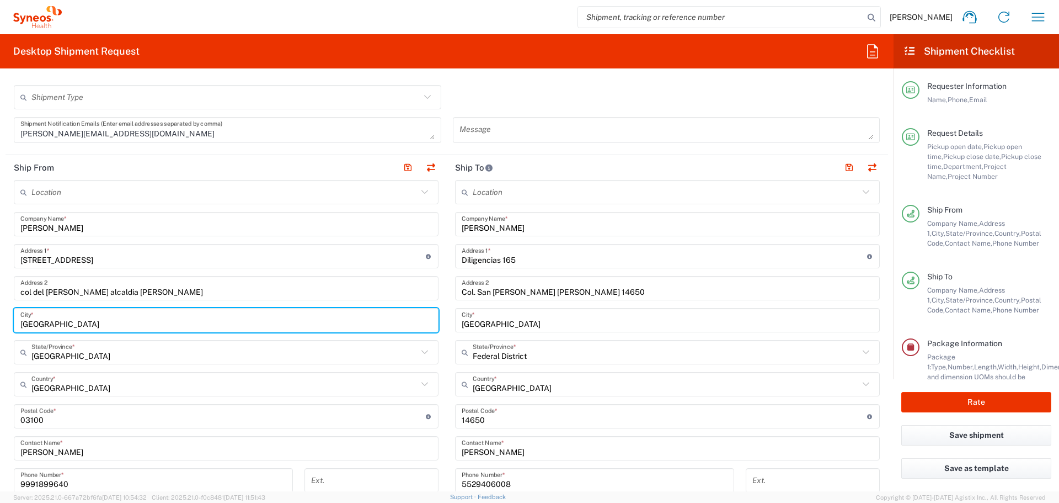
click at [83, 364] on div "Location Addison Whitney LLC-Morrisvile NC US Barcelona-Syneos Health BioSector…" at bounding box center [226, 427] width 425 height 495
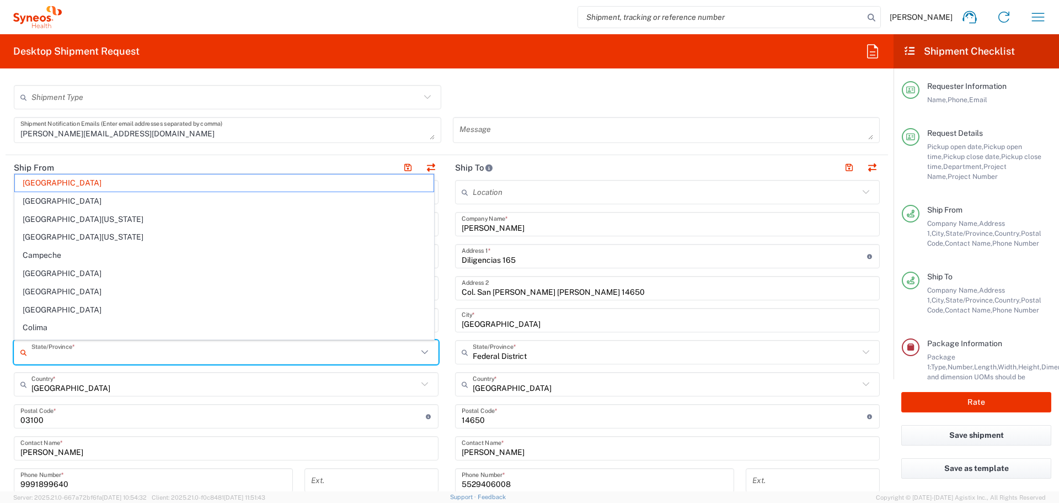
click at [83, 357] on input "text" at bounding box center [224, 352] width 386 height 19
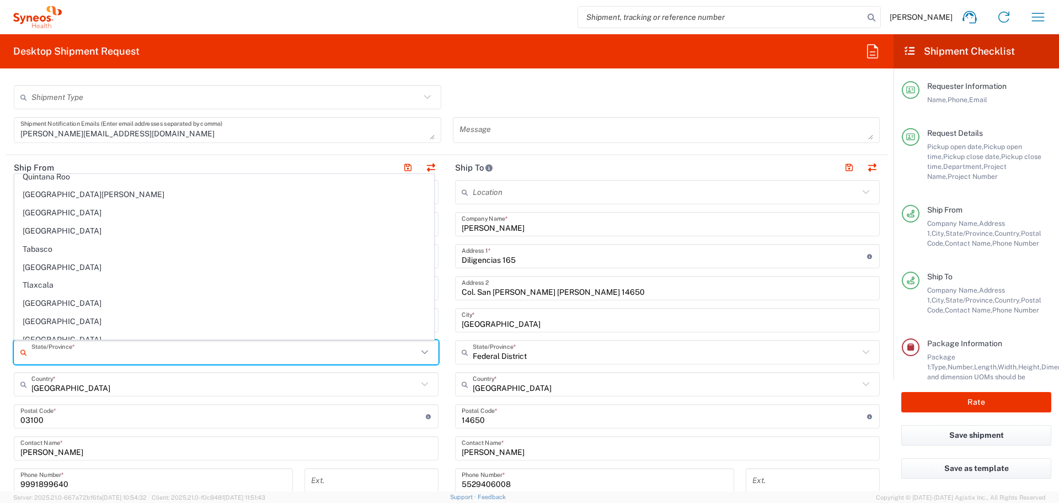
scroll to position [414, 0]
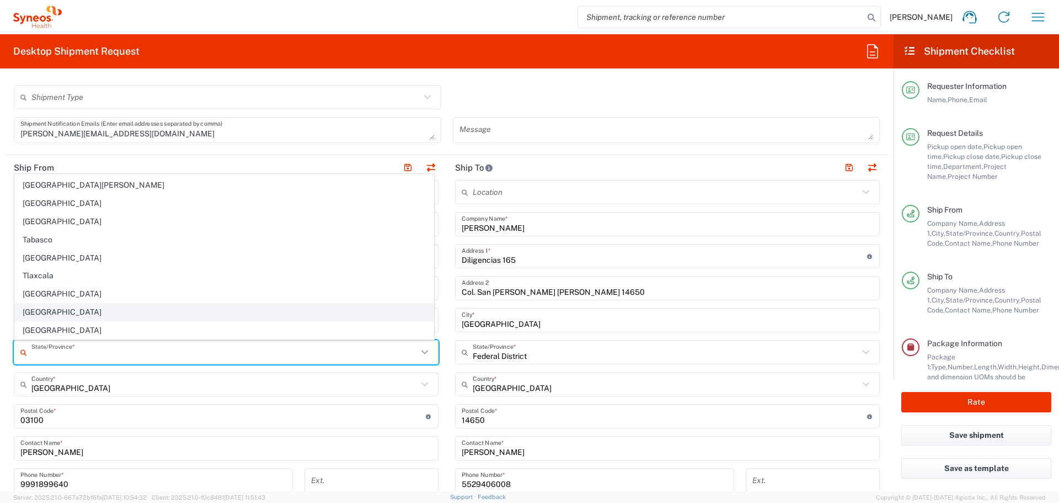
click at [79, 309] on span "Yucatán" at bounding box center [224, 311] width 419 height 17
type input "Yucatán"
click at [79, 309] on div "Mexico City *" at bounding box center [226, 320] width 425 height 24
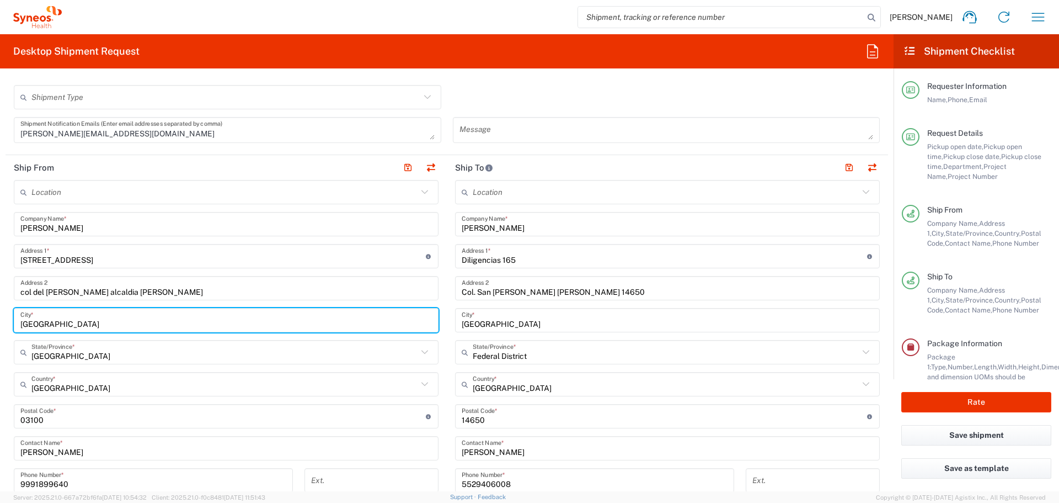
click at [66, 380] on input "Mexico" at bounding box center [224, 384] width 386 height 19
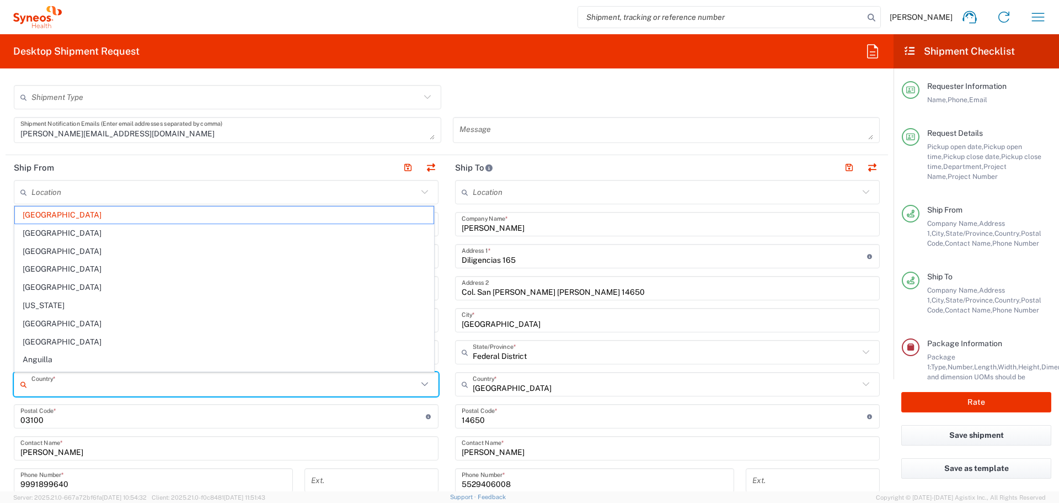
click at [66, 380] on input "text" at bounding box center [224, 384] width 386 height 19
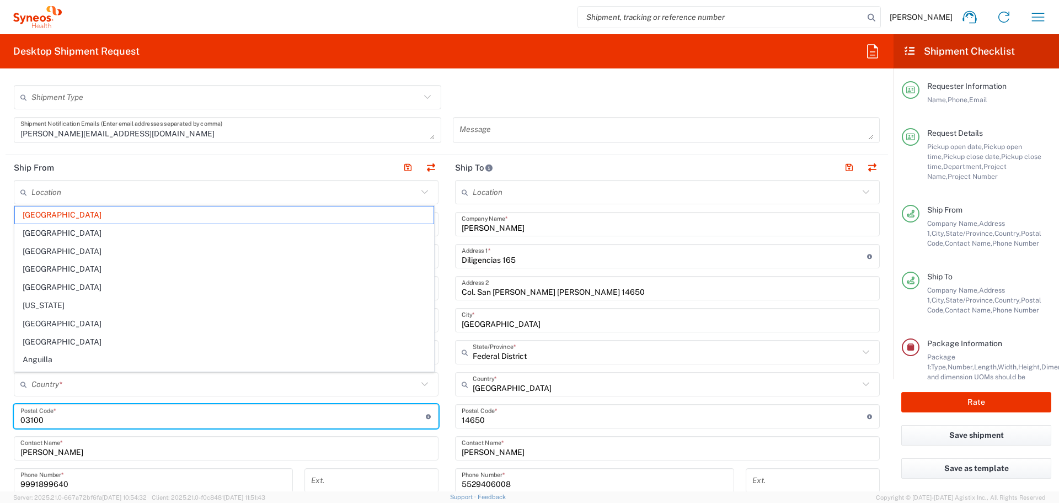
click at [83, 418] on input "undefined" at bounding box center [222, 416] width 405 height 19
type input "Mexico"
drag, startPoint x: 83, startPoint y: 418, endPoint x: 73, endPoint y: 420, distance: 10.2
click at [83, 418] on input "undefined" at bounding box center [222, 416] width 405 height 19
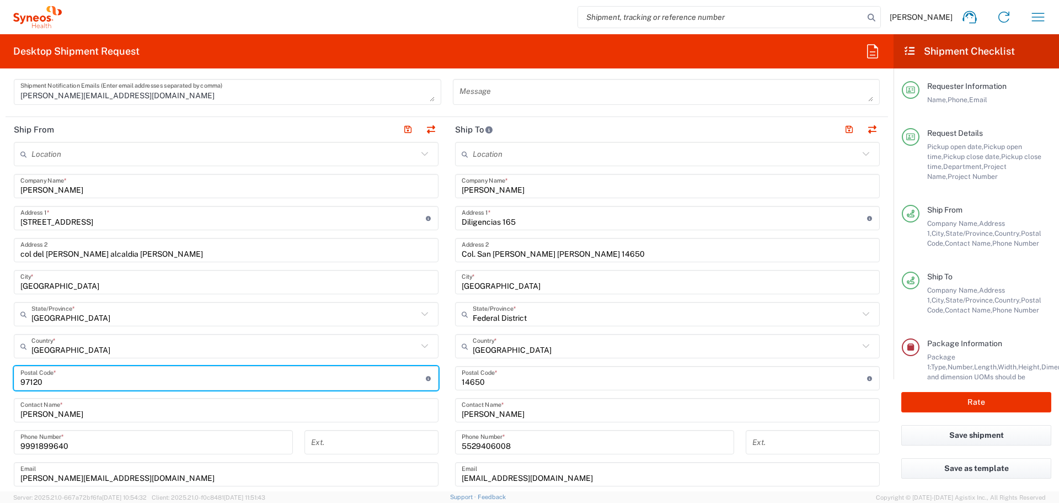
scroll to position [441, 0]
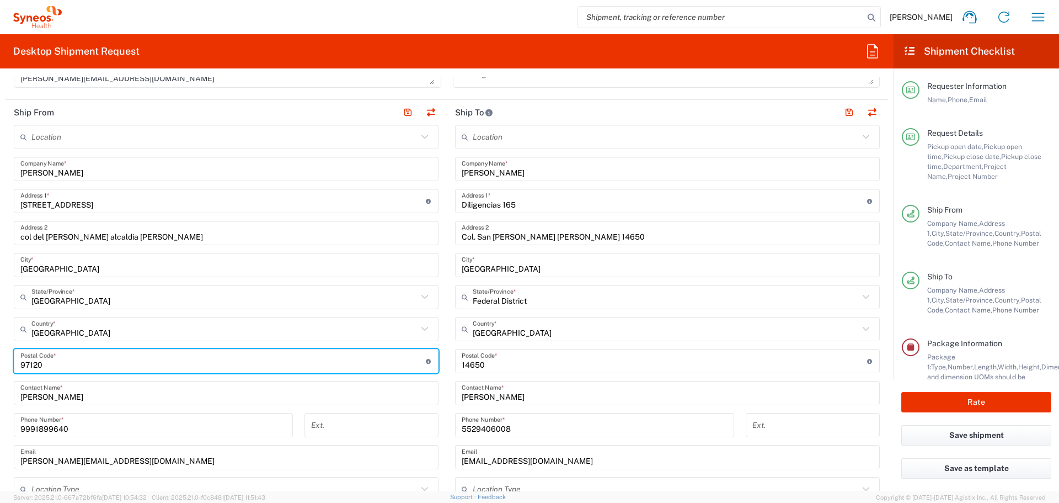
type input "97120"
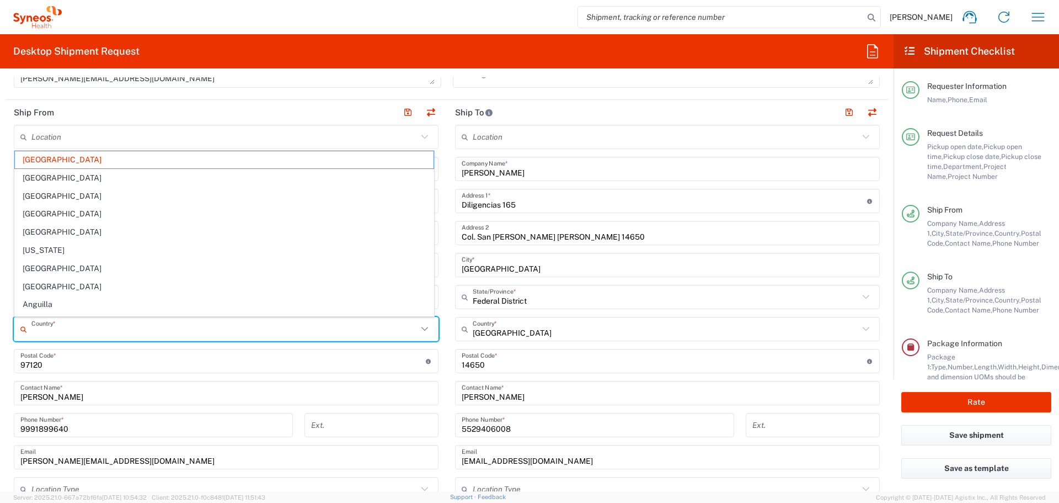
click at [50, 325] on input "text" at bounding box center [224, 328] width 386 height 19
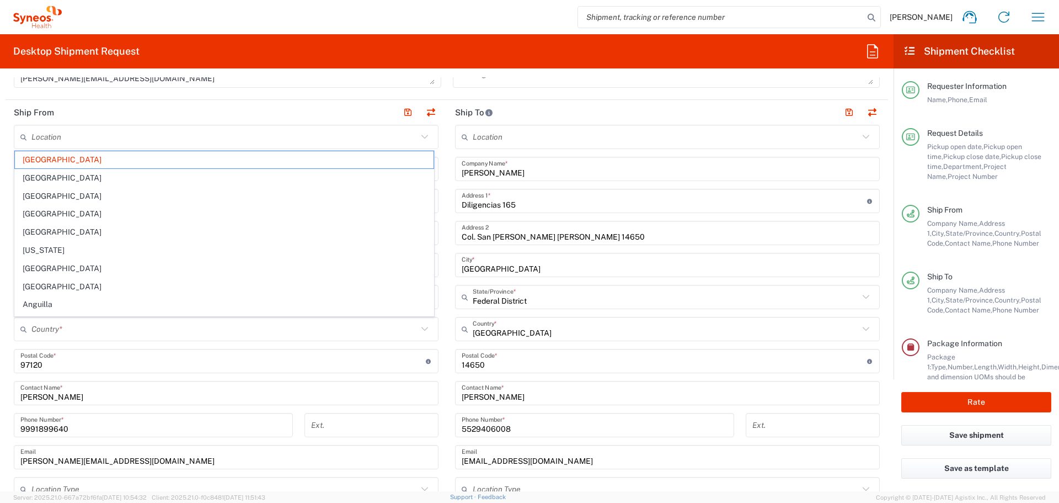
click at [437, 287] on main "Location Addison Whitney LLC-Morrisvile NC US Barcelona-Syneos Health BioSector…" at bounding box center [226, 372] width 441 height 495
type input "Mexico"
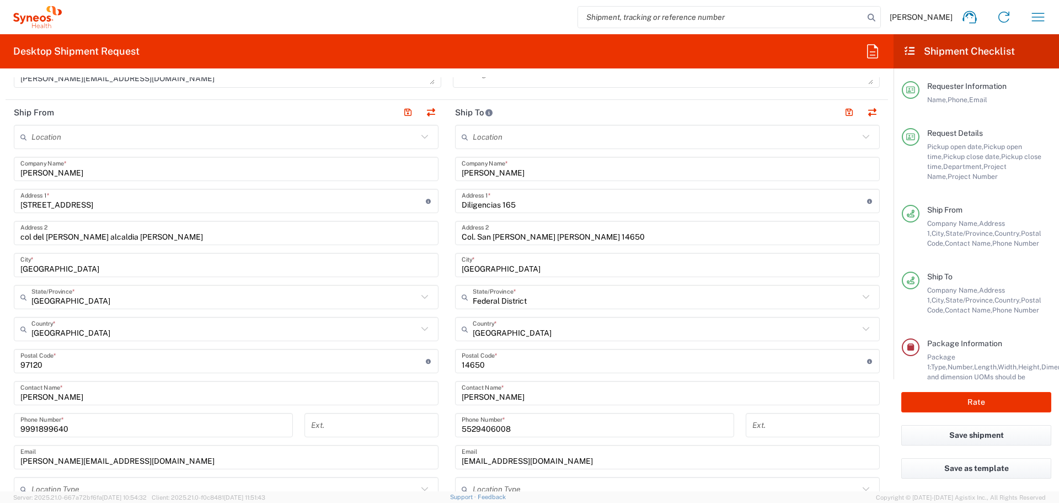
click at [41, 253] on div "Mexico City *" at bounding box center [226, 265] width 425 height 24
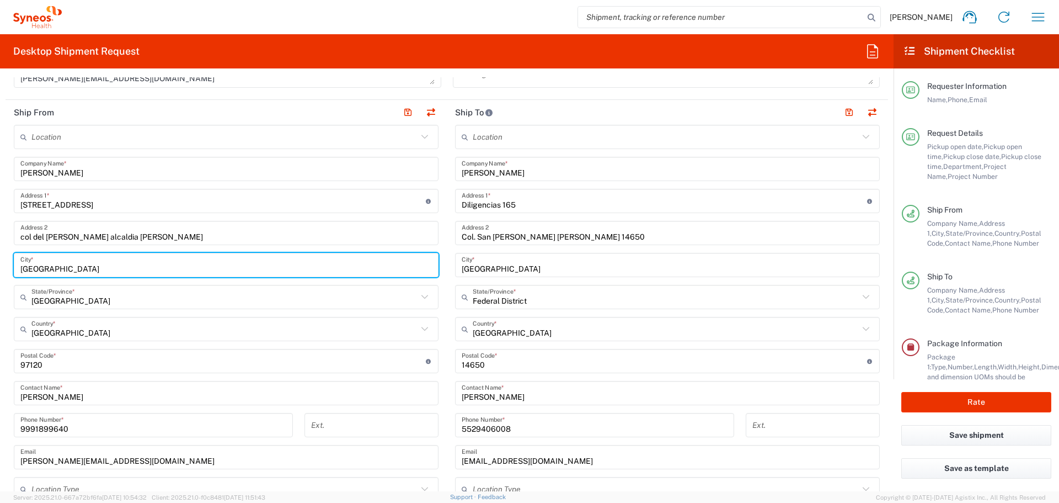
click at [44, 274] on input "Mexico" at bounding box center [226, 264] width 412 height 19
type input "Merida"
click at [72, 234] on input "col del valle alcaldia benito juarez" at bounding box center [226, 232] width 412 height 19
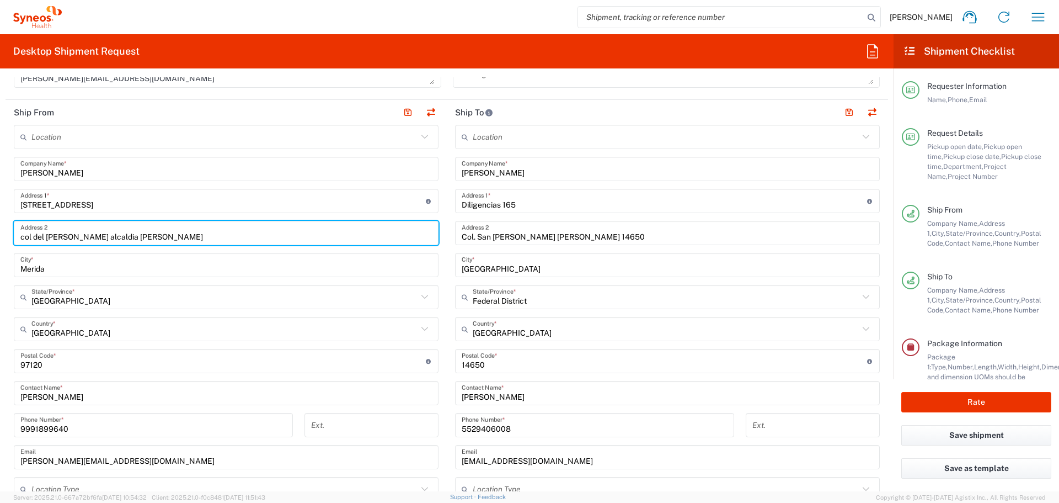
click at [145, 237] on input "col del valle alcaldia benito juarez" at bounding box center [226, 232] width 412 height 19
drag, startPoint x: 134, startPoint y: 237, endPoint x: 13, endPoint y: 226, distance: 121.9
click at [30, 227] on input "col del valle alcaldia benito juarez" at bounding box center [226, 232] width 412 height 19
drag, startPoint x: 13, startPoint y: 226, endPoint x: 1, endPoint y: 226, distance: 12.1
click at [8, 226] on main "Location Addison Whitney LLC-Morrisvile NC US Barcelona-Syneos Health BioSector…" at bounding box center [226, 372] width 441 height 495
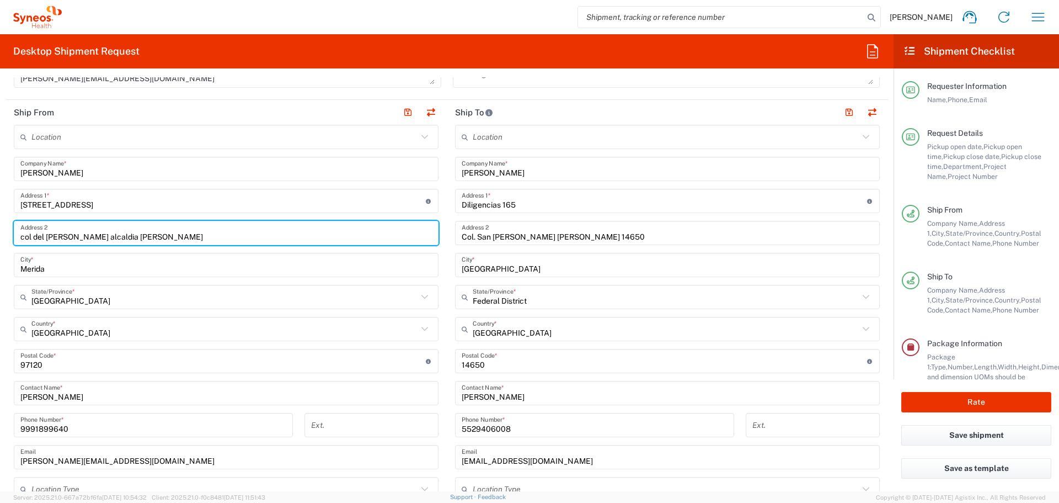
click at [106, 237] on input "col del valle alcaldia benito juarez" at bounding box center [226, 232] width 412 height 19
drag, startPoint x: 145, startPoint y: 238, endPoint x: 14, endPoint y: 233, distance: 130.3
click at [14, 233] on div "col del valle alcaldia benito juarez Address 2" at bounding box center [226, 233] width 425 height 24
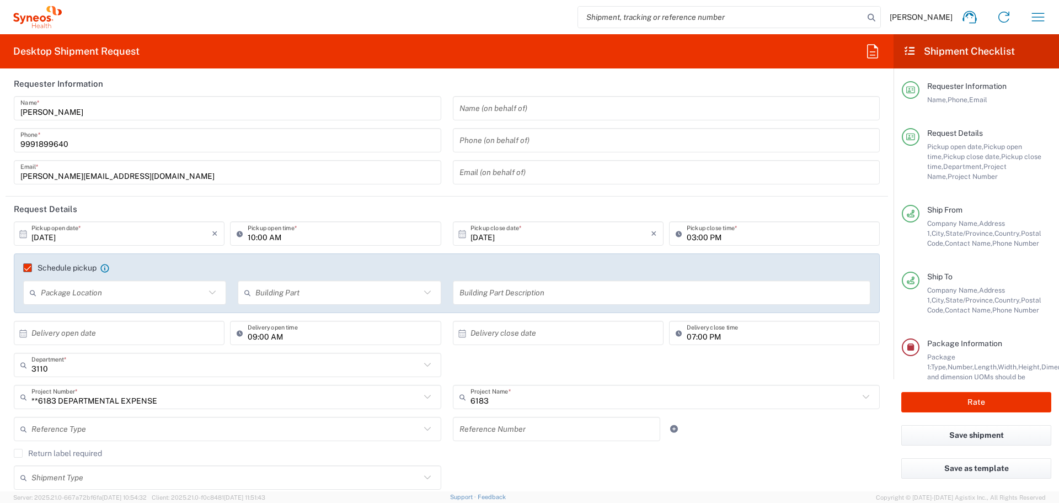
scroll to position [0, 0]
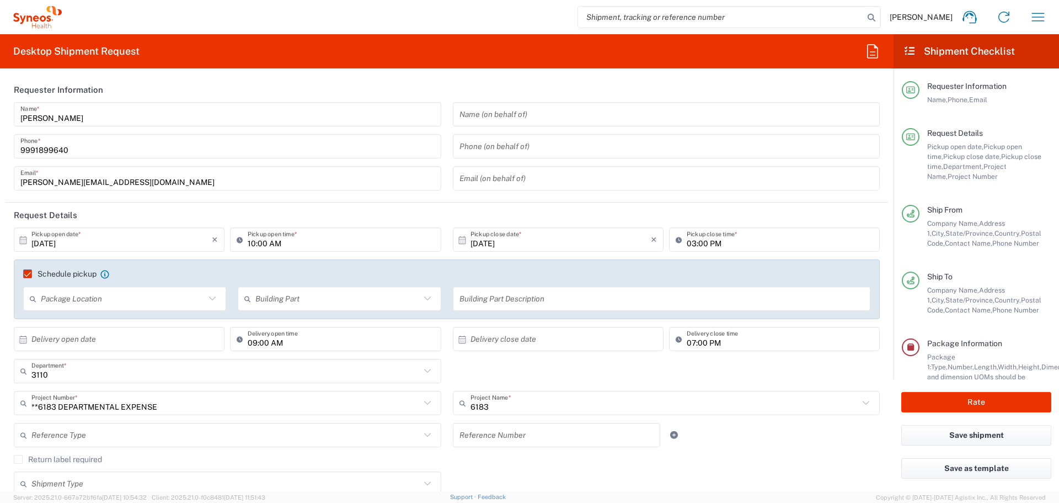
type input "Col. Campestre"
click at [175, 305] on input "text" at bounding box center [123, 298] width 164 height 19
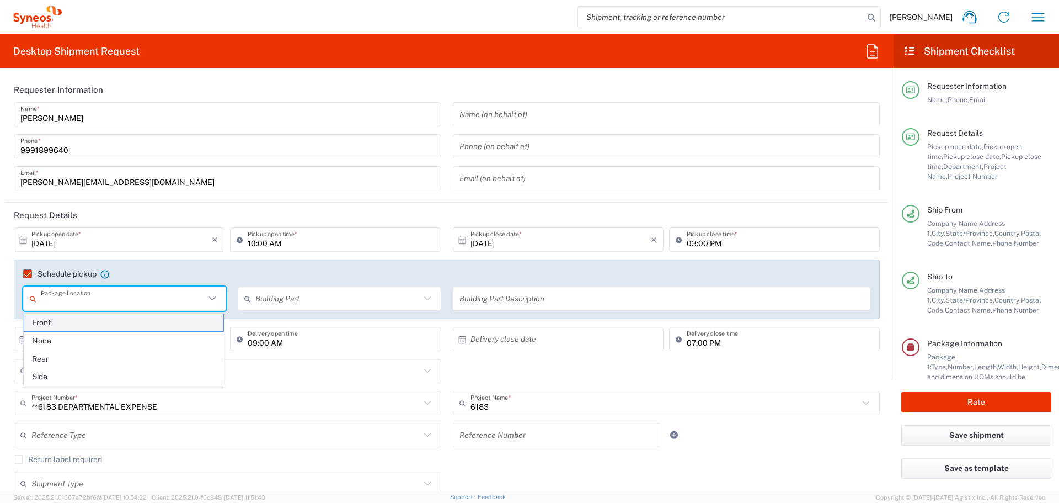
click at [175, 322] on span "Front" at bounding box center [123, 322] width 199 height 17
type input "Front"
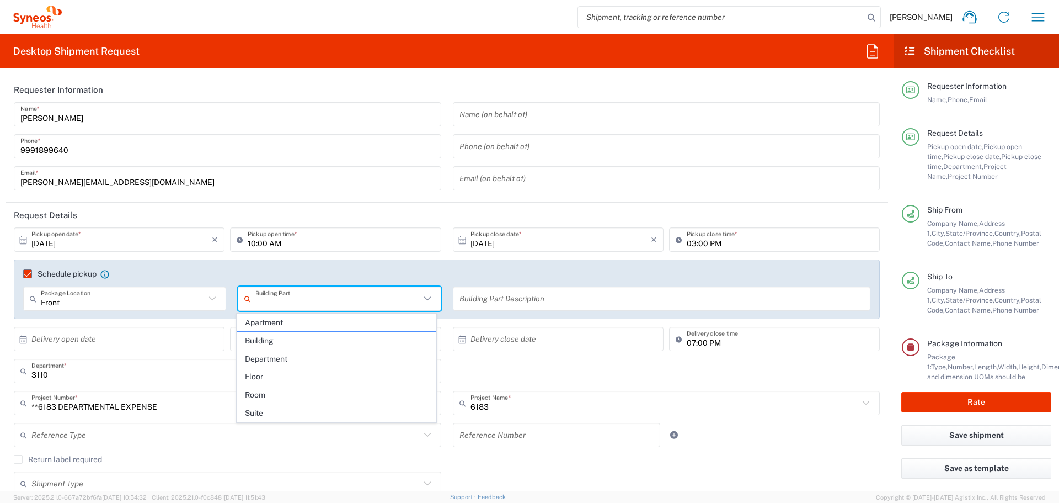
click at [310, 295] on input "text" at bounding box center [337, 298] width 164 height 19
click at [429, 270] on agx-checkbox-control "Schedule pickup When scheduling a pickup please be sure to meet the following c…" at bounding box center [446, 274] width 847 height 10
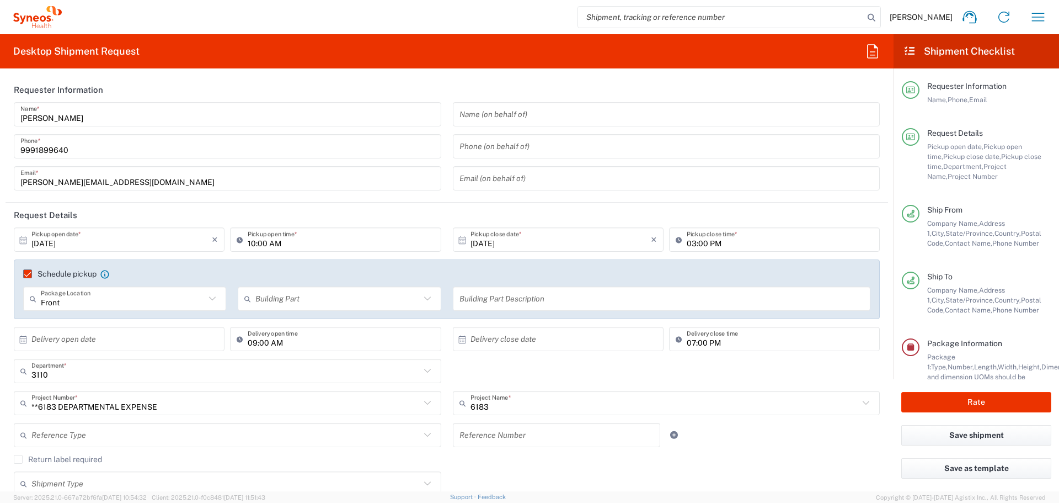
click at [420, 399] on icon at bounding box center [427, 403] width 14 height 14
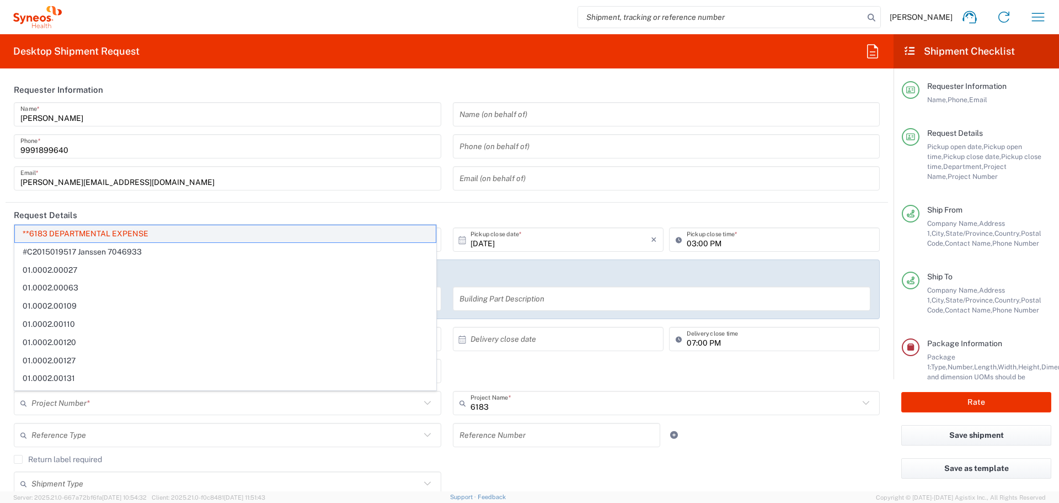
click at [271, 232] on span "**6183 DEPARTMENTAL EXPENSE" at bounding box center [225, 233] width 421 height 17
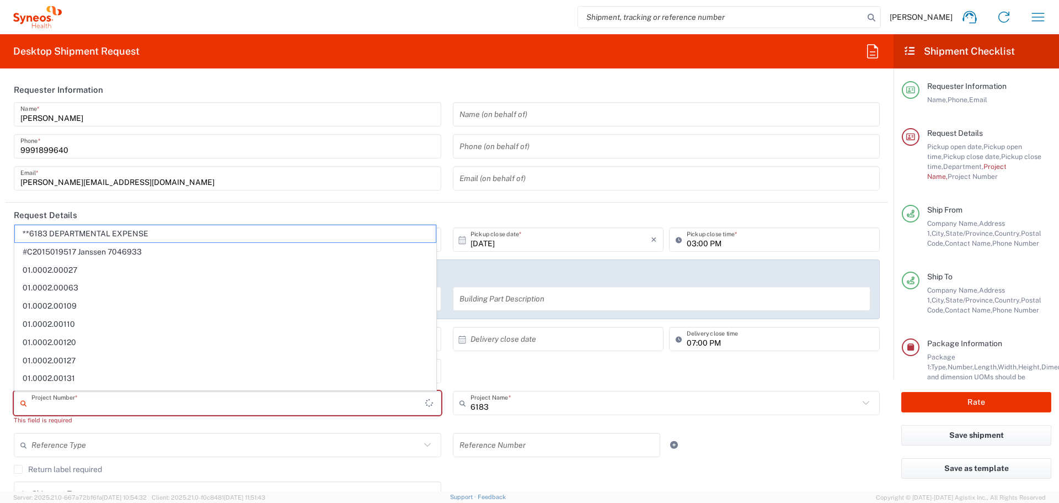
click at [110, 400] on input "text" at bounding box center [228, 402] width 394 height 19
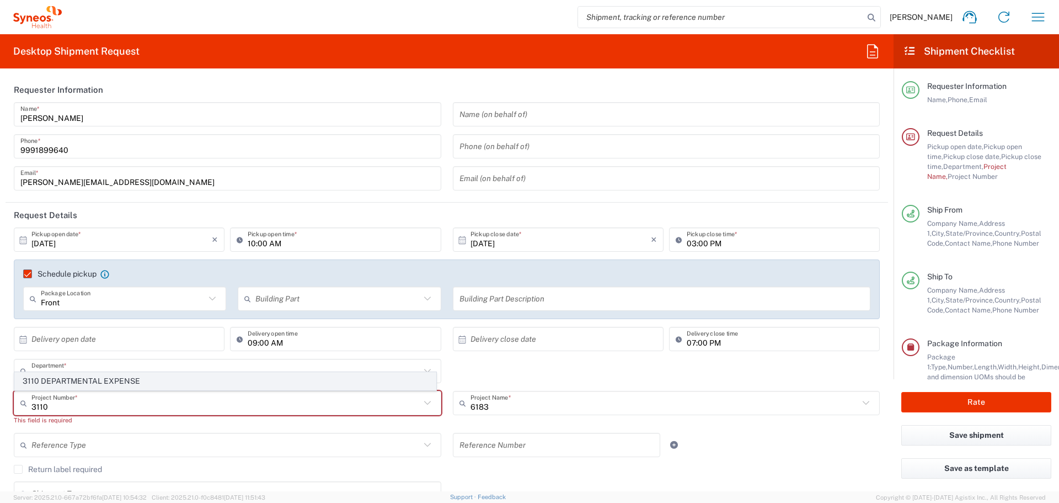
click at [100, 387] on span "3110 DEPARTMENTAL EXPENSE" at bounding box center [225, 380] width 421 height 17
type input "3110 DEPARTMENTAL EXPENSE"
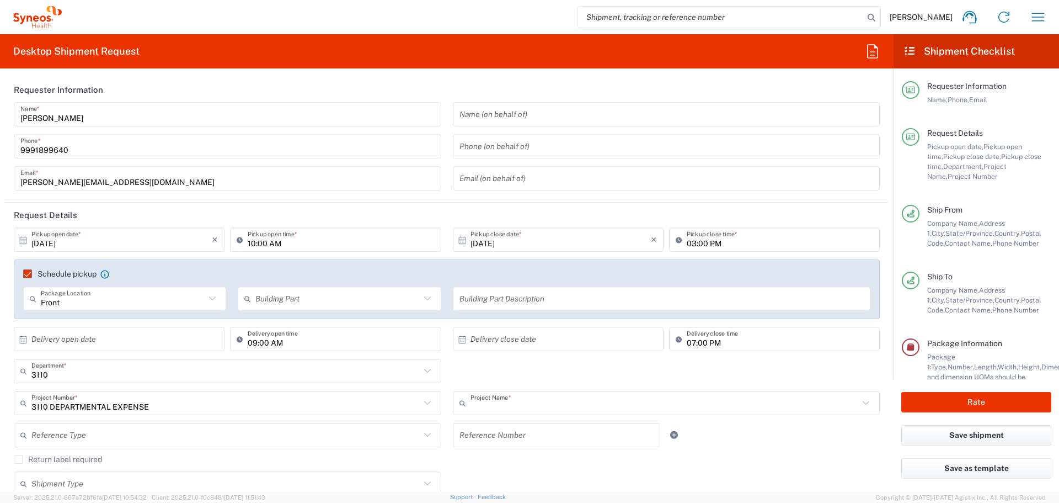
type input "3110 DEPARTMENTAL EXPENSE"
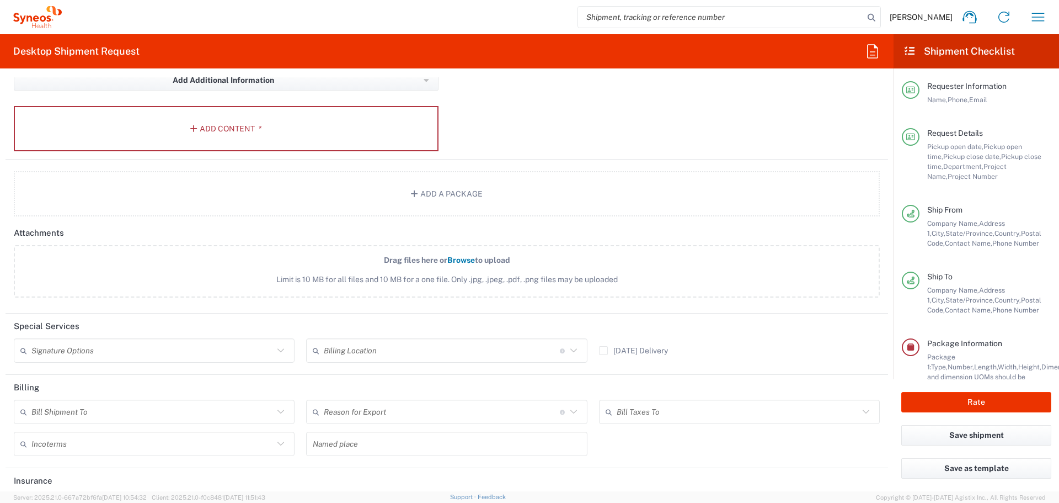
scroll to position [1256, 0]
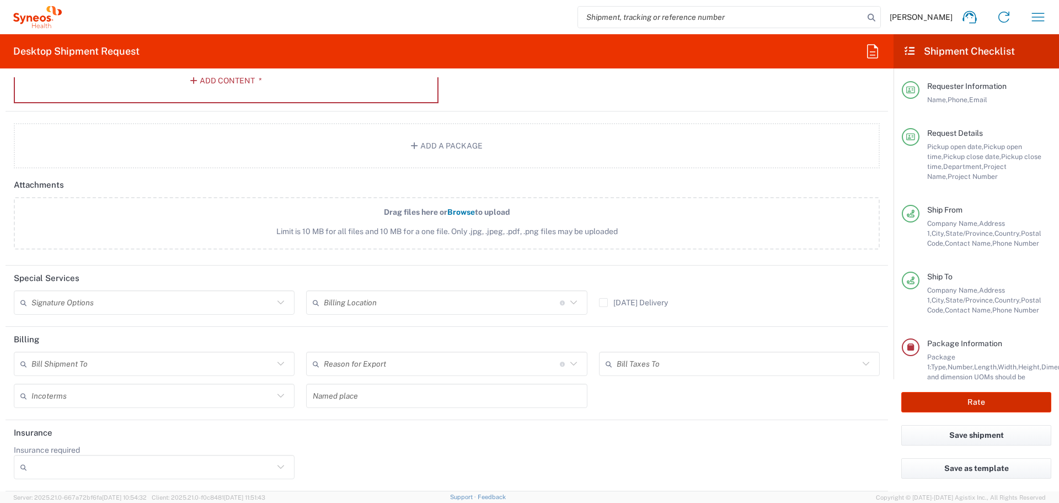
click at [1001, 405] on button "Rate" at bounding box center [976, 402] width 150 height 20
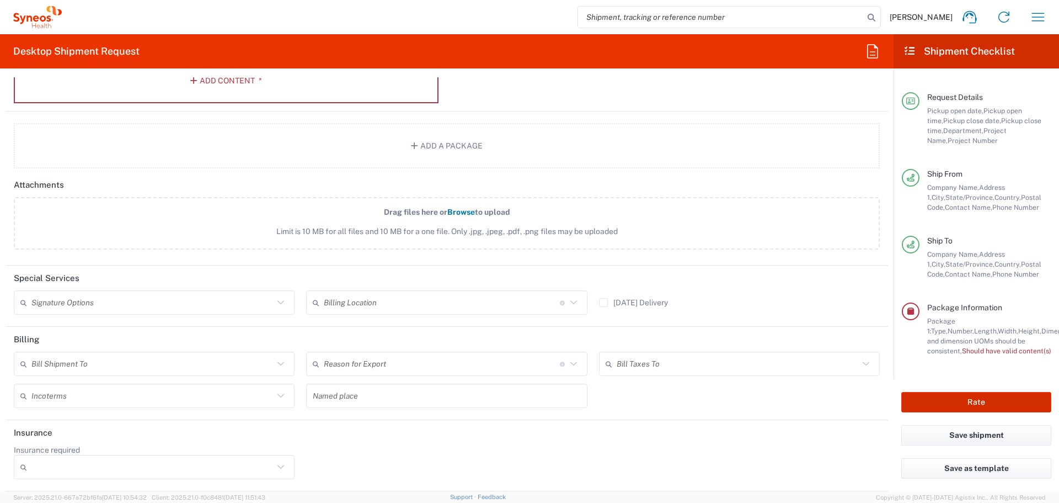
type input "3110 DEPARTMENTAL EXPENSE"
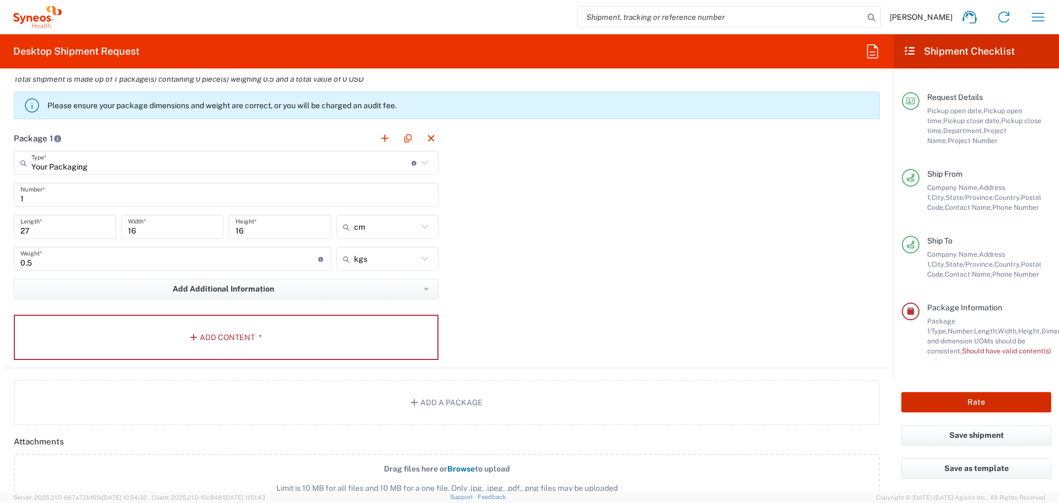
scroll to position [980, 0]
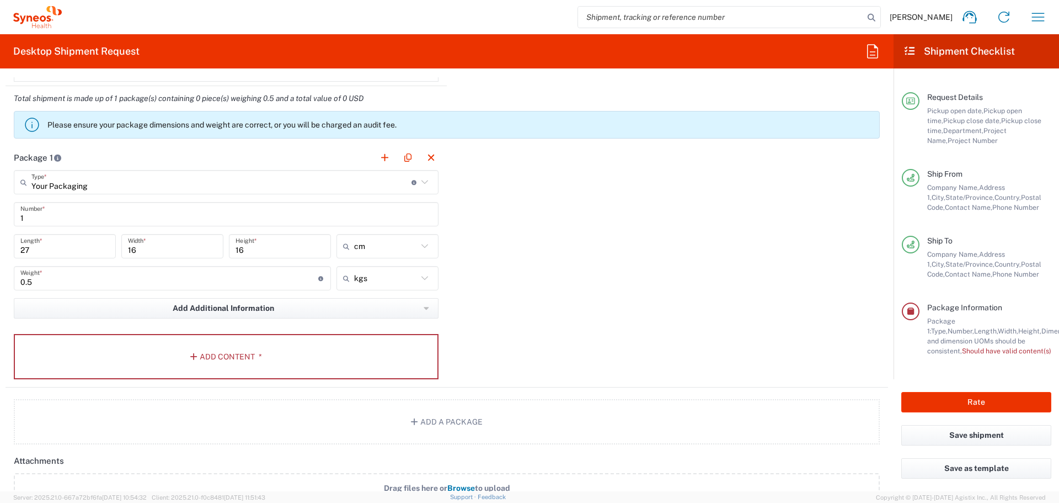
click at [962, 354] on span "Should have valid content(s)" at bounding box center [1006, 350] width 89 height 8
click at [167, 355] on button "Add Content *" at bounding box center [226, 356] width 425 height 45
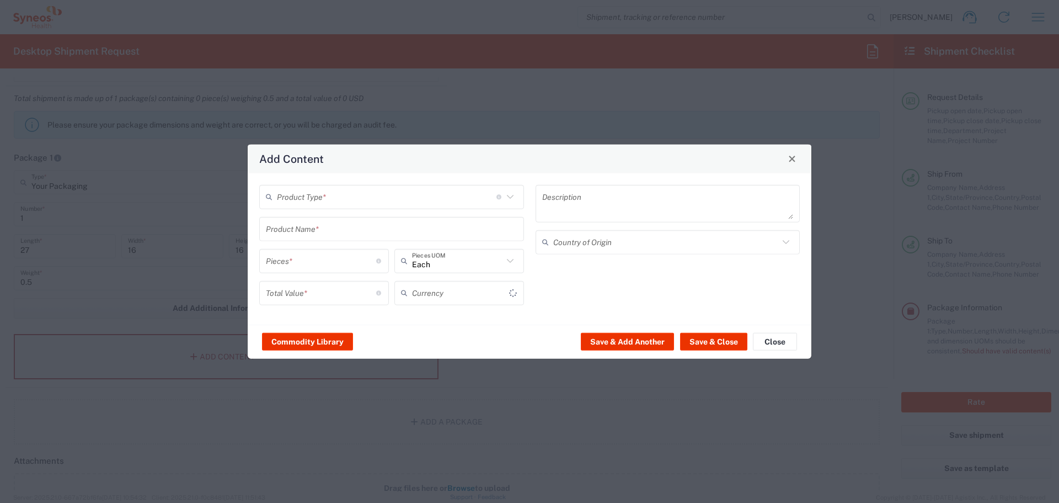
type input "US Dollar"
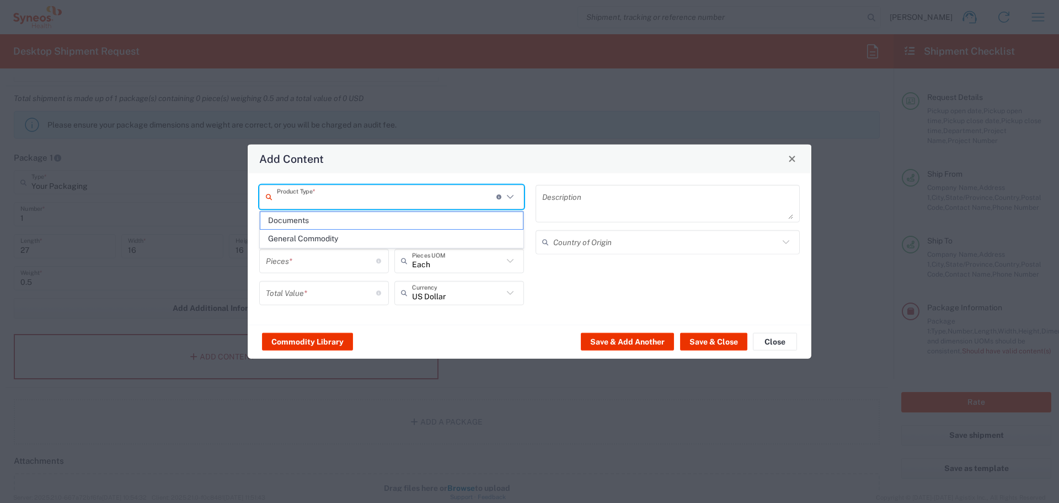
click at [394, 192] on input "text" at bounding box center [387, 196] width 220 height 19
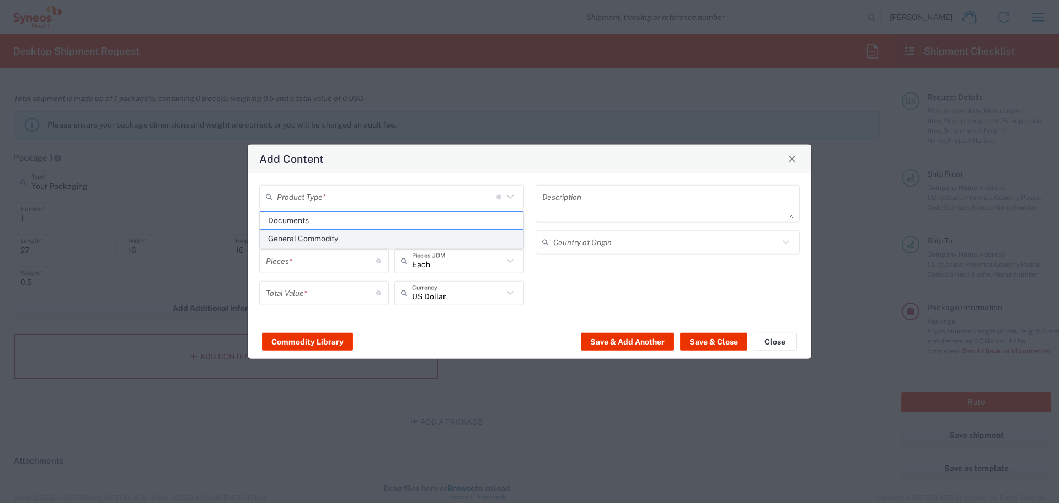
click at [393, 237] on span "General Commodity" at bounding box center [391, 238] width 263 height 17
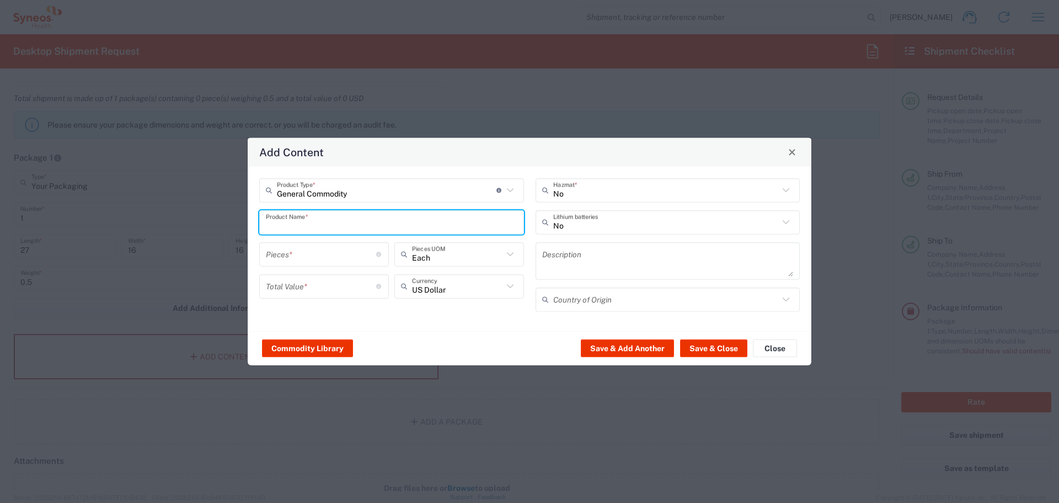
click at [387, 219] on input "text" at bounding box center [392, 221] width 252 height 19
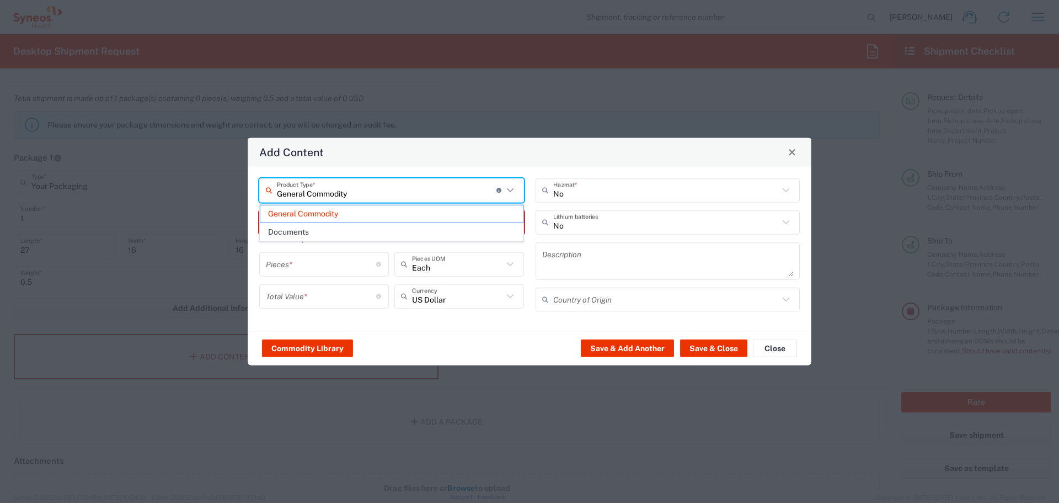
click at [371, 186] on input "General Commodity" at bounding box center [387, 189] width 220 height 19
click at [375, 232] on span "Documents" at bounding box center [391, 231] width 263 height 17
type input "Documents"
type input "1"
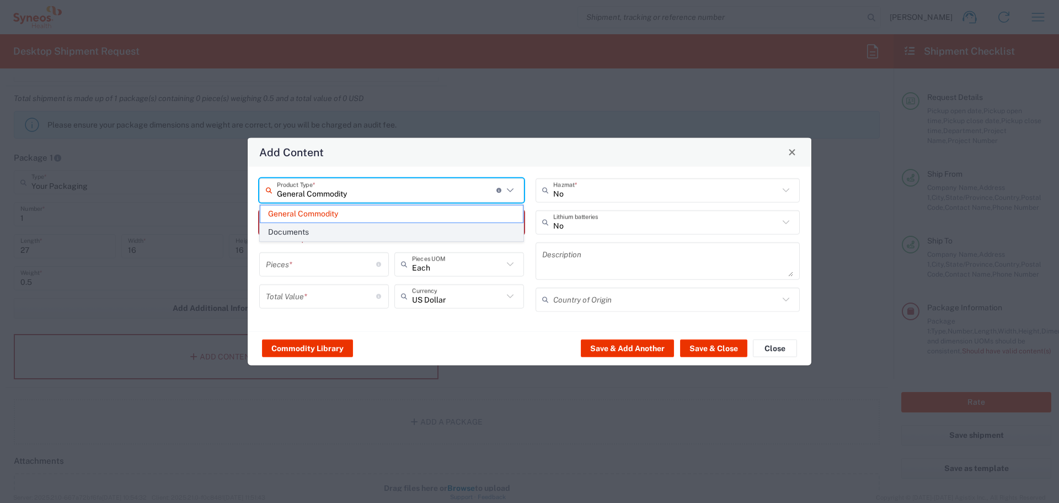
type input "1"
type textarea "Documents"
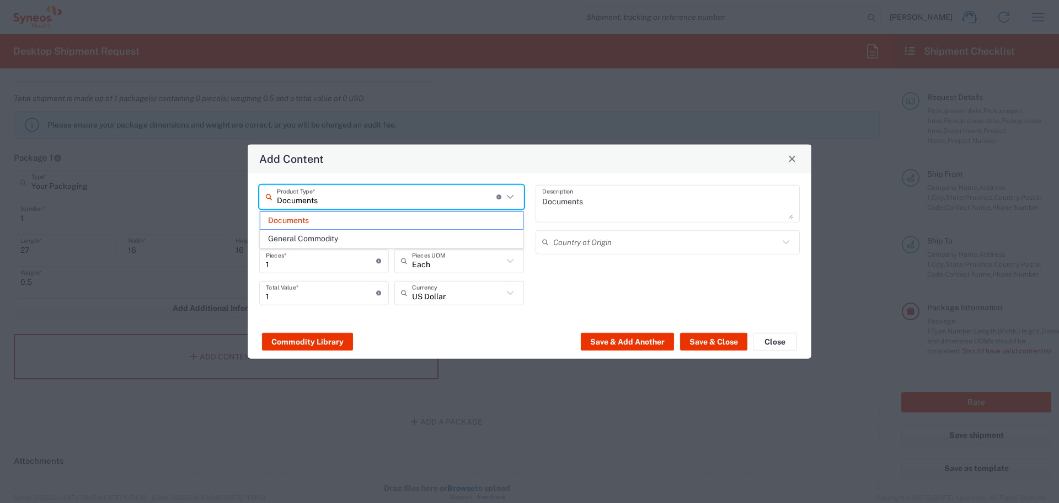
click at [352, 196] on input "Documents" at bounding box center [387, 196] width 220 height 19
click at [330, 237] on span "General Commodity" at bounding box center [391, 238] width 263 height 17
type input "General Commodity"
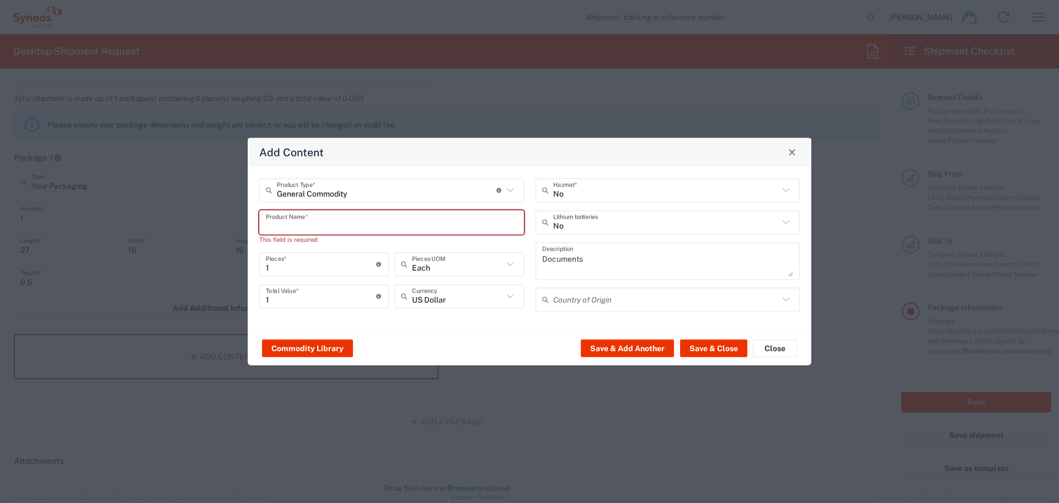
click at [325, 216] on input "text" at bounding box center [392, 221] width 252 height 19
click at [452, 224] on input "text" at bounding box center [392, 221] width 252 height 19
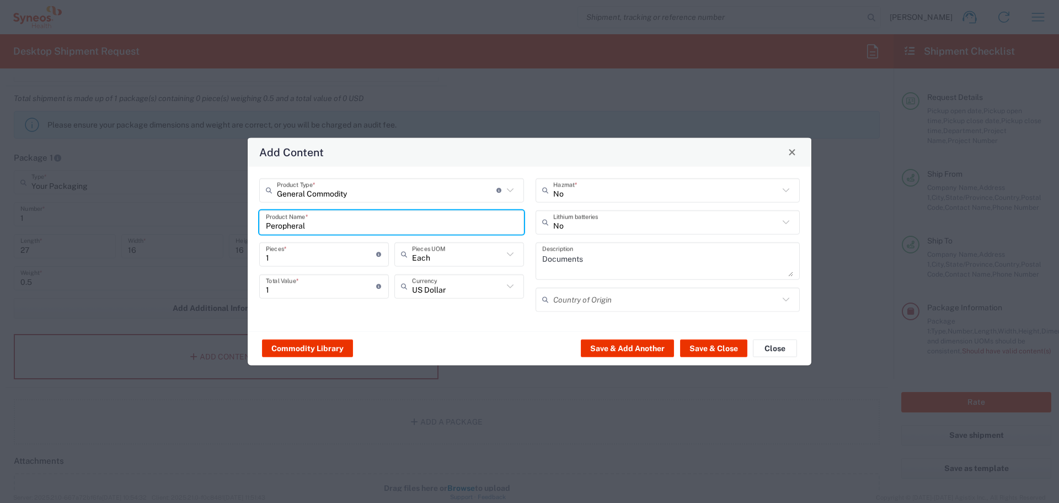
type input "Peropherals"
click at [281, 225] on input "Peropherals" at bounding box center [392, 221] width 252 height 19
click at [274, 226] on input "PEropherals" at bounding box center [392, 221] width 252 height 19
type input "Peripherals"
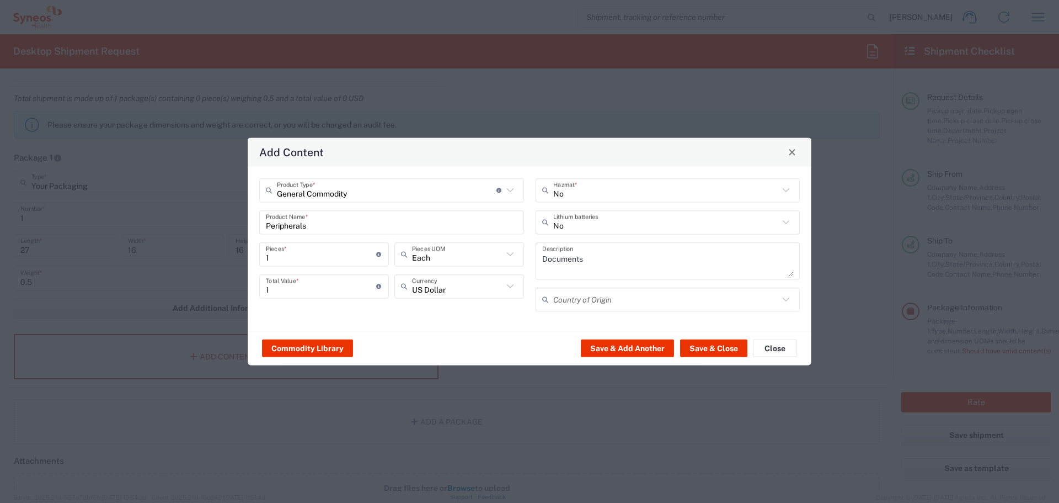
click at [481, 353] on div "Commodity Library Save & Add Another Save & Close Close" at bounding box center [530, 347] width 564 height 35
click at [734, 351] on button "Save & Close" at bounding box center [713, 348] width 67 height 18
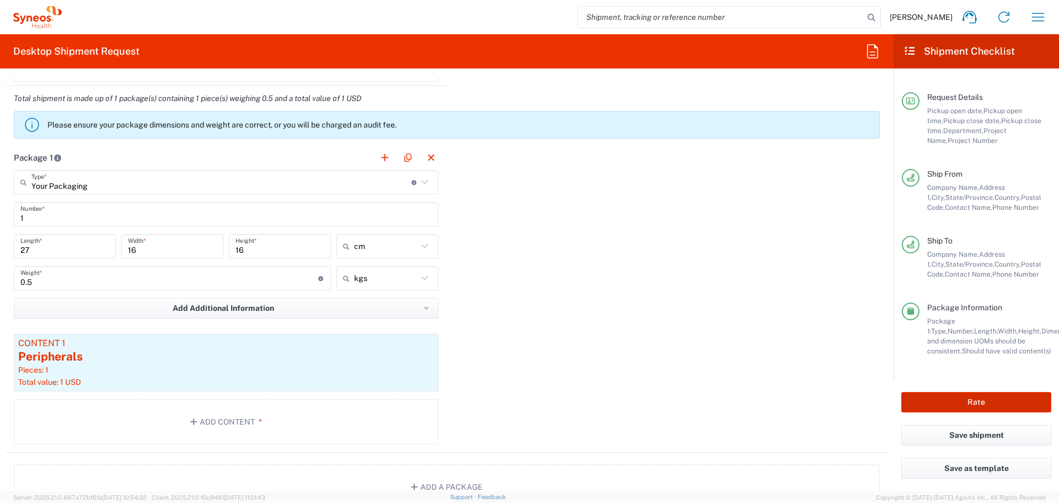
click at [992, 403] on button "Rate" at bounding box center [976, 402] width 150 height 20
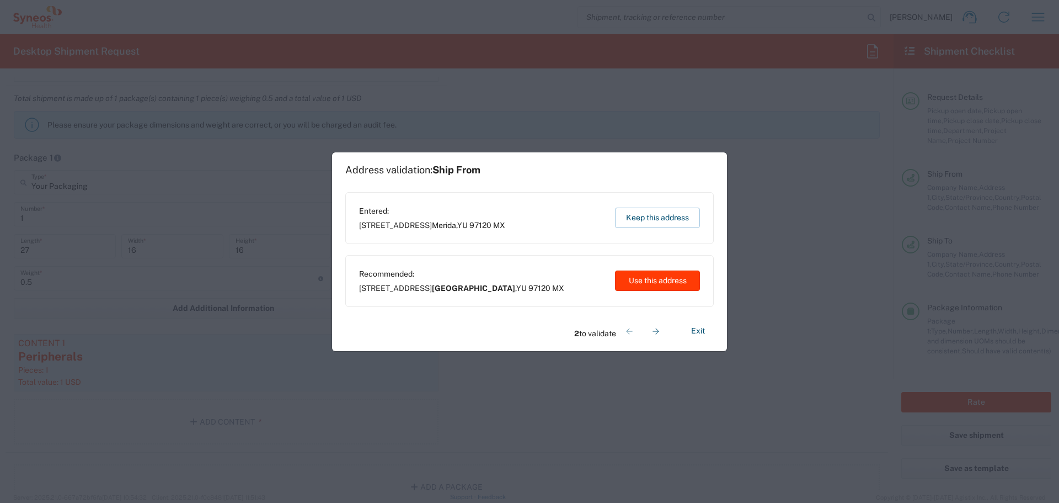
click at [654, 284] on button "Use this address" at bounding box center [657, 280] width 85 height 20
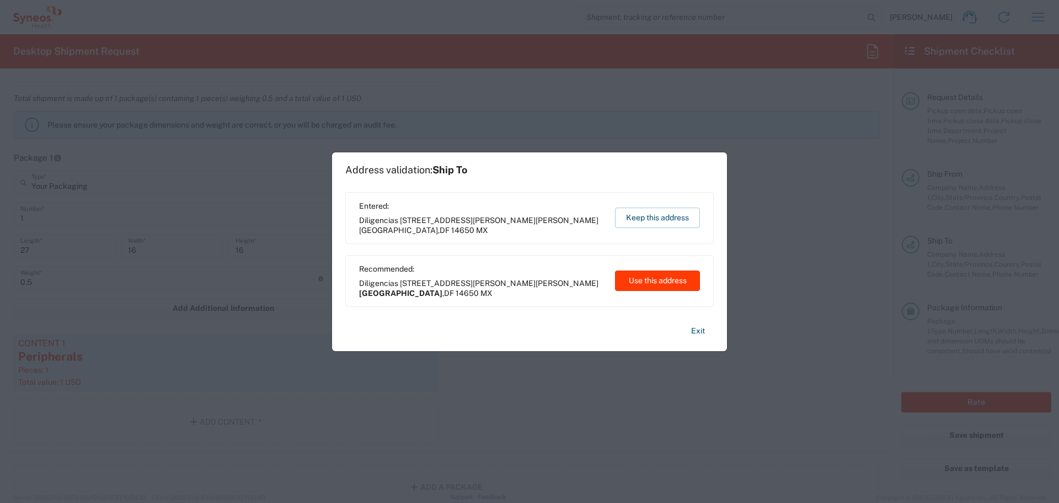
click at [654, 284] on button "Use this address" at bounding box center [657, 280] width 85 height 20
type input "Mérida"
type input "Yucatán"
type input "Ciudad de México"
click at [654, 284] on agx-block-ui "Melissa Alegria Home Shipment estimator Shipment tracking Desktop shipment requ…" at bounding box center [529, 251] width 1059 height 503
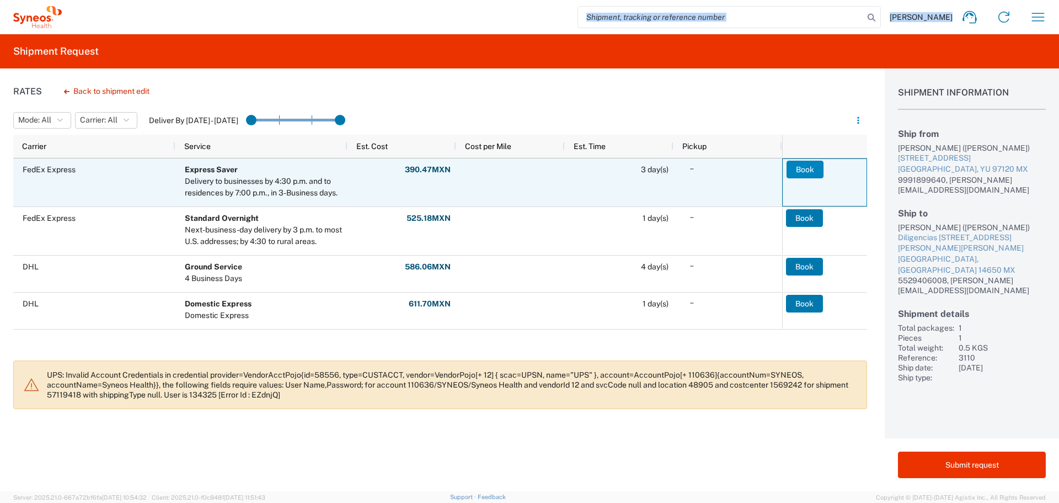
click at [818, 170] on button "Book" at bounding box center [805, 170] width 37 height 18
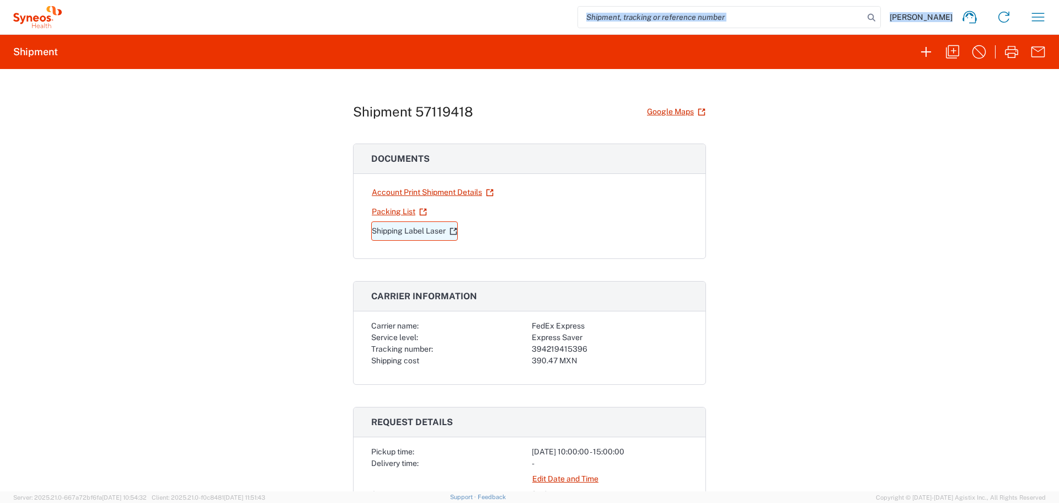
click at [400, 228] on link "Shipping Label Laser" at bounding box center [414, 230] width 87 height 19
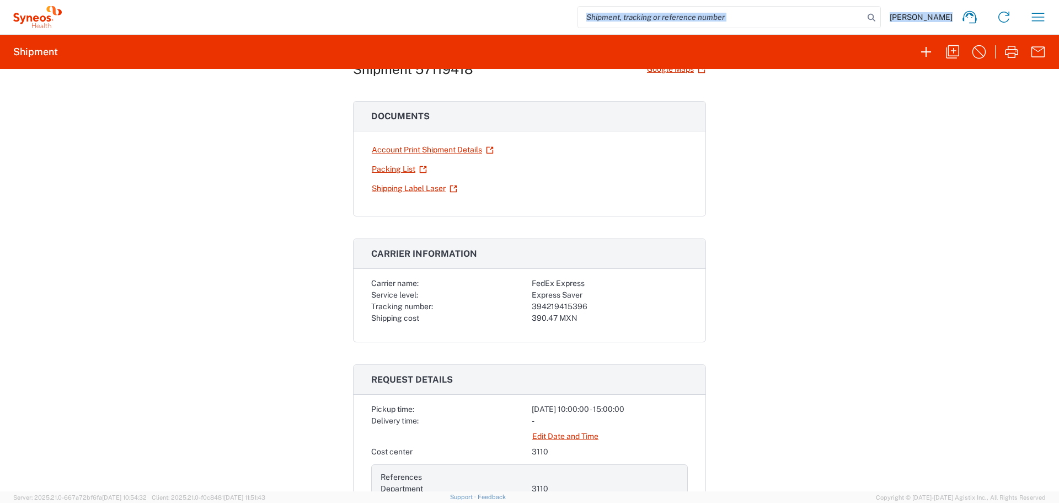
scroll to position [110, 0]
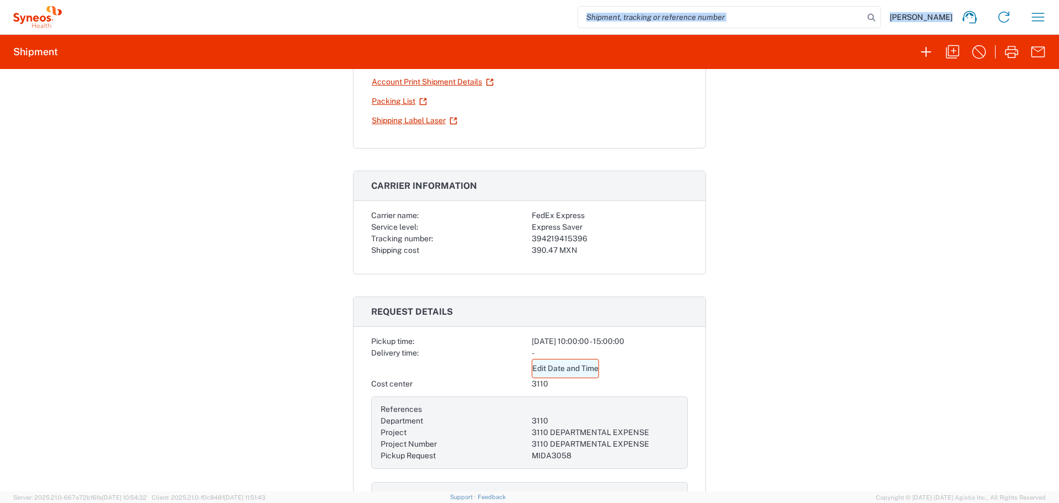
click at [556, 370] on link "Edit Date and Time" at bounding box center [565, 368] width 67 height 19
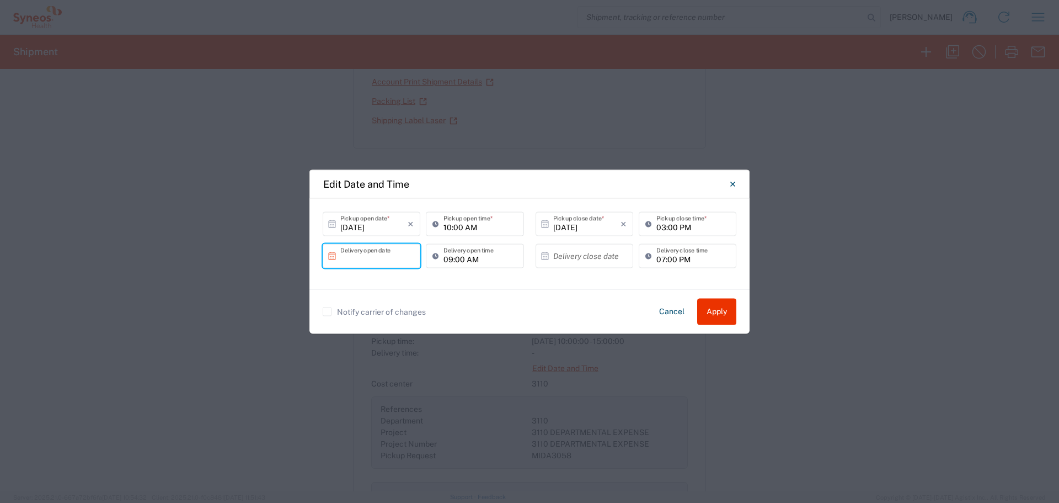
click at [388, 259] on input "text" at bounding box center [373, 255] width 67 height 19
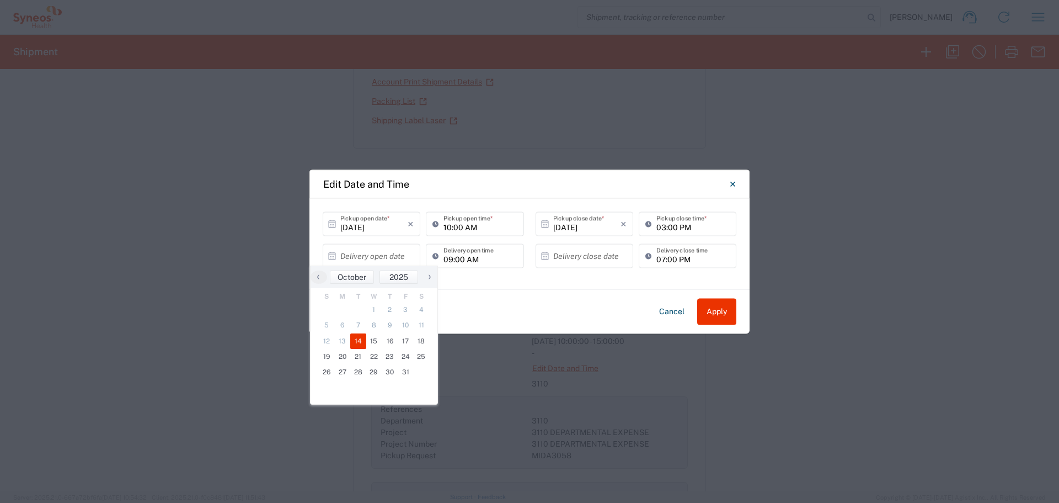
click at [354, 341] on span "14" at bounding box center [358, 340] width 16 height 15
type input "10/14/2025"
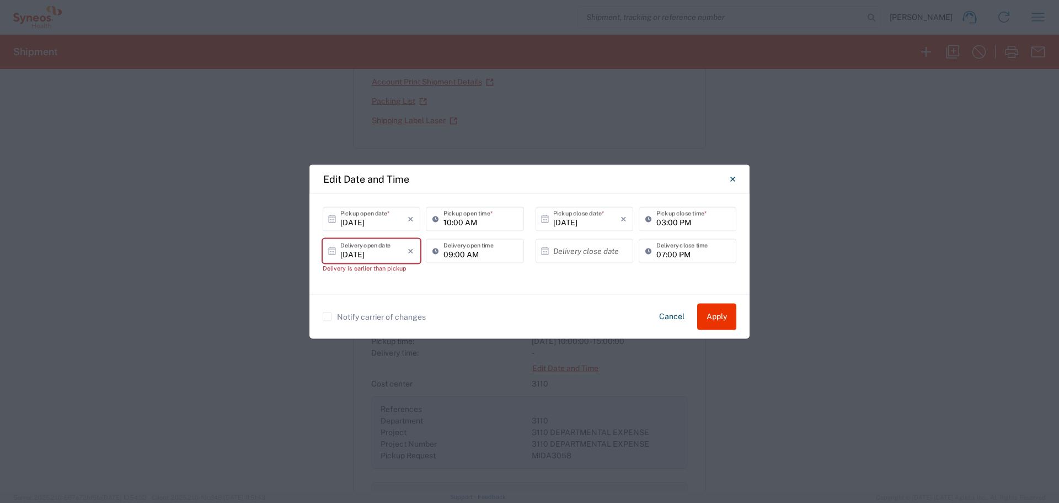
click at [449, 256] on input "09:00 AM" at bounding box center [480, 250] width 73 height 19
click at [566, 254] on input "text" at bounding box center [586, 250] width 67 height 19
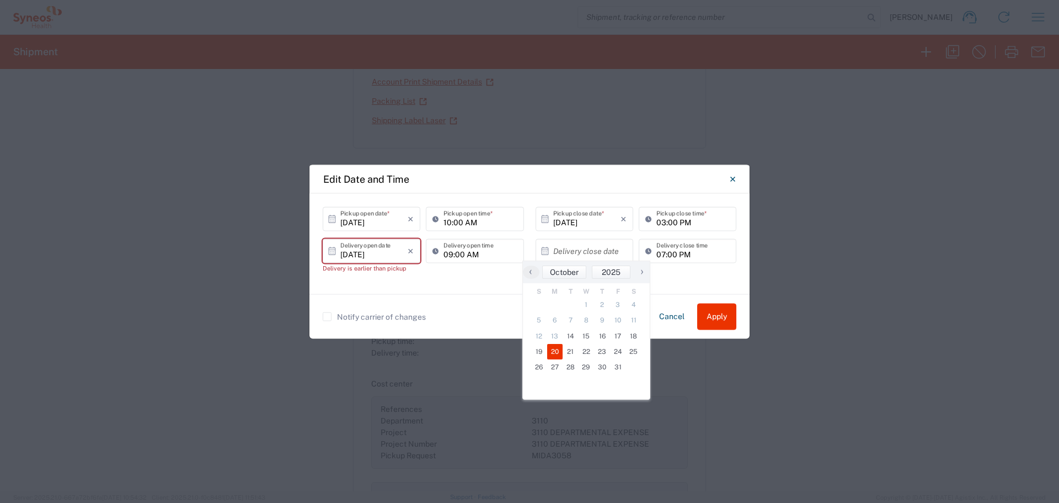
click at [558, 349] on span "20" at bounding box center [555, 351] width 16 height 15
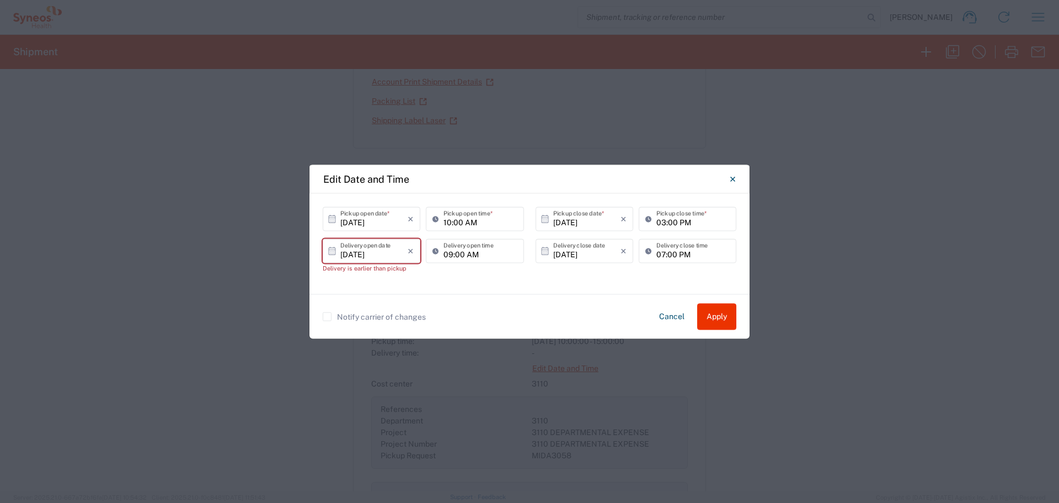
click at [591, 239] on div "10/20/2025 × Delivery close date" at bounding box center [585, 250] width 98 height 24
click at [601, 254] on input "10/20/2025" at bounding box center [586, 250] width 67 height 19
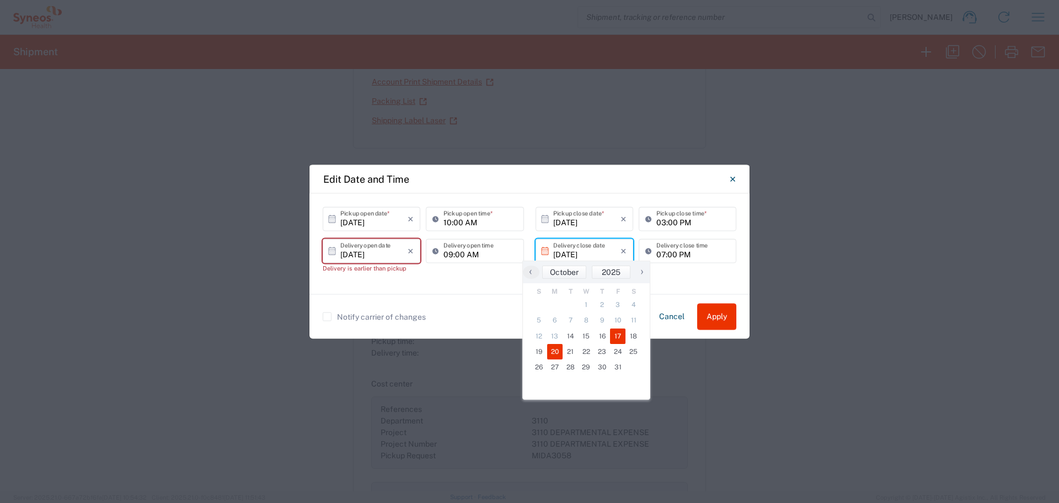
click at [622, 333] on span "17" at bounding box center [618, 335] width 16 height 15
type input "10/17/2025"
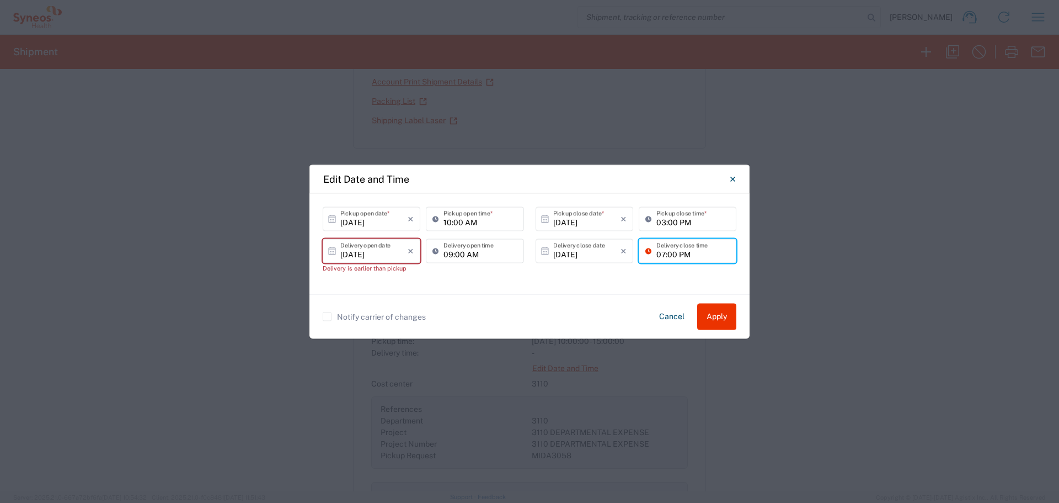
click at [666, 250] on input "07:00 PM" at bounding box center [692, 250] width 73 height 19
click at [688, 254] on input "07:00 PM" at bounding box center [692, 250] width 73 height 19
click at [664, 252] on input "07:00 PM" at bounding box center [692, 250] width 73 height 19
click at [659, 250] on input "5:00 PM" at bounding box center [692, 250] width 73 height 19
click at [658, 253] on input "5:00 PM" at bounding box center [692, 250] width 73 height 19
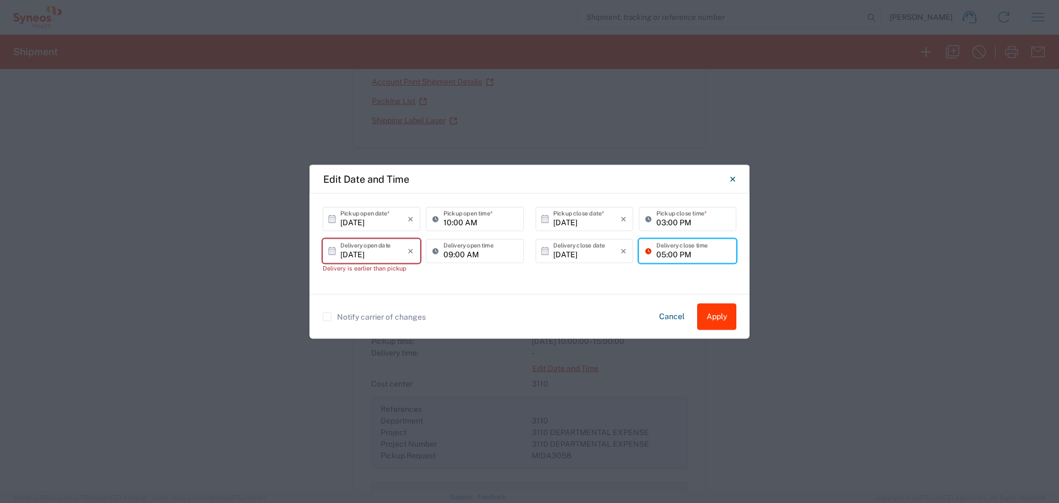
type input "05:00 PM"
click at [711, 318] on button "Apply" at bounding box center [716, 316] width 39 height 26
click at [704, 316] on button "Apply" at bounding box center [716, 316] width 39 height 26
click at [326, 312] on label "Notify carrier of changes" at bounding box center [374, 316] width 103 height 9
click at [327, 316] on input "Notify carrier of changes" at bounding box center [327, 316] width 0 height 0
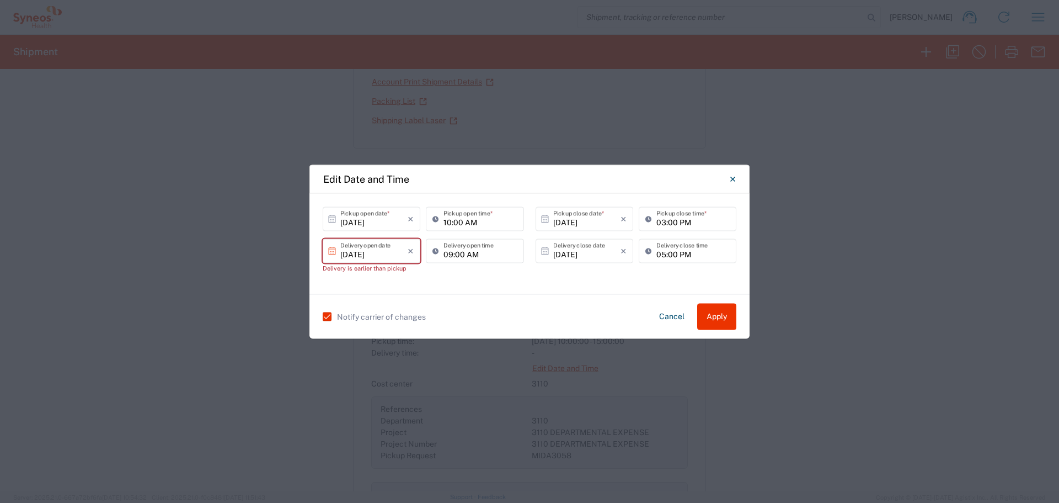
click at [390, 250] on input "10/14/2025" at bounding box center [373, 250] width 67 height 19
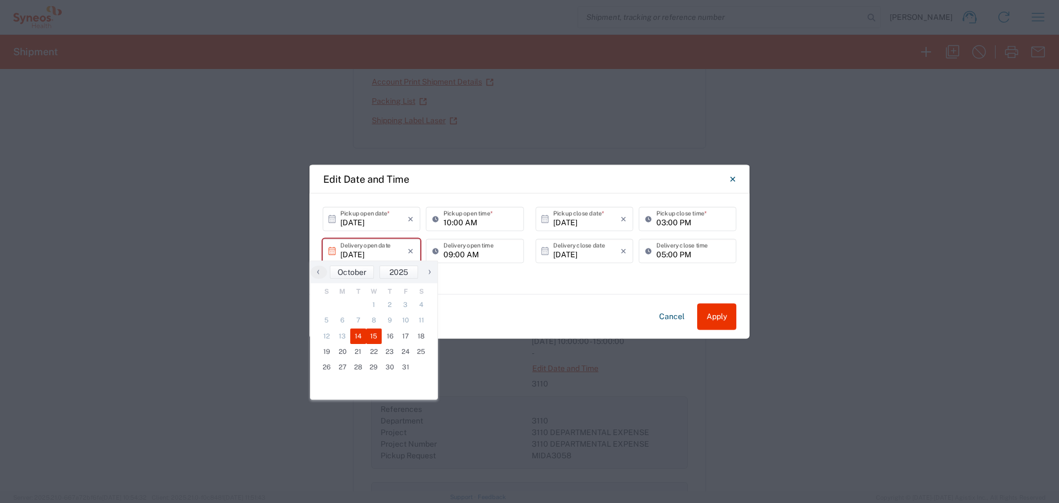
click at [371, 338] on span "15" at bounding box center [374, 335] width 16 height 15
type input "10/15/2025"
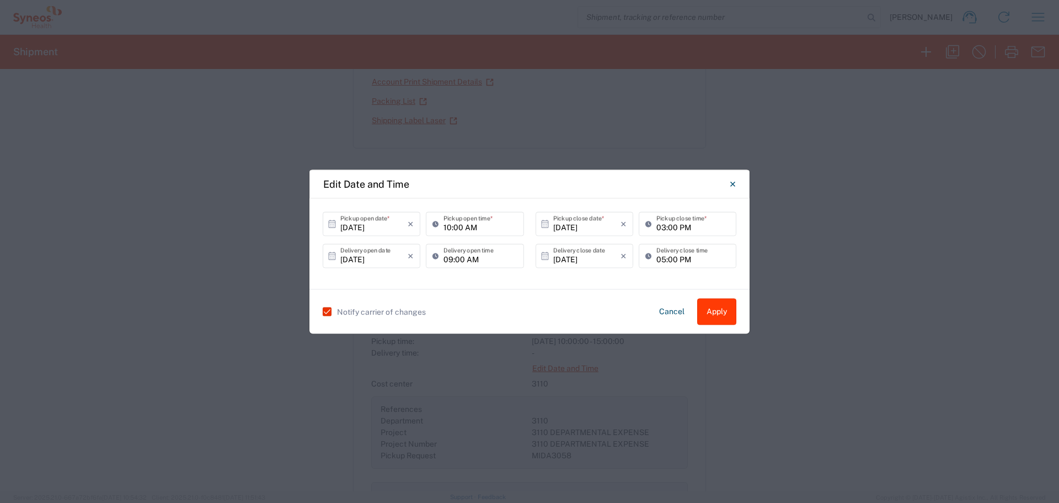
click at [718, 311] on button "Apply" at bounding box center [716, 311] width 39 height 26
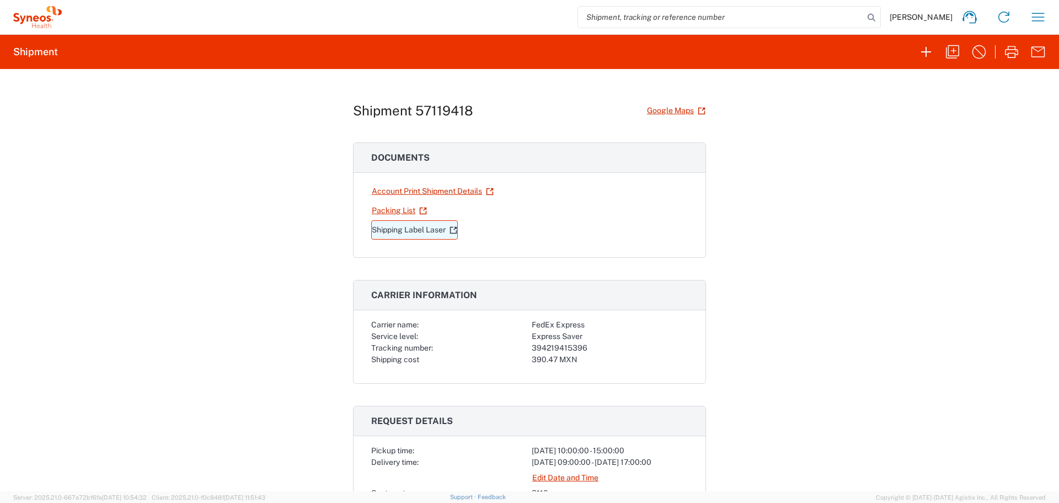
scroll to position [0, 0]
click at [409, 226] on link "Shipping Label Laser" at bounding box center [414, 230] width 87 height 19
click at [402, 226] on link "Shipping Label Laser" at bounding box center [414, 230] width 87 height 19
click at [421, 230] on link "Shipping Label Laser" at bounding box center [414, 230] width 87 height 19
